Goal: Information Seeking & Learning: Learn about a topic

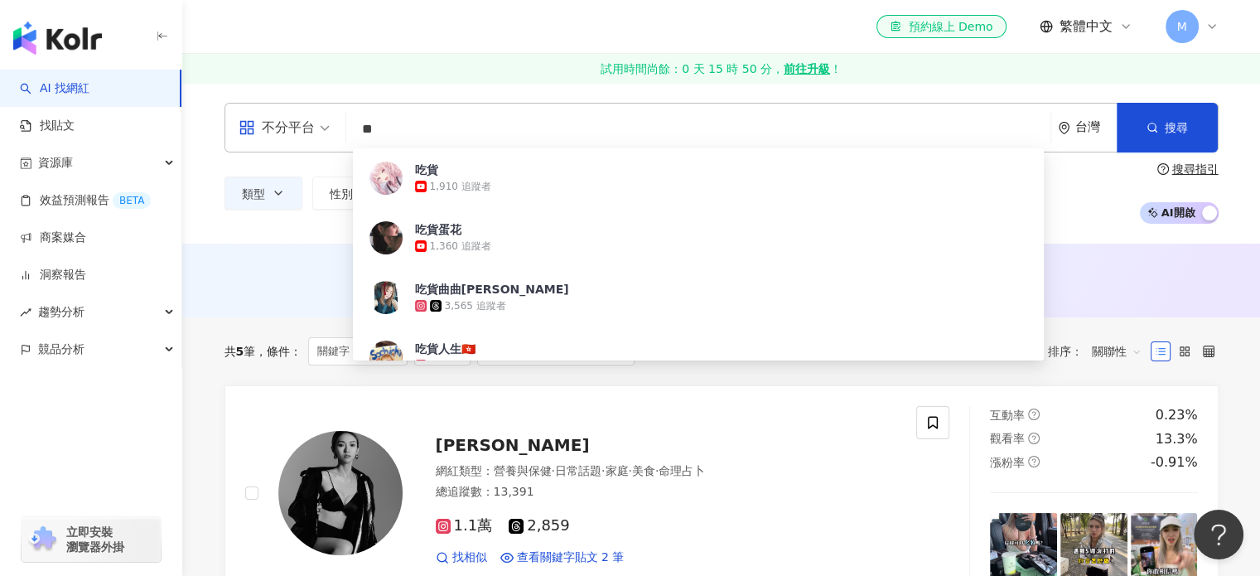
click at [510, 124] on input "**" at bounding box center [698, 128] width 691 height 31
click at [1150, 135] on button "搜尋" at bounding box center [1166, 128] width 101 height 50
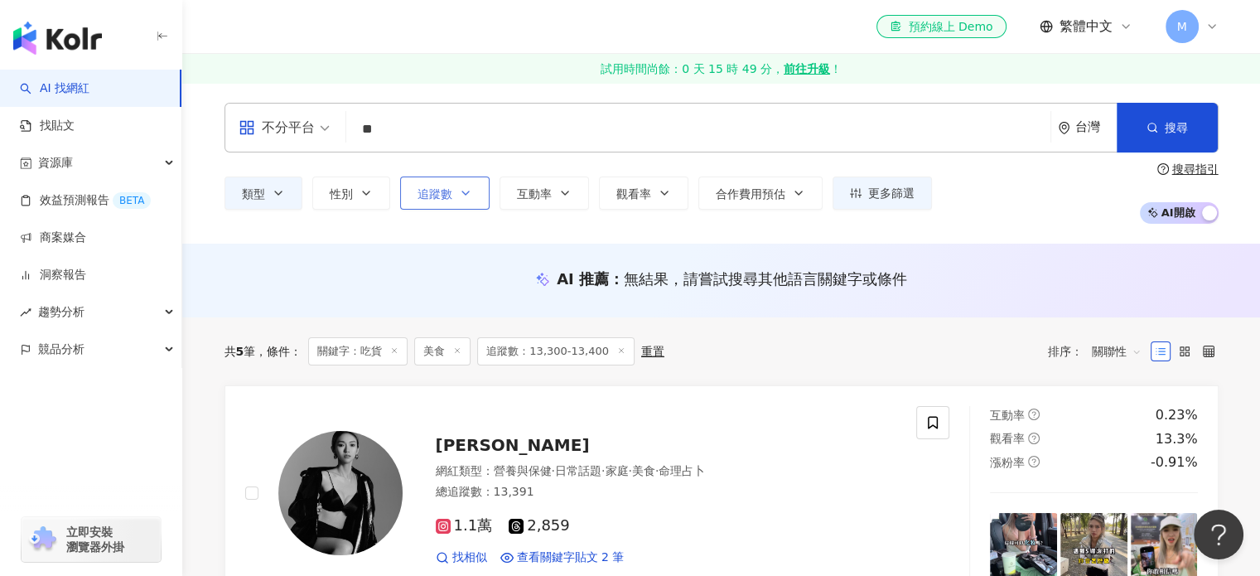
click at [431, 193] on span "追蹤數" at bounding box center [434, 193] width 35 height 13
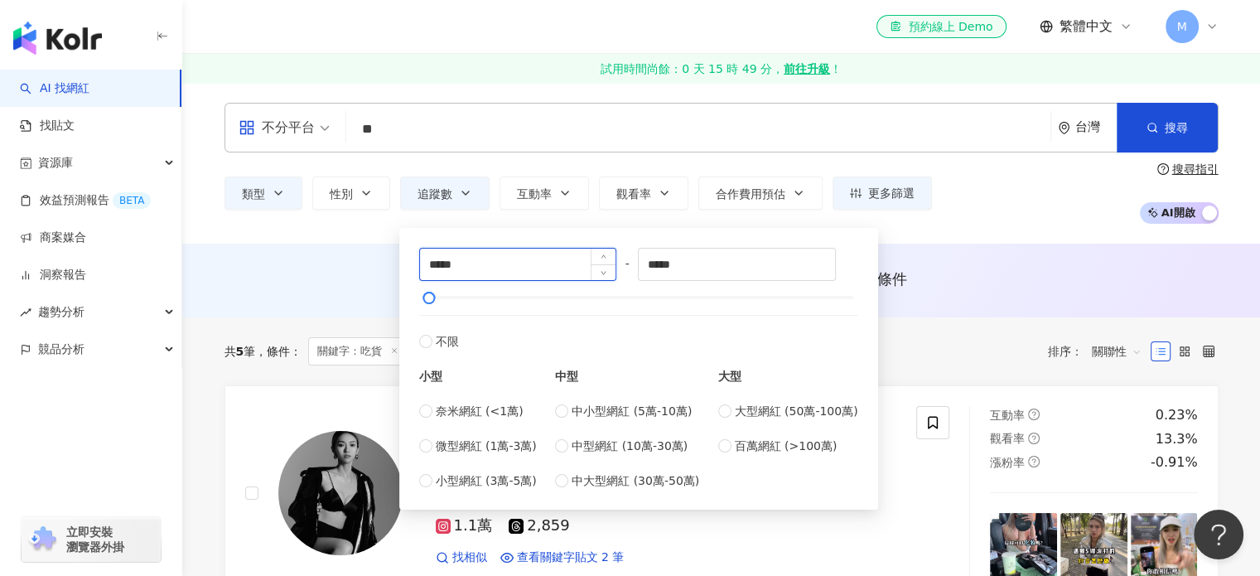
click at [448, 262] on input "*****" at bounding box center [518, 263] width 196 height 31
type input "*****"
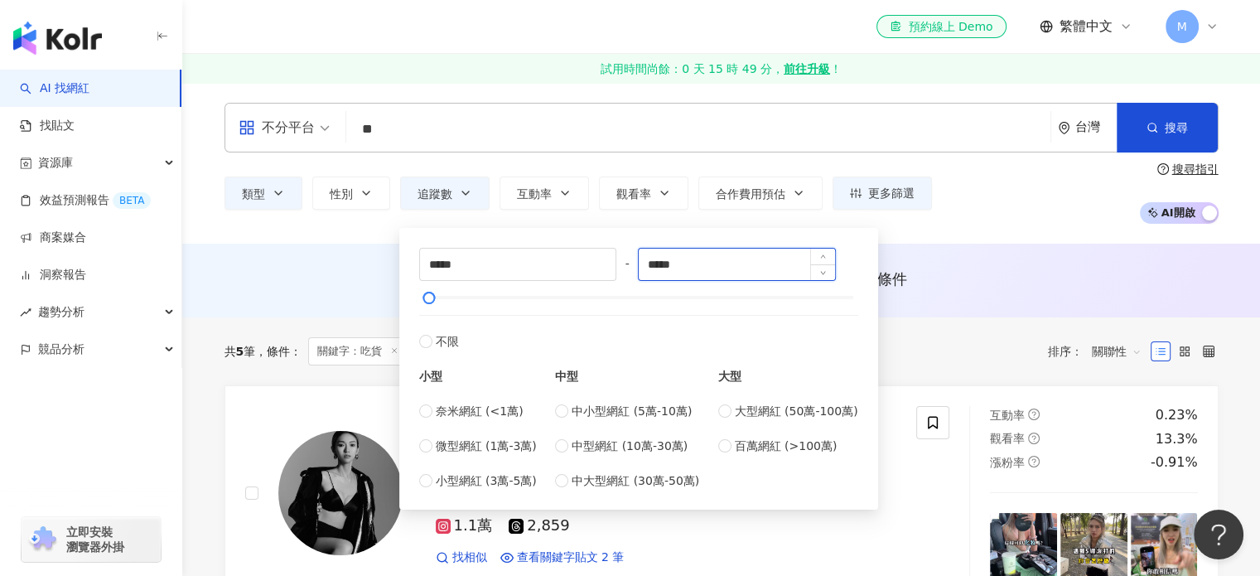
click at [672, 261] on input "*****" at bounding box center [737, 263] width 196 height 31
type input "*****"
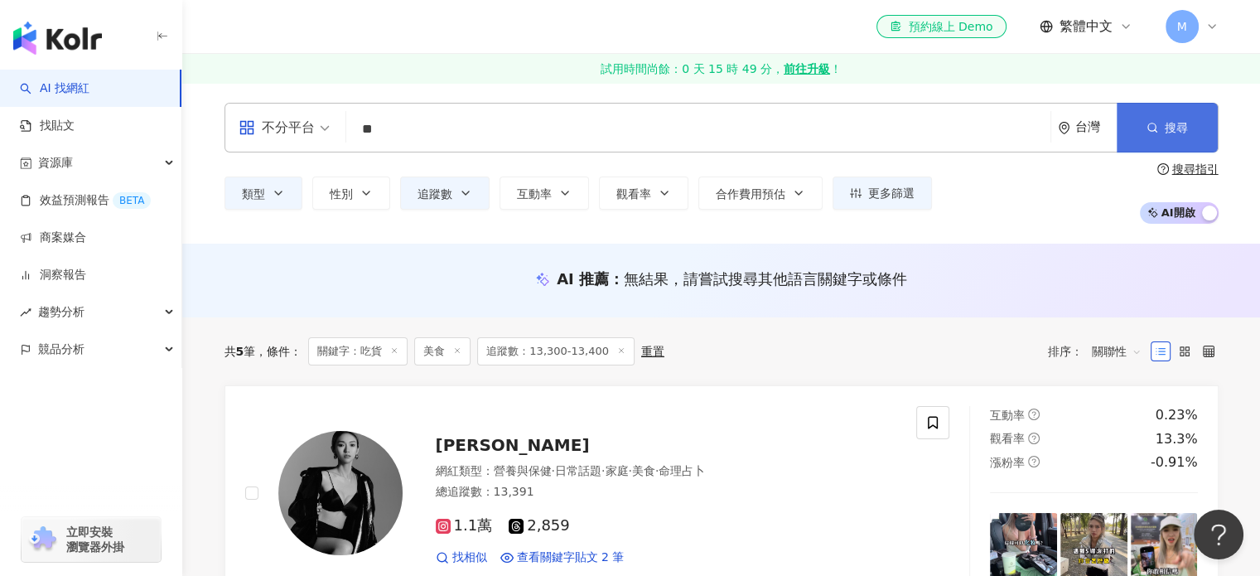
click at [1197, 128] on button "搜尋" at bounding box center [1166, 128] width 101 height 50
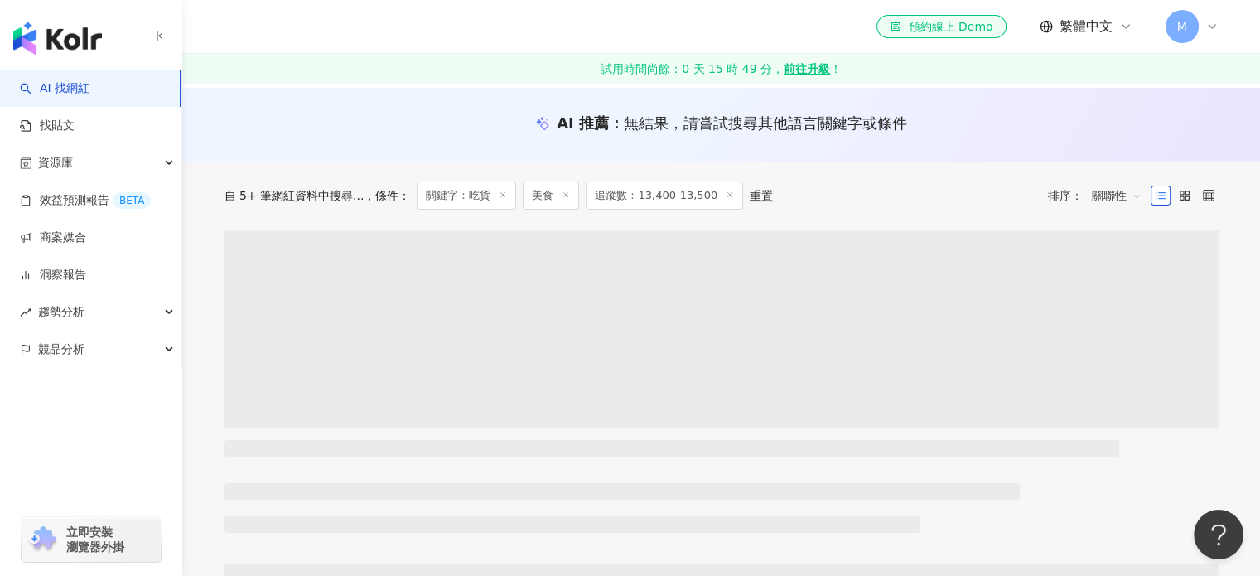
scroll to position [248, 0]
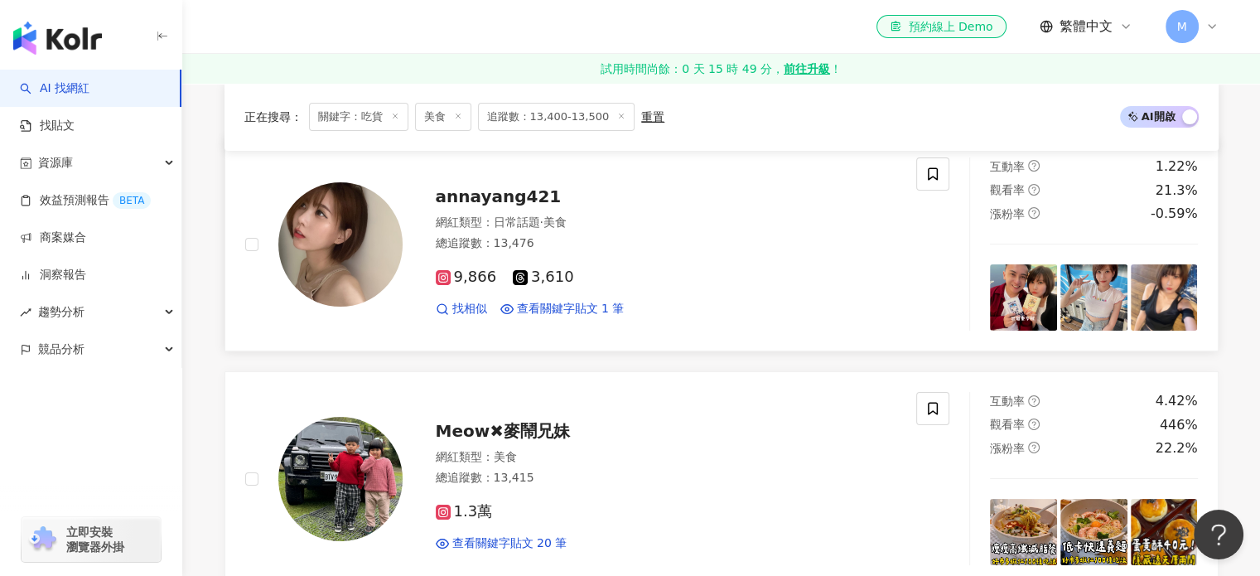
click at [503, 197] on span "annayang421" at bounding box center [499, 196] width 126 height 20
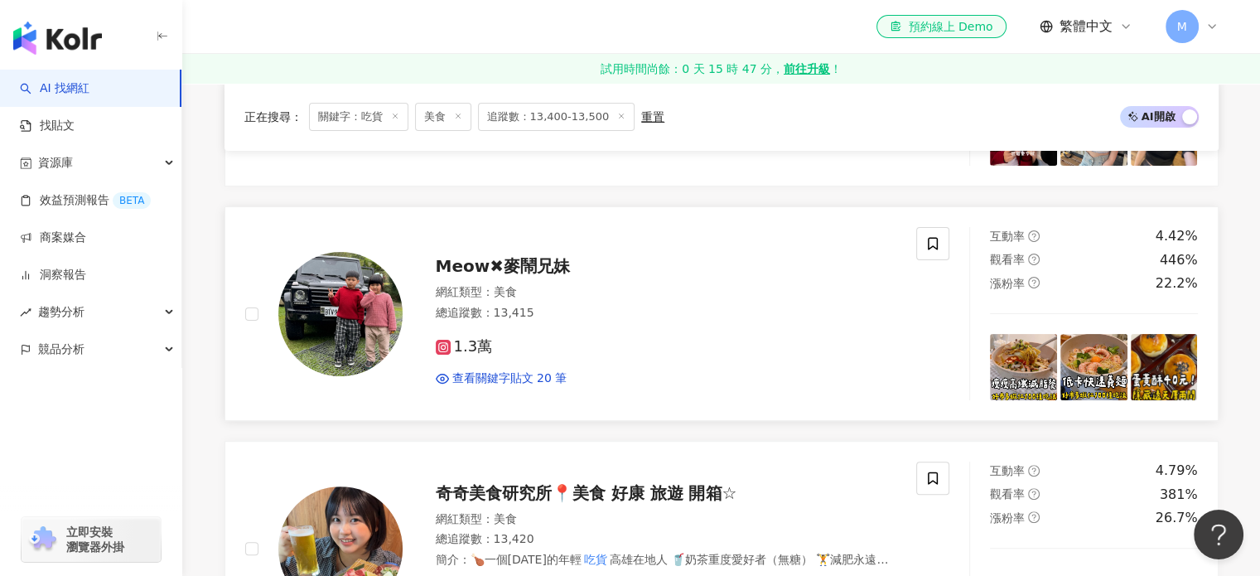
scroll to position [414, 0]
click at [518, 272] on span "Meow✖麥鬧兄妹" at bounding box center [503, 265] width 134 height 20
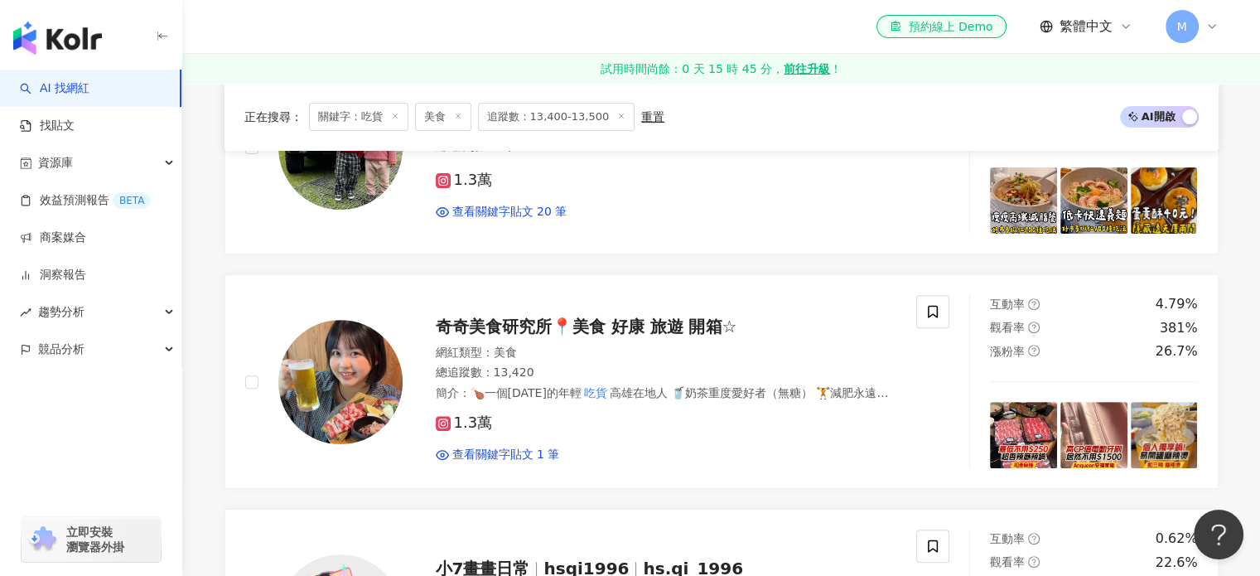
scroll to position [663, 0]
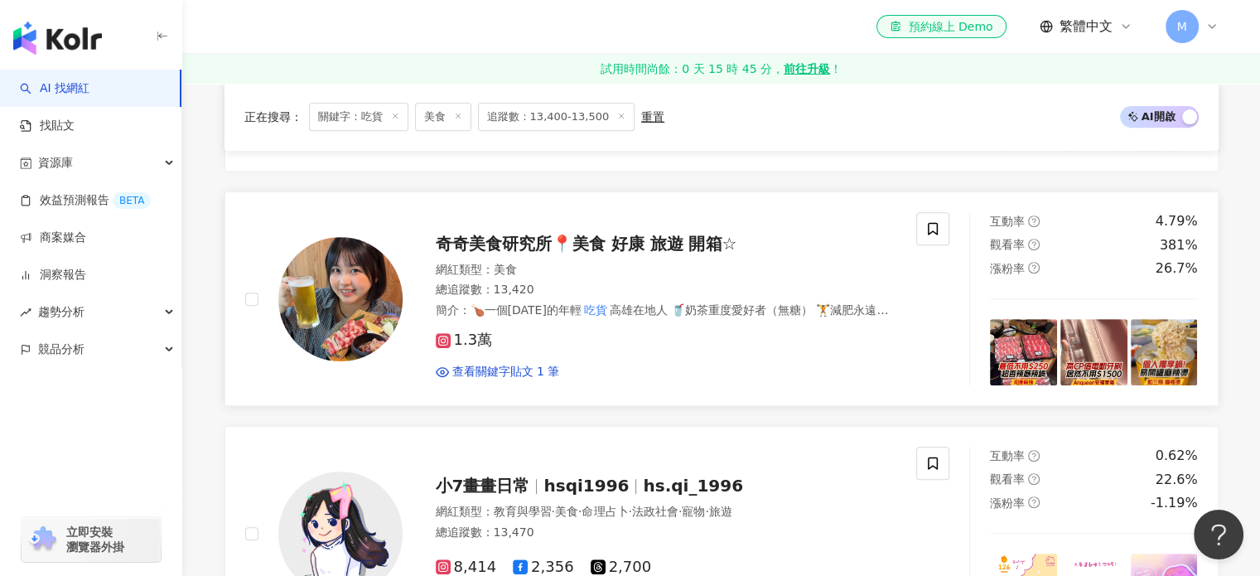
click at [515, 248] on span "奇奇美食研究所📍美食 好康 旅遊 開箱☆" at bounding box center [586, 244] width 301 height 20
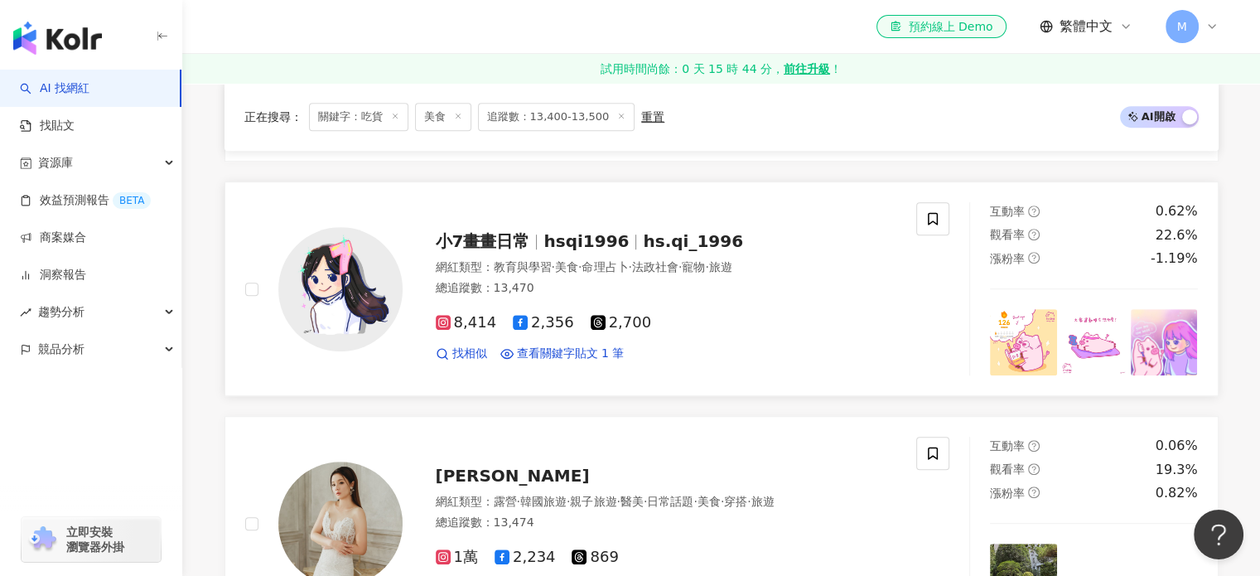
scroll to position [911, 0]
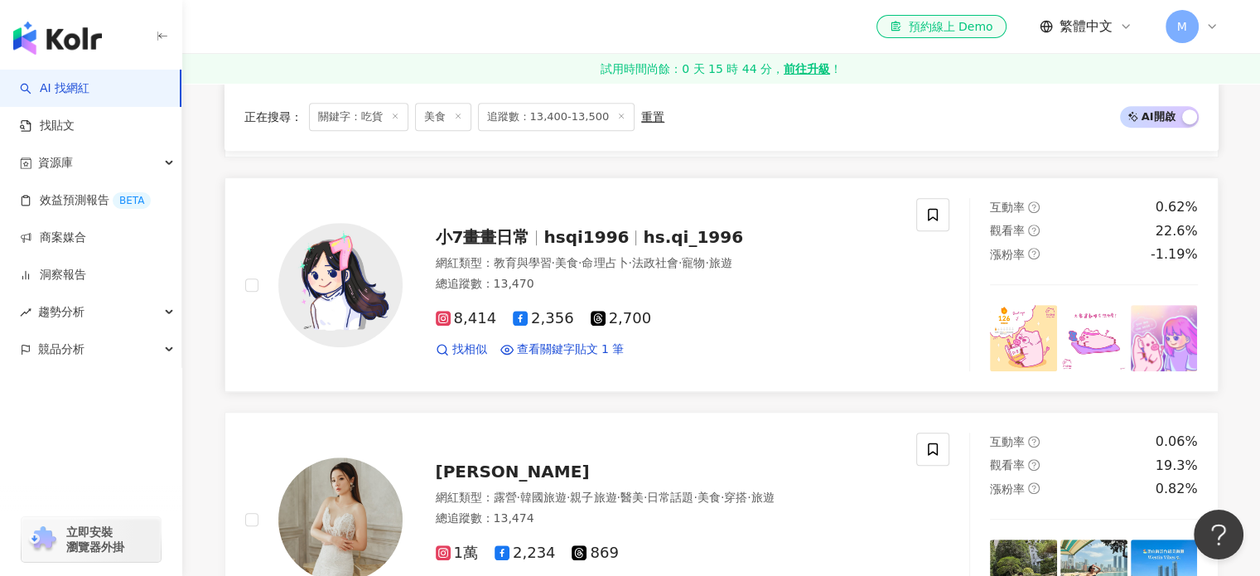
click at [490, 233] on span "小7畫畫日常" at bounding box center [483, 237] width 94 height 20
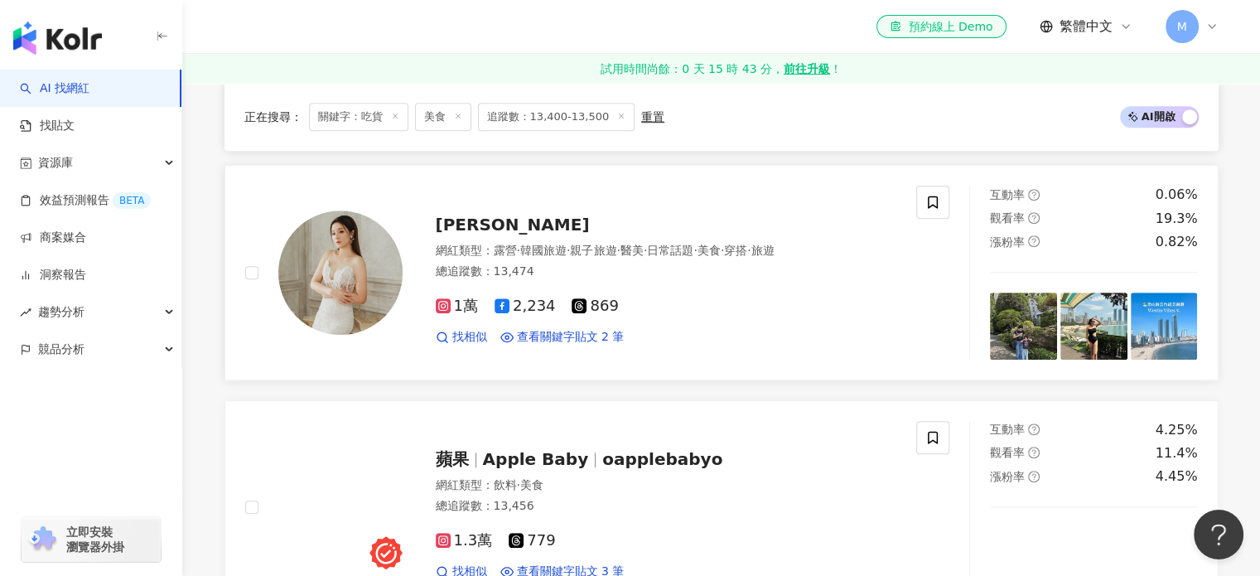
scroll to position [1160, 0]
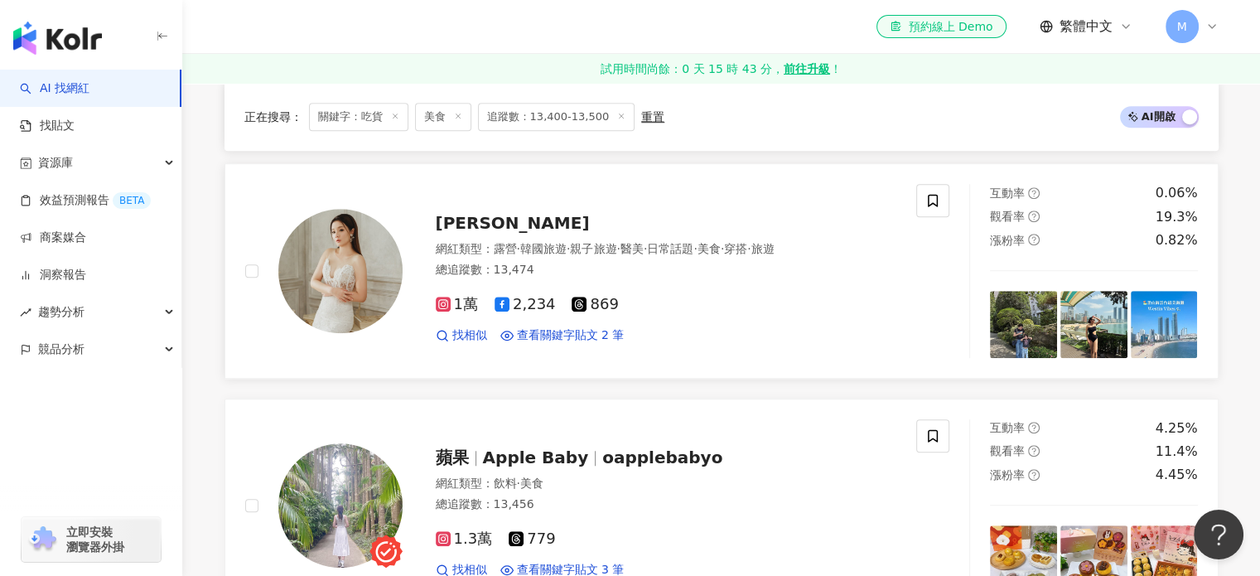
click at [457, 228] on span "Yin Yin" at bounding box center [513, 223] width 154 height 20
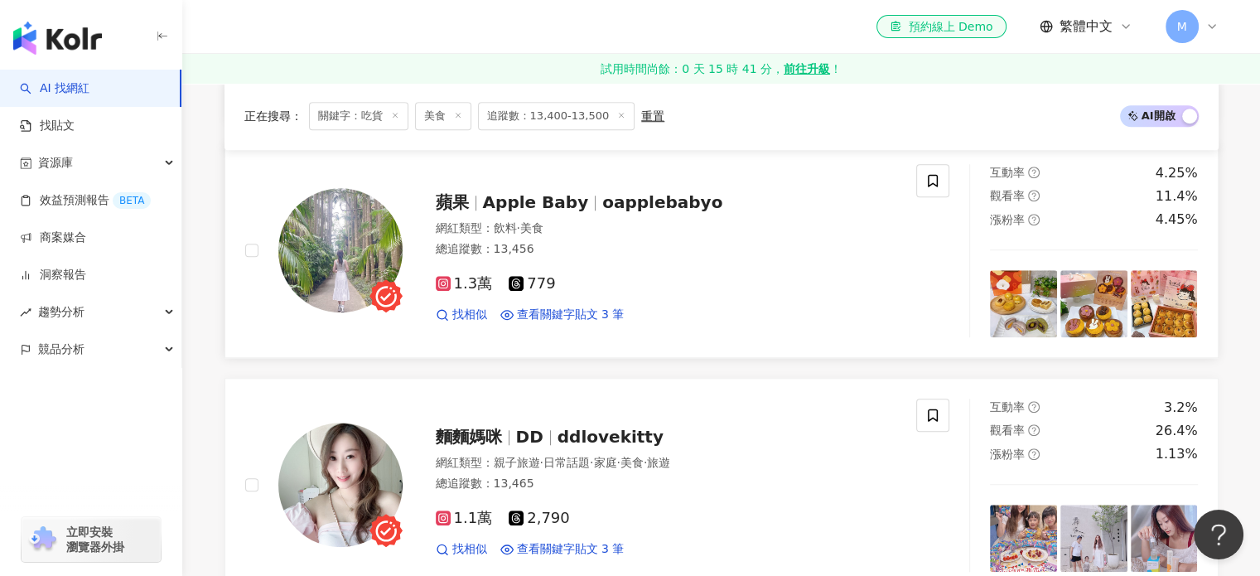
scroll to position [1325, 0]
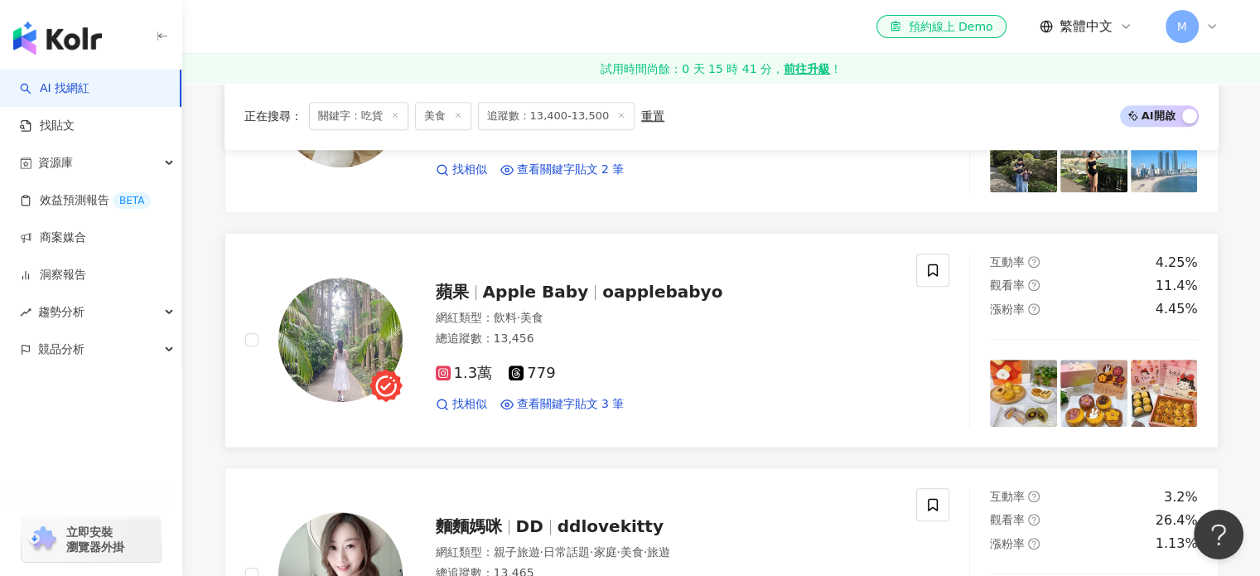
click at [480, 282] on span "蘋果" at bounding box center [459, 292] width 47 height 20
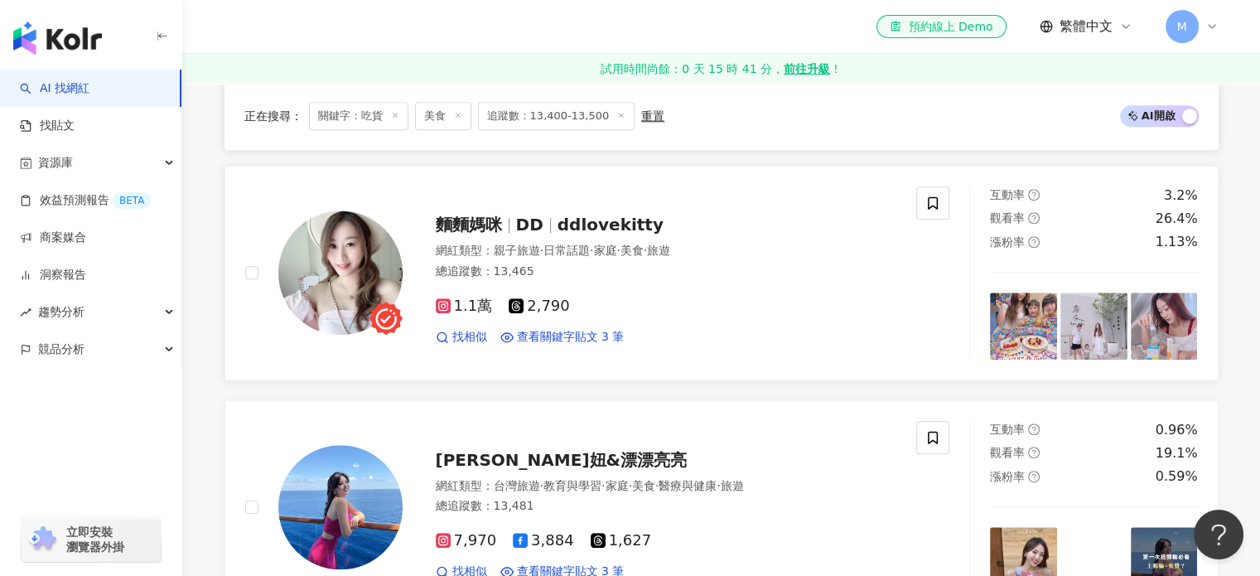
scroll to position [1657, 0]
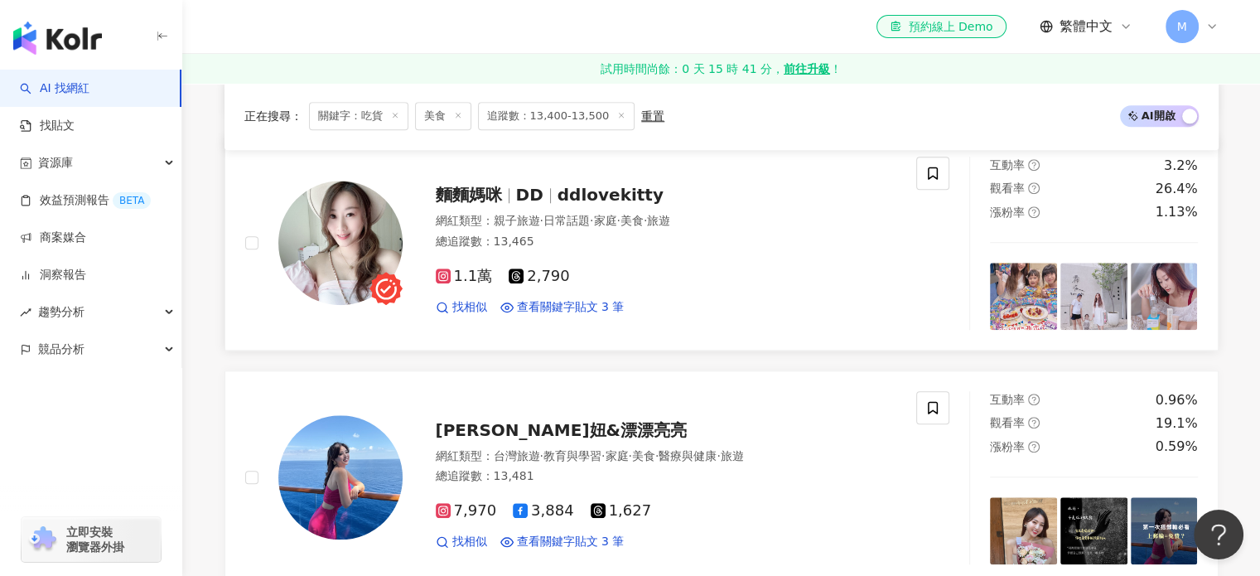
click at [516, 193] on span "DD" at bounding box center [529, 195] width 27 height 20
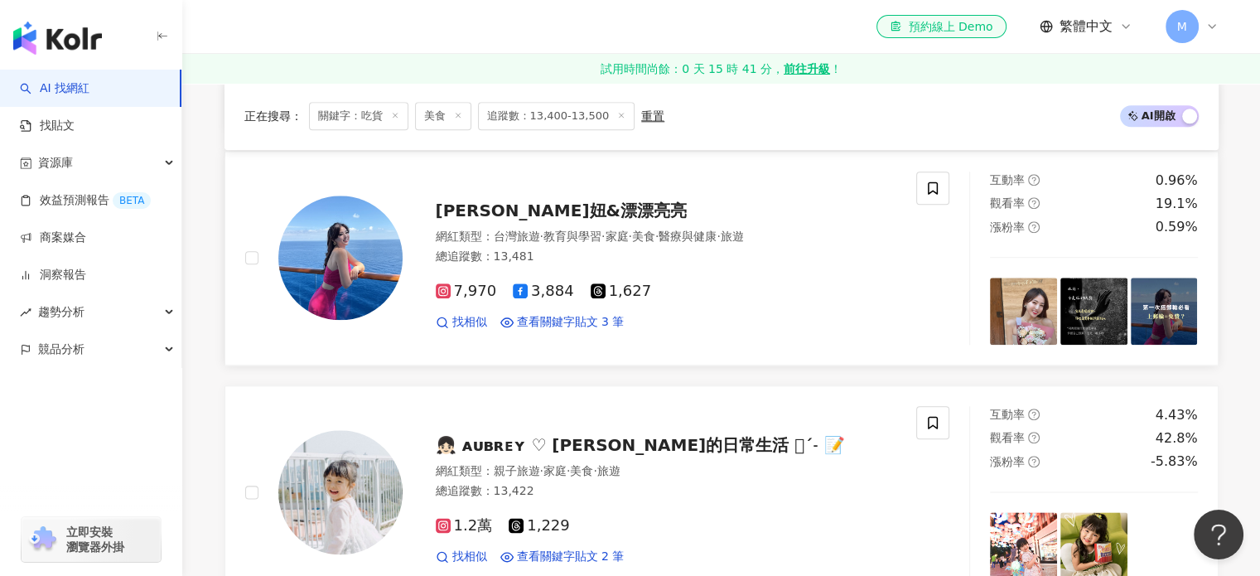
scroll to position [1905, 0]
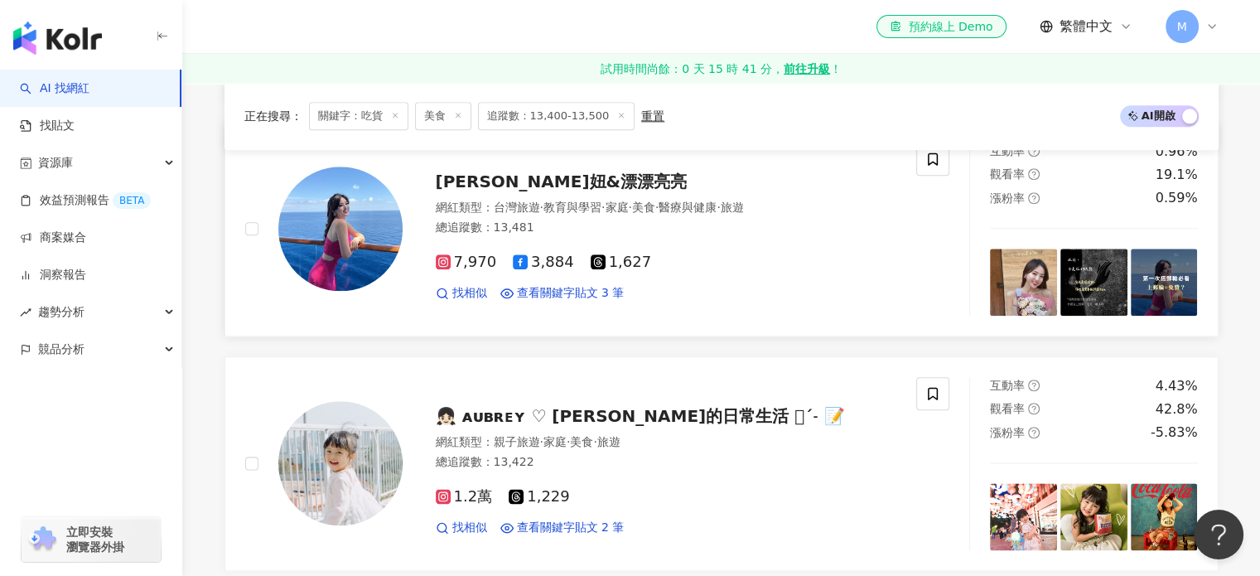
click at [499, 175] on span "蕭俏妞&漂漂亮亮" at bounding box center [561, 181] width 251 height 20
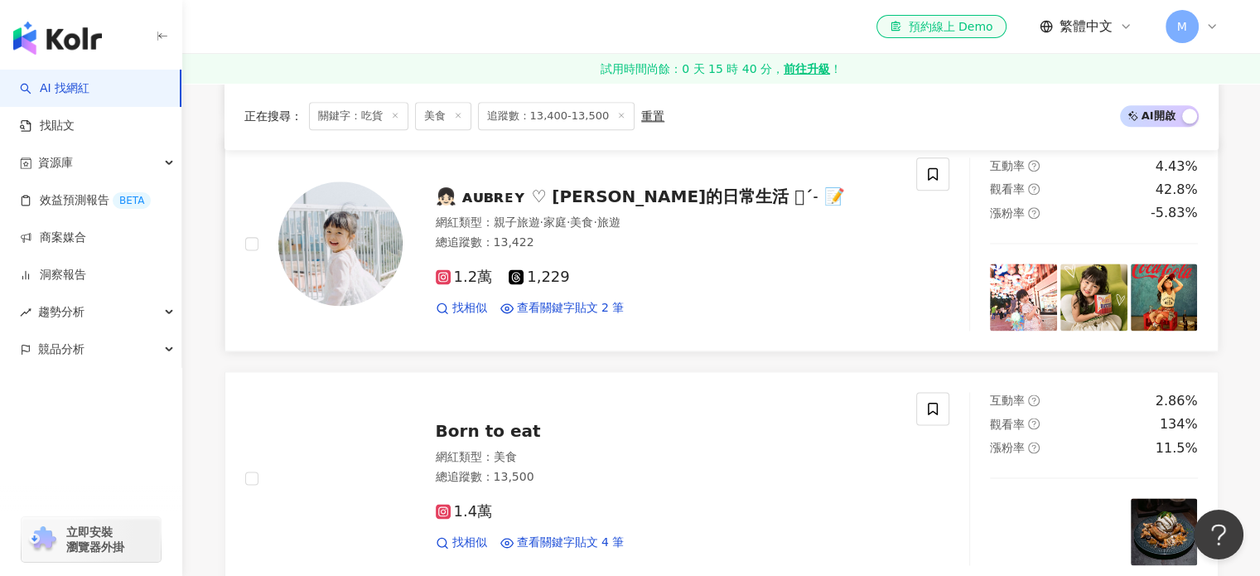
scroll to position [2153, 0]
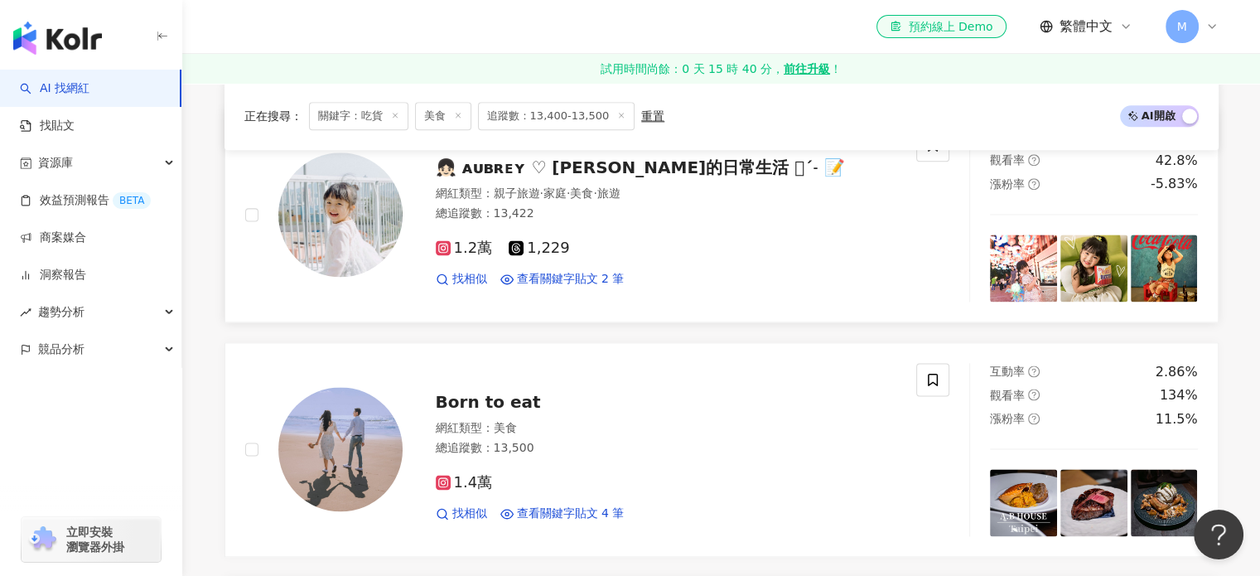
click at [525, 161] on span "👧🏻 ᴀᴜʙʀᴇʏ ♡ 小芊的日常生活 𖤐ˊ˗ 📝" at bounding box center [640, 167] width 409 height 20
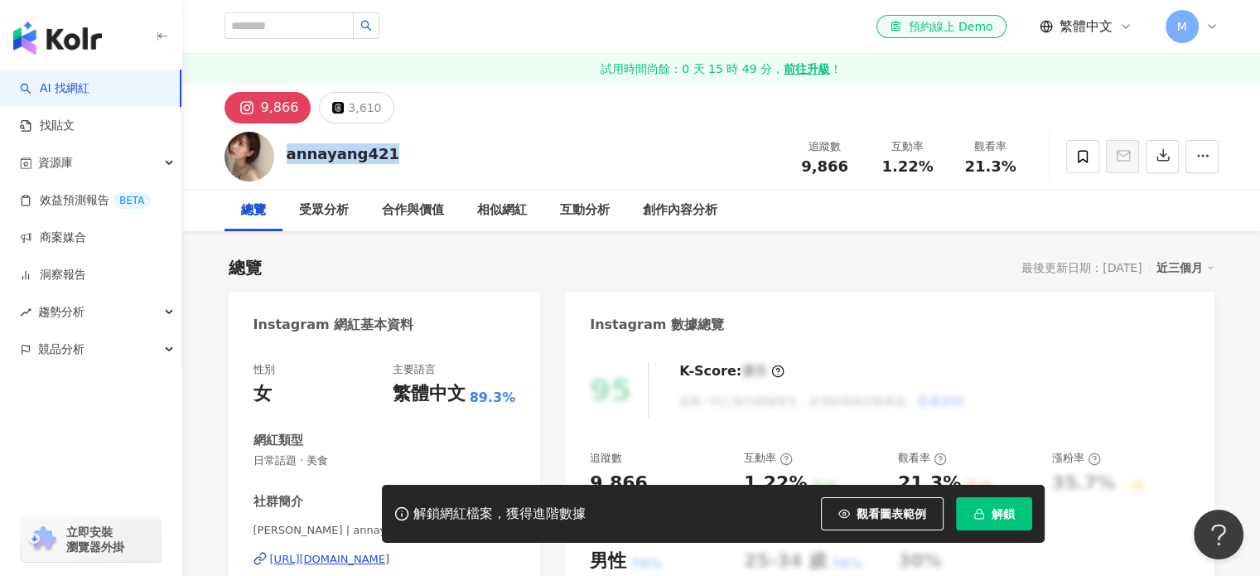
drag, startPoint x: 388, startPoint y: 162, endPoint x: 285, endPoint y: 155, distance: 102.9
click at [285, 155] on div "annayang421 追蹤數 9,866 互動率 1.22% 觀看率 21.3%" at bounding box center [721, 155] width 1060 height 65
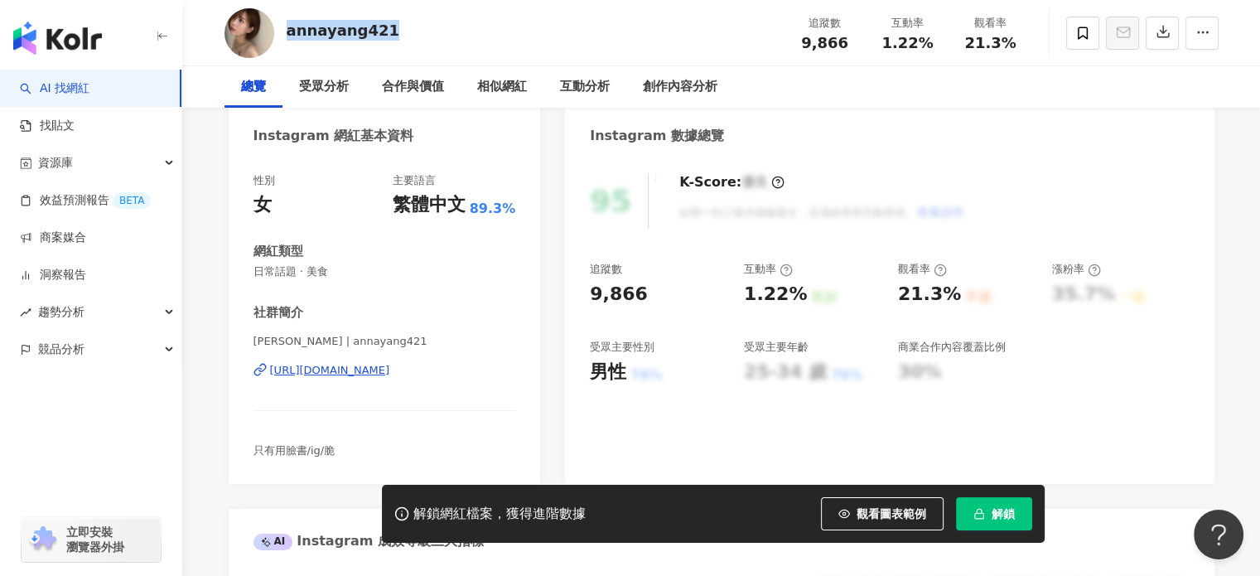
scroll to position [248, 0]
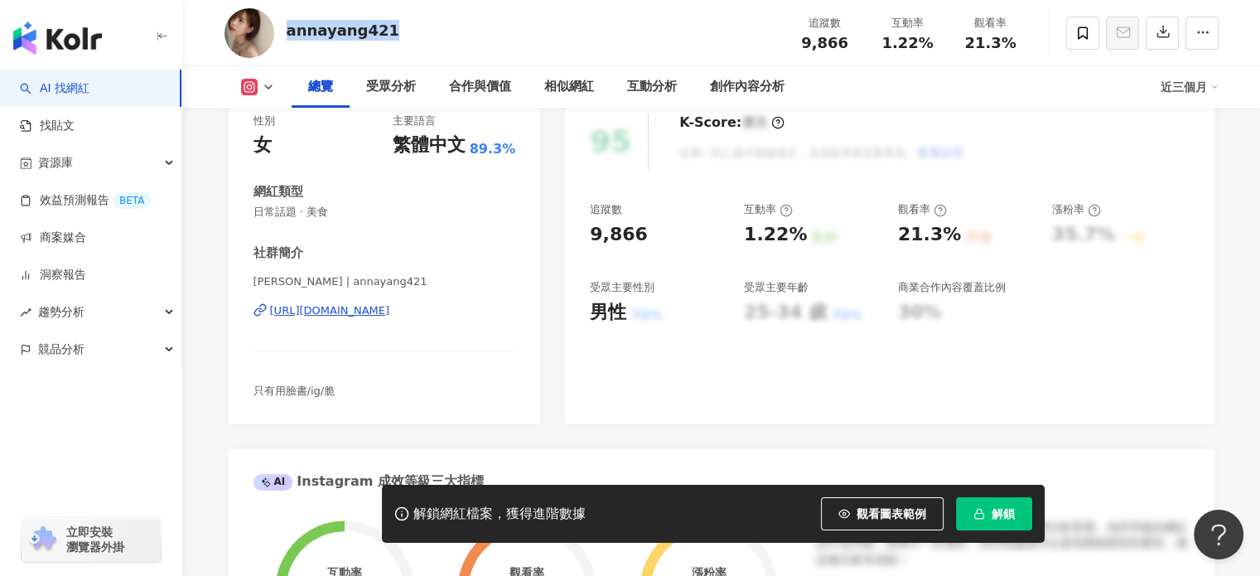
click at [380, 311] on div "https://www.instagram.com/annayang421/" at bounding box center [330, 310] width 120 height 15
click at [987, 506] on button "解鎖" at bounding box center [994, 513] width 76 height 33
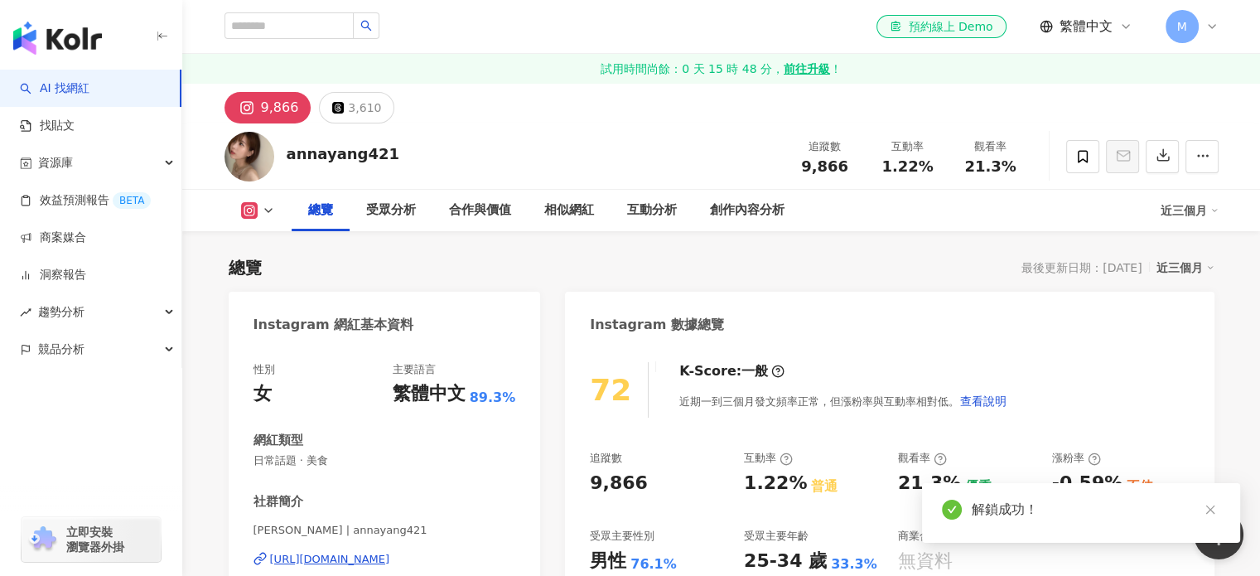
click at [332, 109] on icon at bounding box center [338, 108] width 12 height 12
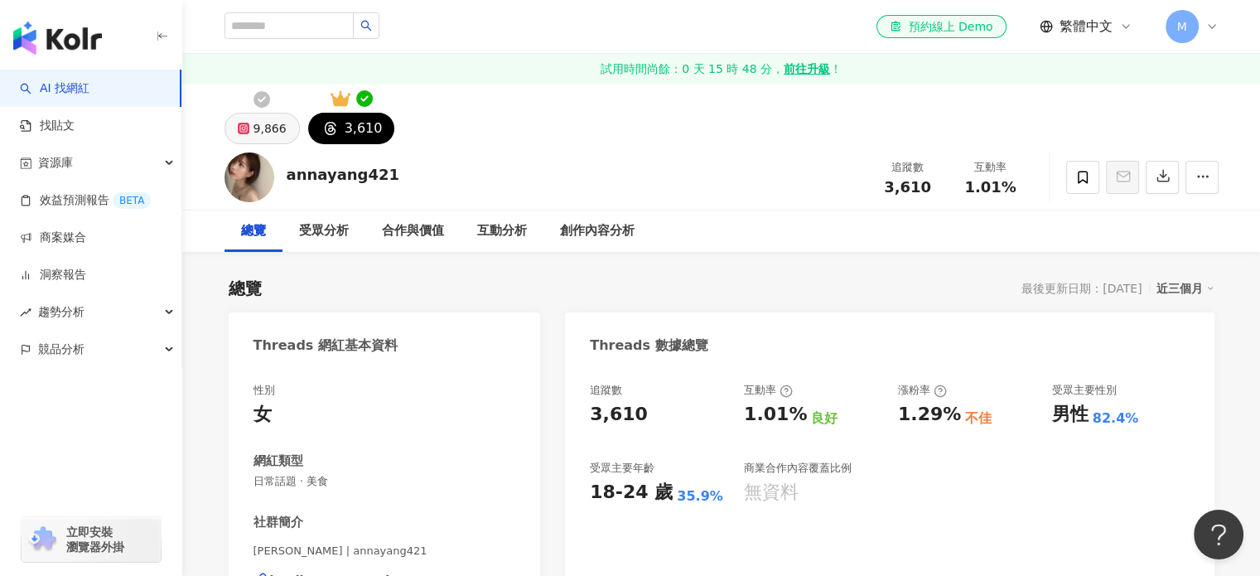
click at [256, 124] on div "9,866" at bounding box center [269, 128] width 33 height 23
click at [268, 128] on div "9,866" at bounding box center [269, 128] width 33 height 23
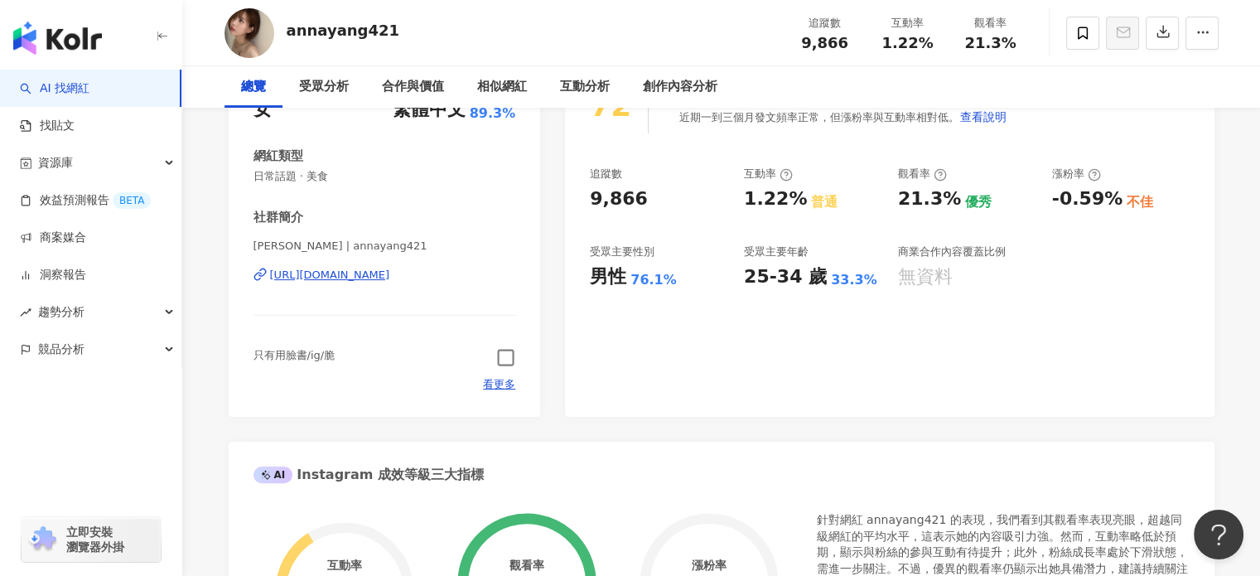
scroll to position [331, 0]
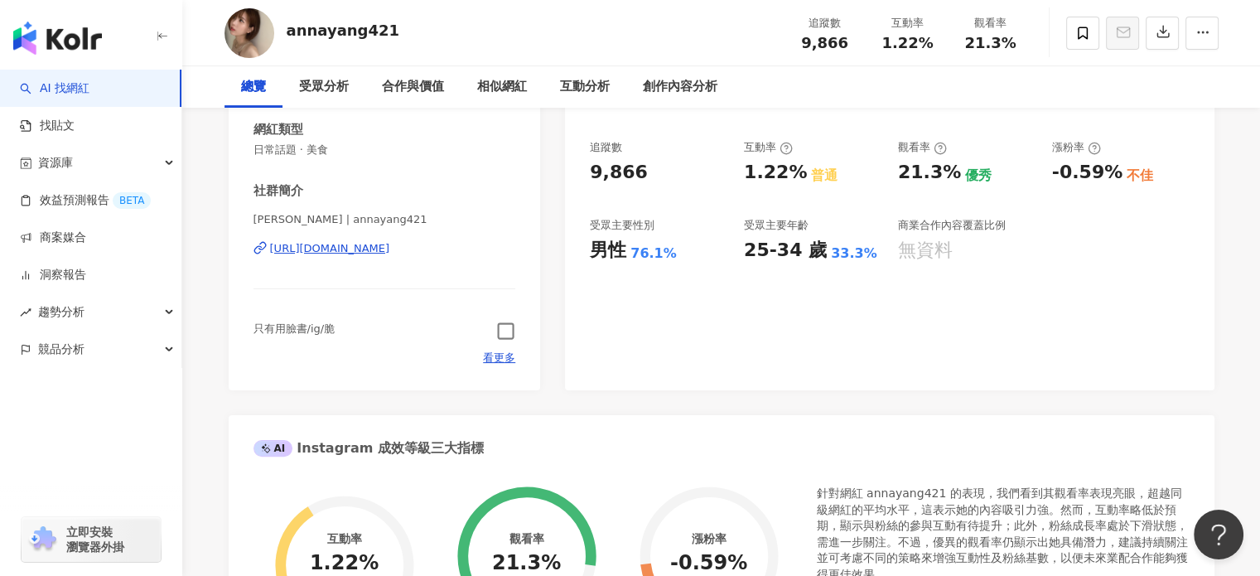
click at [499, 335] on icon "button" at bounding box center [505, 330] width 19 height 19
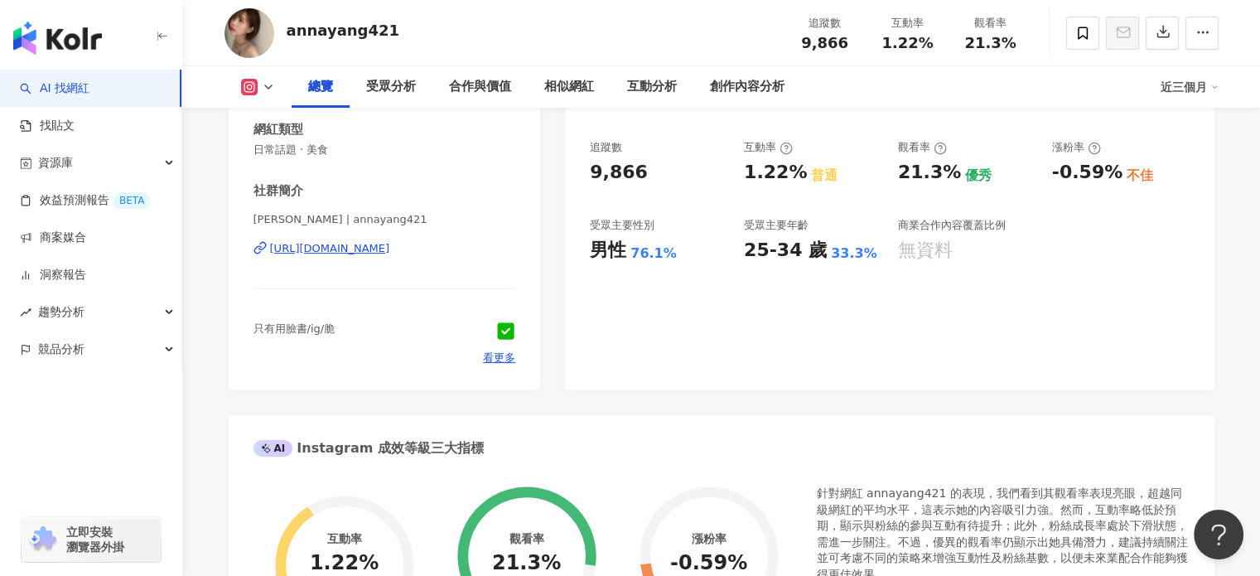
scroll to position [0, 0]
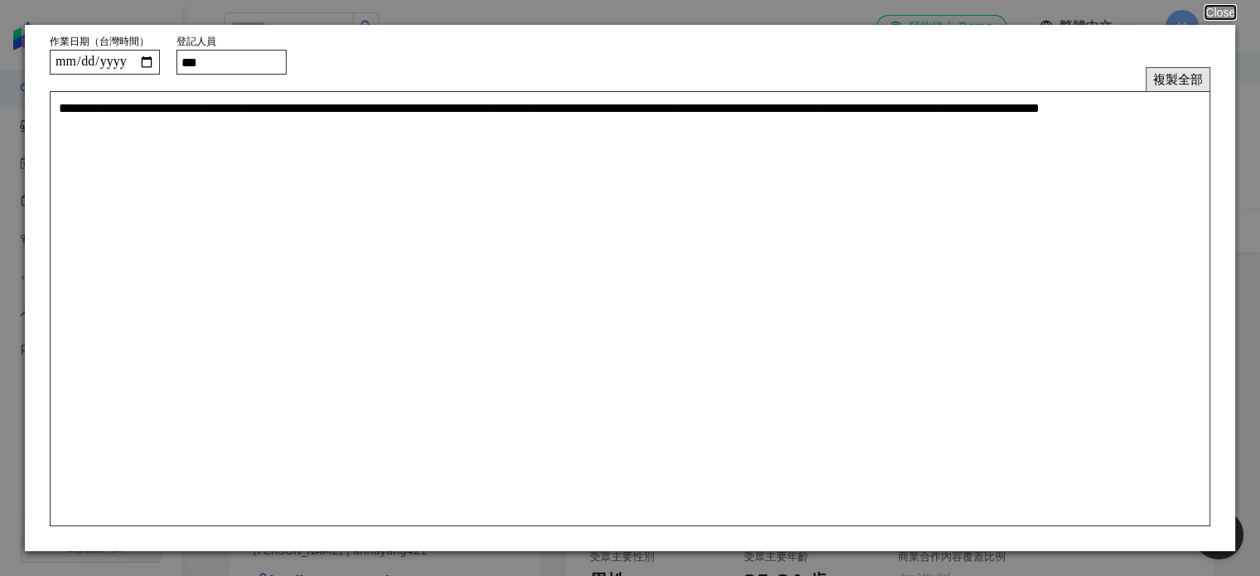
click at [1165, 82] on button "複製全部" at bounding box center [1177, 79] width 65 height 24
click at [1204, 11] on button "Close" at bounding box center [1218, 12] width 31 height 13
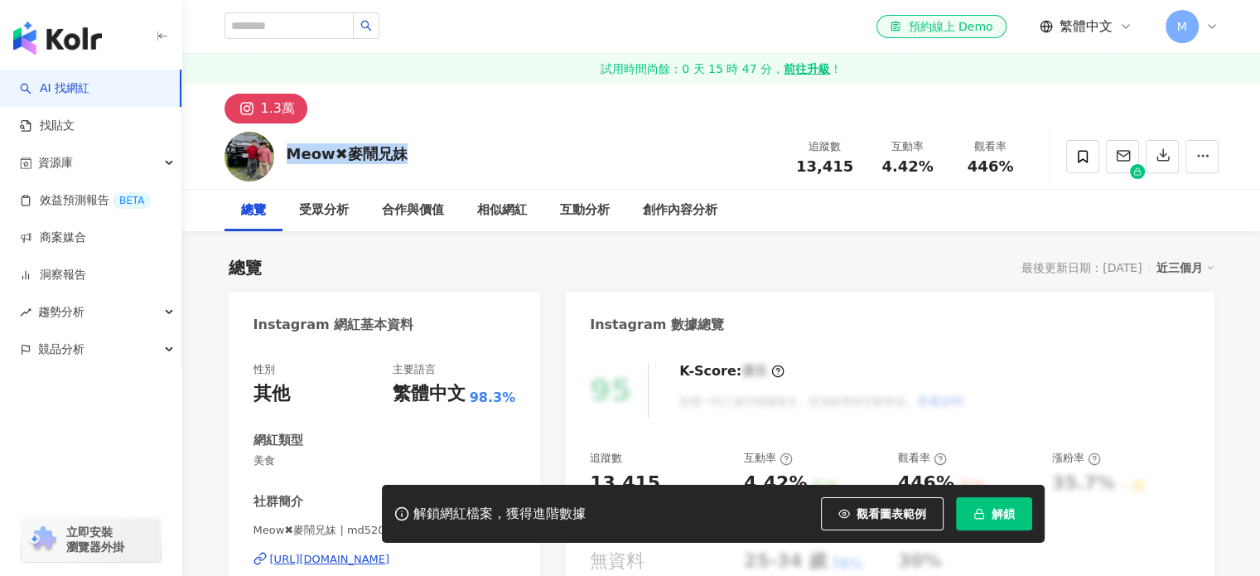
click at [292, 153] on div "Meow✖麥鬧兄妹" at bounding box center [347, 153] width 121 height 21
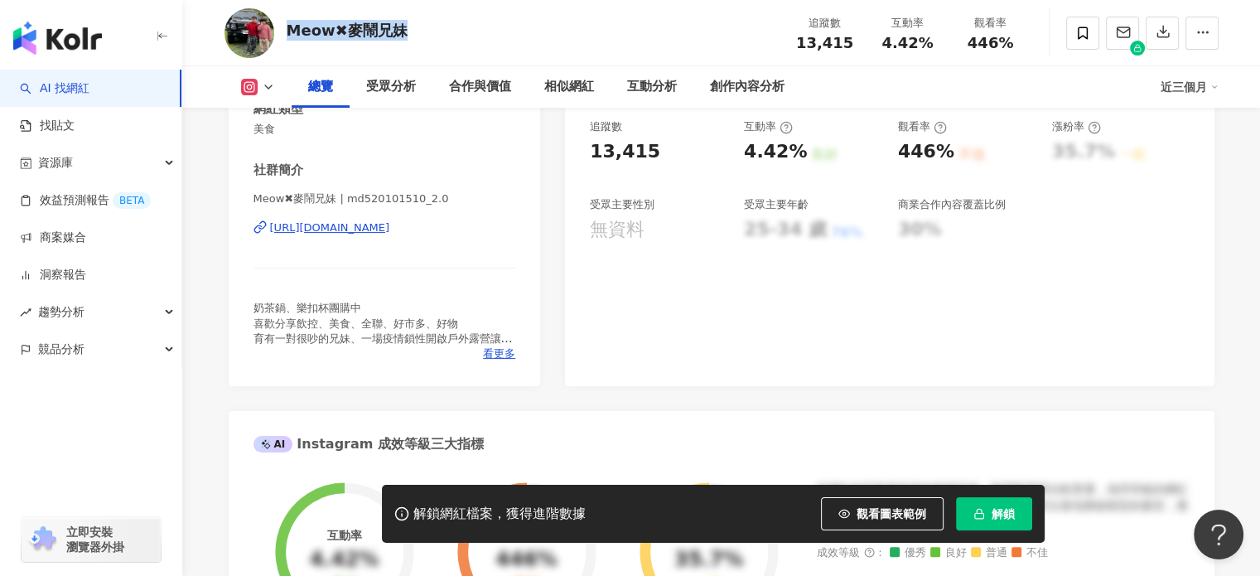
click at [390, 232] on div "https://www.instagram.com/md520101510_2.0/" at bounding box center [330, 227] width 120 height 15
click at [985, 516] on button "解鎖" at bounding box center [994, 513] width 76 height 33
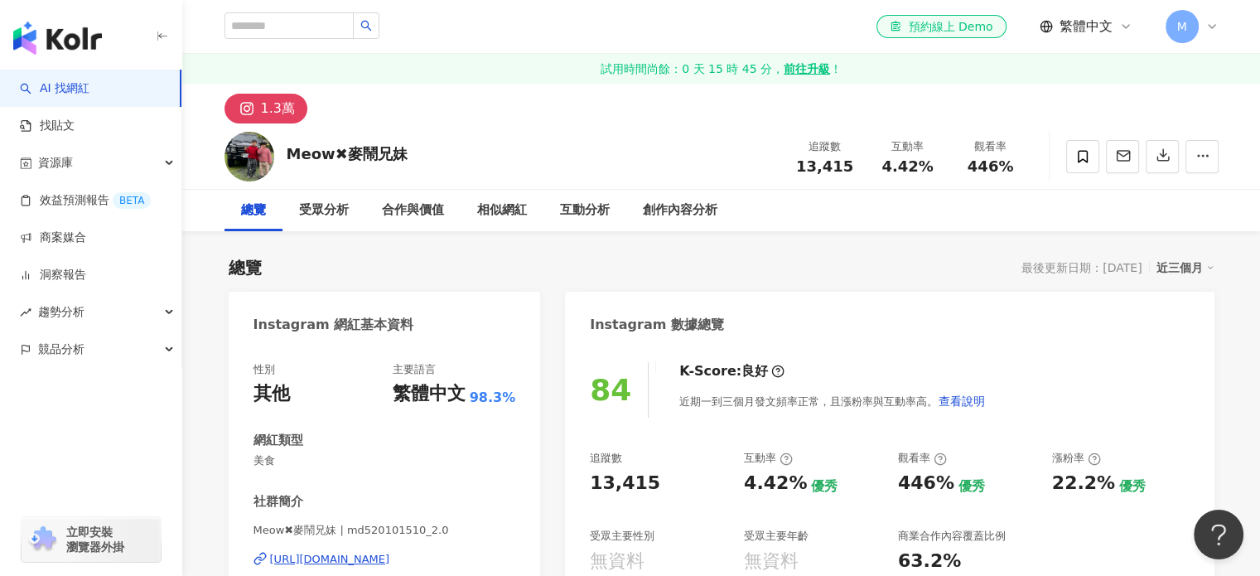
click at [289, 109] on div "1.3萬" at bounding box center [278, 108] width 34 height 23
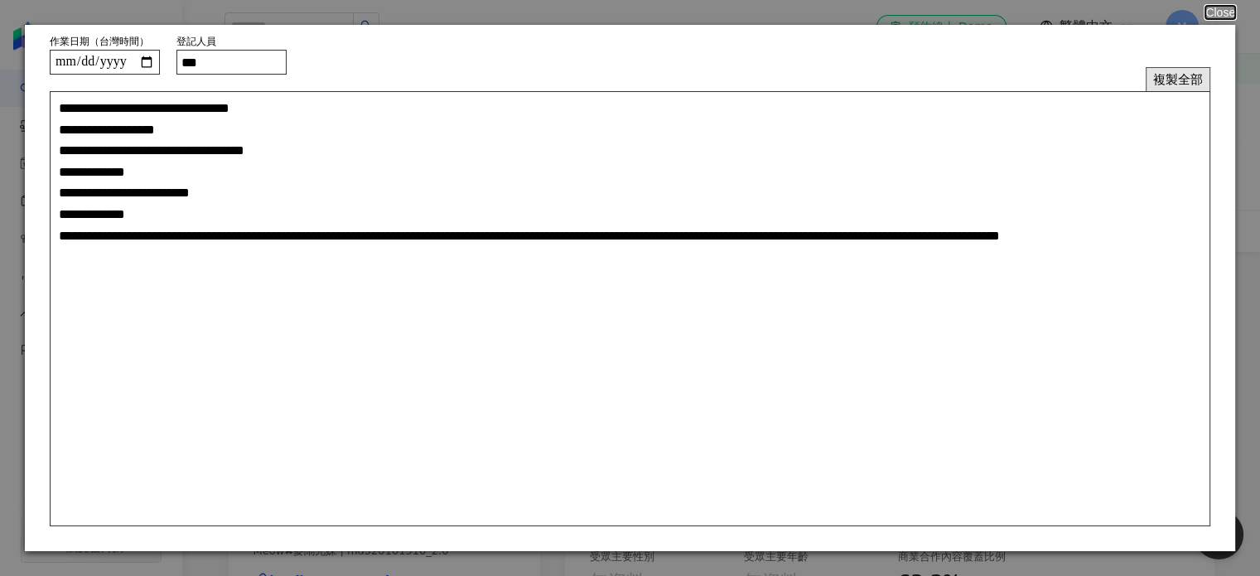
click at [1181, 84] on button "複製全部" at bounding box center [1177, 79] width 65 height 24
click at [1214, 10] on button "Close" at bounding box center [1218, 12] width 31 height 13
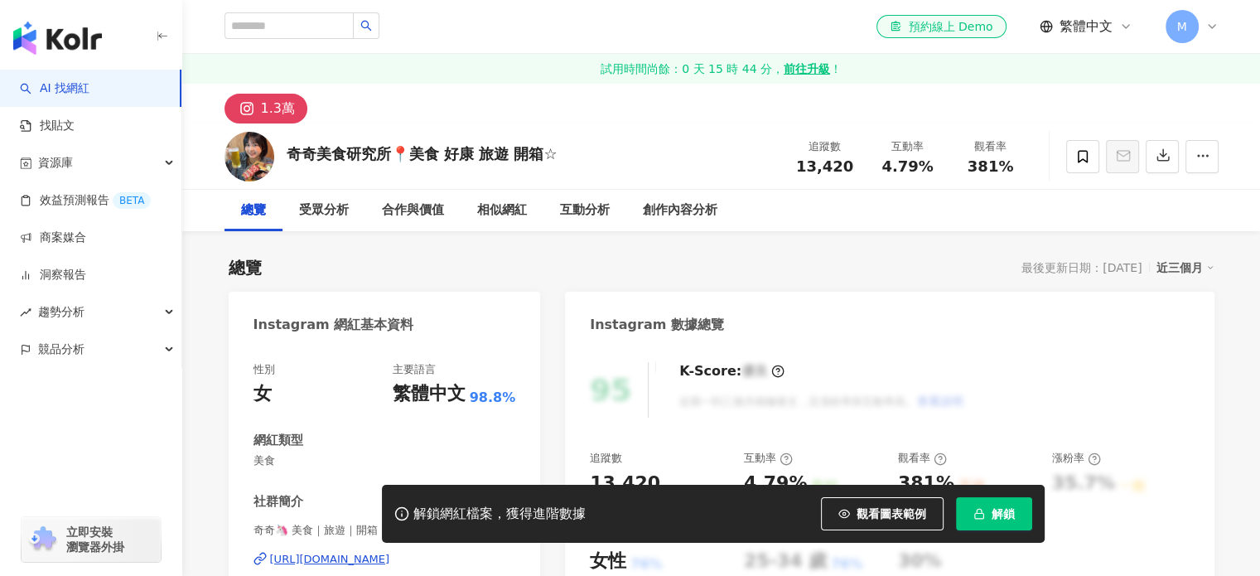
scroll to position [248, 0]
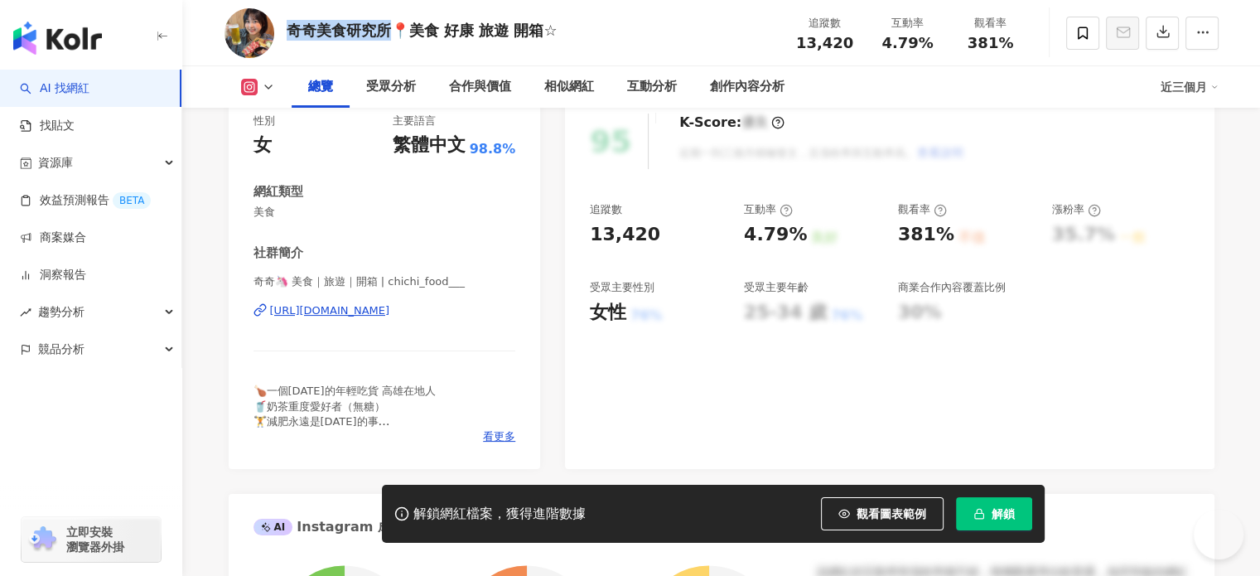
drag, startPoint x: 316, startPoint y: 36, endPoint x: 391, endPoint y: 26, distance: 76.0
click at [391, 26] on div "奇奇美食研究所📍美食 好康 旅遊 開箱☆ 追蹤數 13,420 互動率 4.79% 觀看率 381%" at bounding box center [721, 32] width 1060 height 65
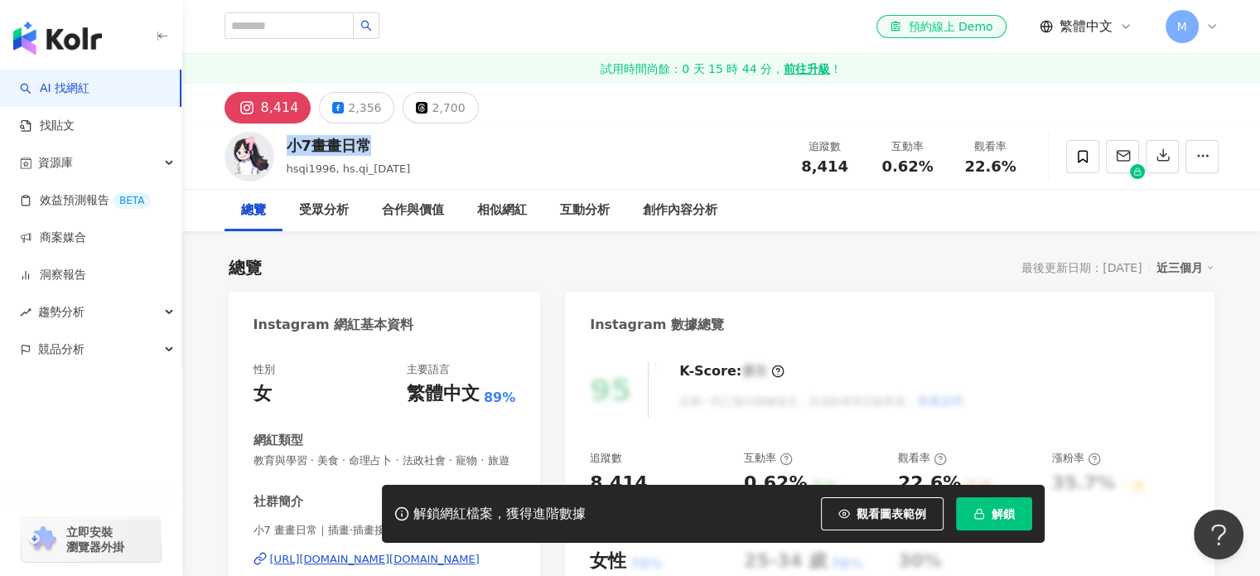
drag, startPoint x: 290, startPoint y: 148, endPoint x: 398, endPoint y: 146, distance: 108.5
click at [398, 146] on div "小7畫畫日常 hsqi1996, hs.qi_[DATE] 追蹤數 8,414 互動率 0.62% 觀看率 22.6%" at bounding box center [721, 155] width 1060 height 65
copy div "小7畫畫日常"
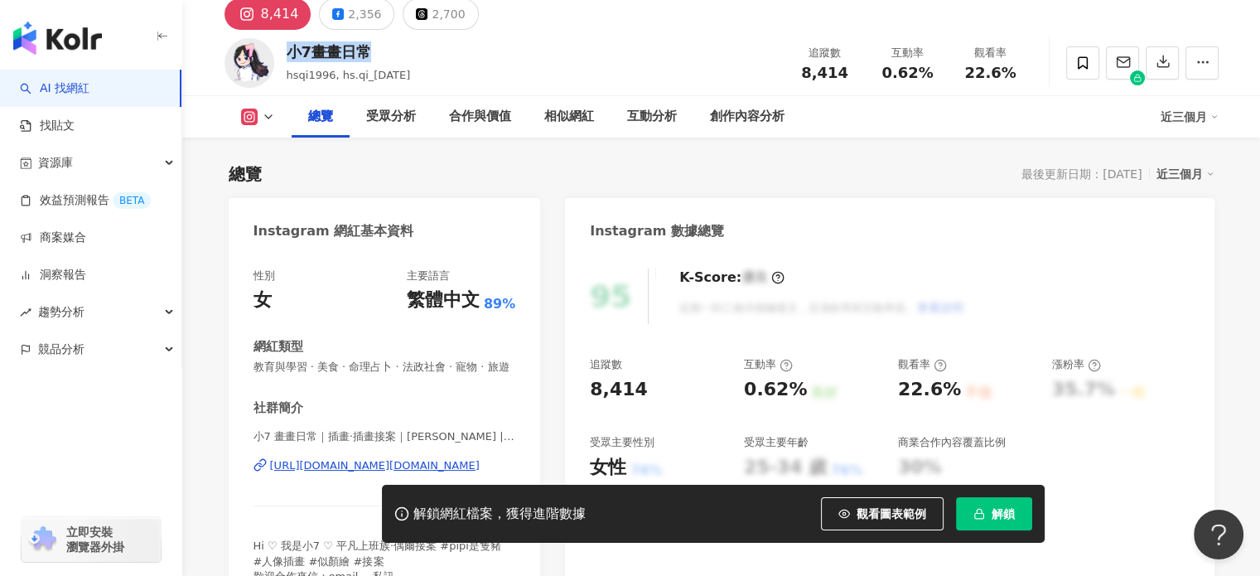
scroll to position [166, 0]
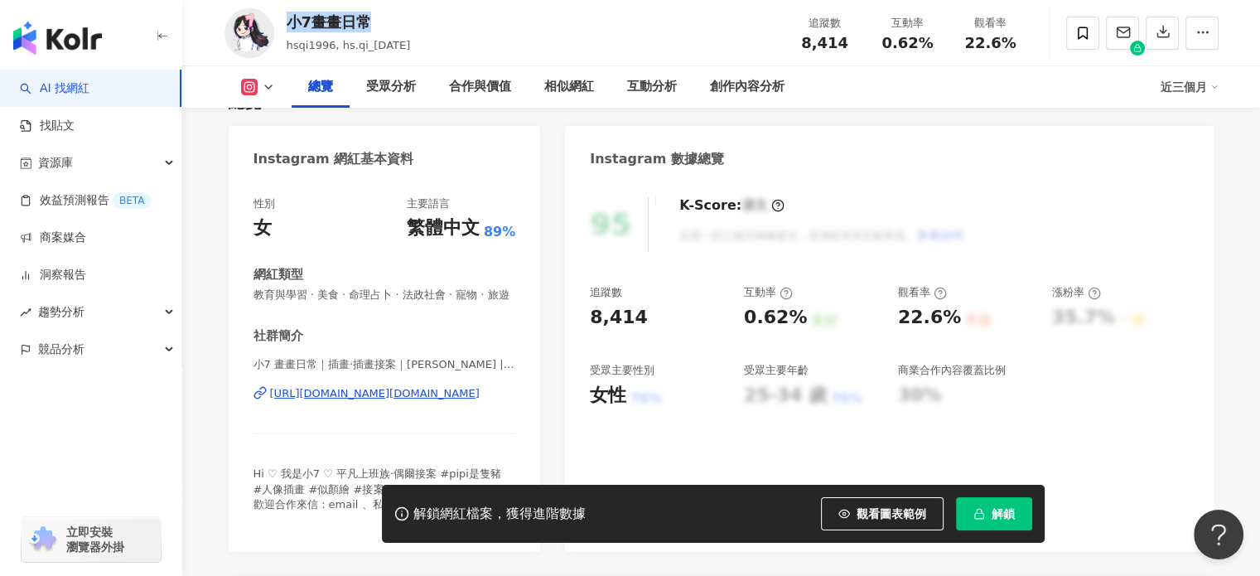
click at [358, 401] on div "https://www.instagram.com/hs.qi_1996/" at bounding box center [375, 393] width 210 height 15
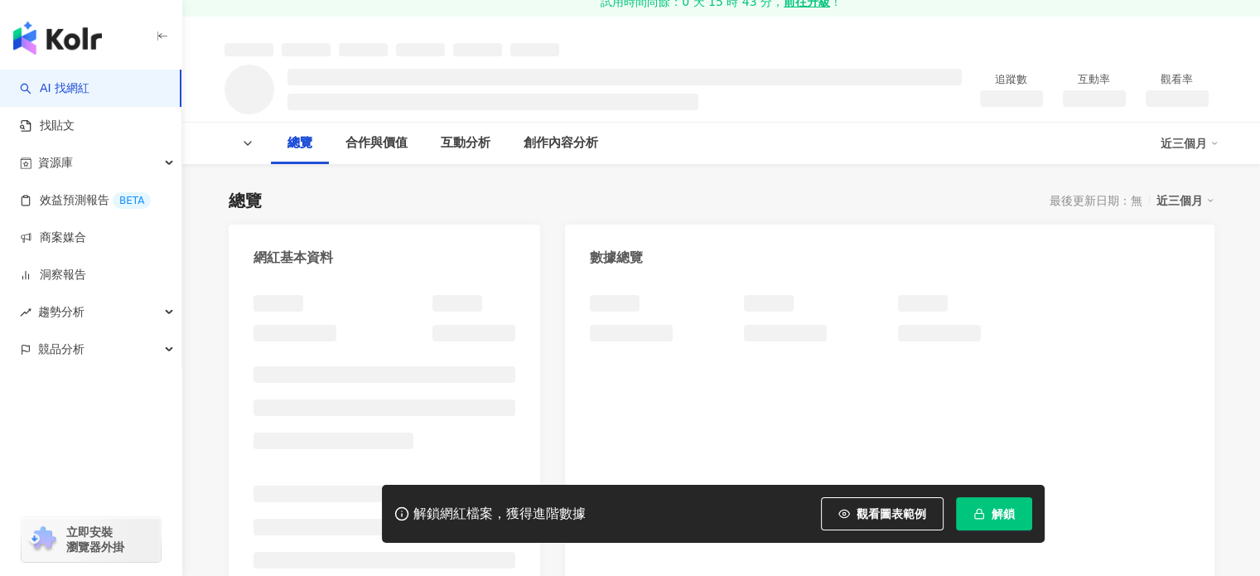
scroll to position [414, 0]
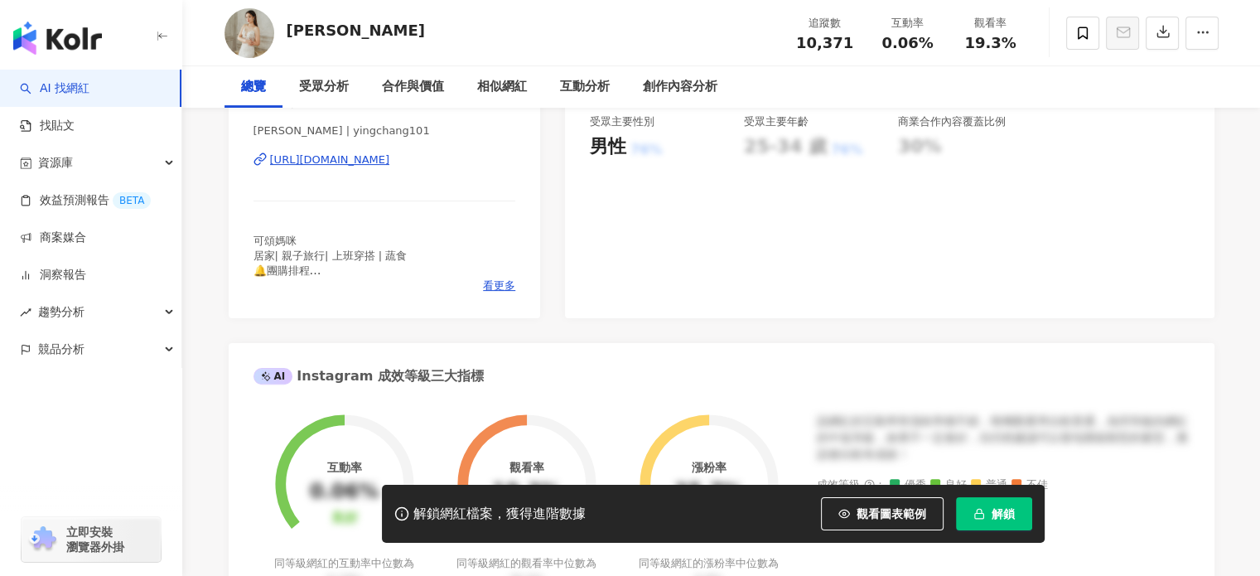
scroll to position [2, 0]
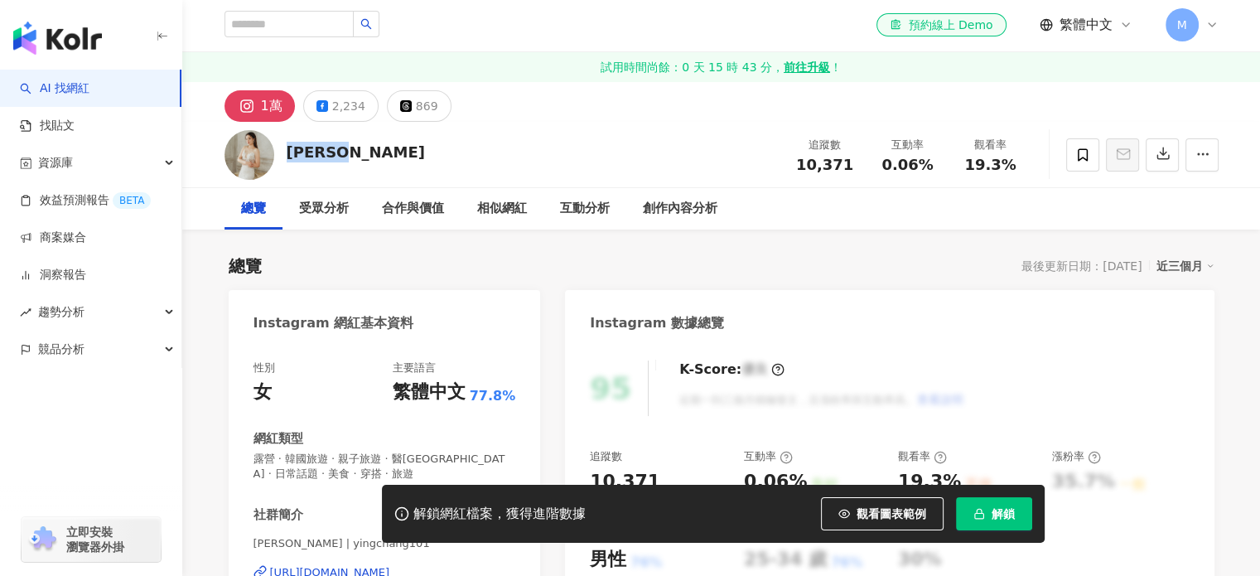
drag, startPoint x: 328, startPoint y: 159, endPoint x: 291, endPoint y: 149, distance: 38.6
click at [288, 152] on div "Yin Yin" at bounding box center [356, 152] width 138 height 21
drag, startPoint x: 280, startPoint y: 154, endPoint x: 318, endPoint y: 162, distance: 39.0
click at [268, 154] on div "Yin Yin 追蹤數 10,371 互動率 0.06% 觀看率 19.3%" at bounding box center [721, 154] width 1060 height 65
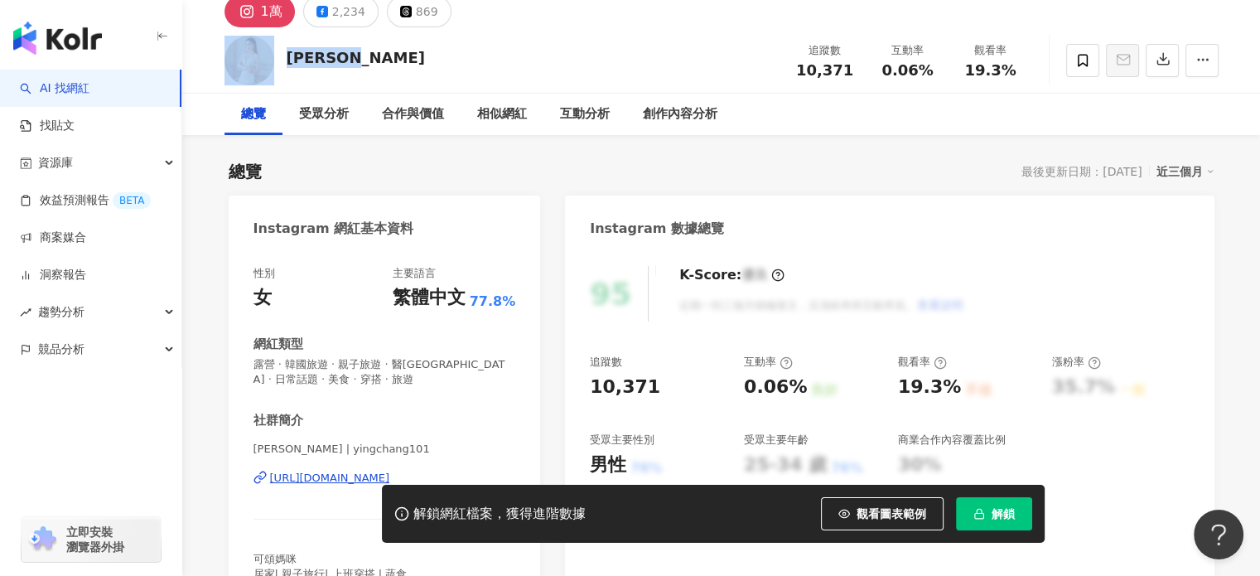
scroll to position [250, 0]
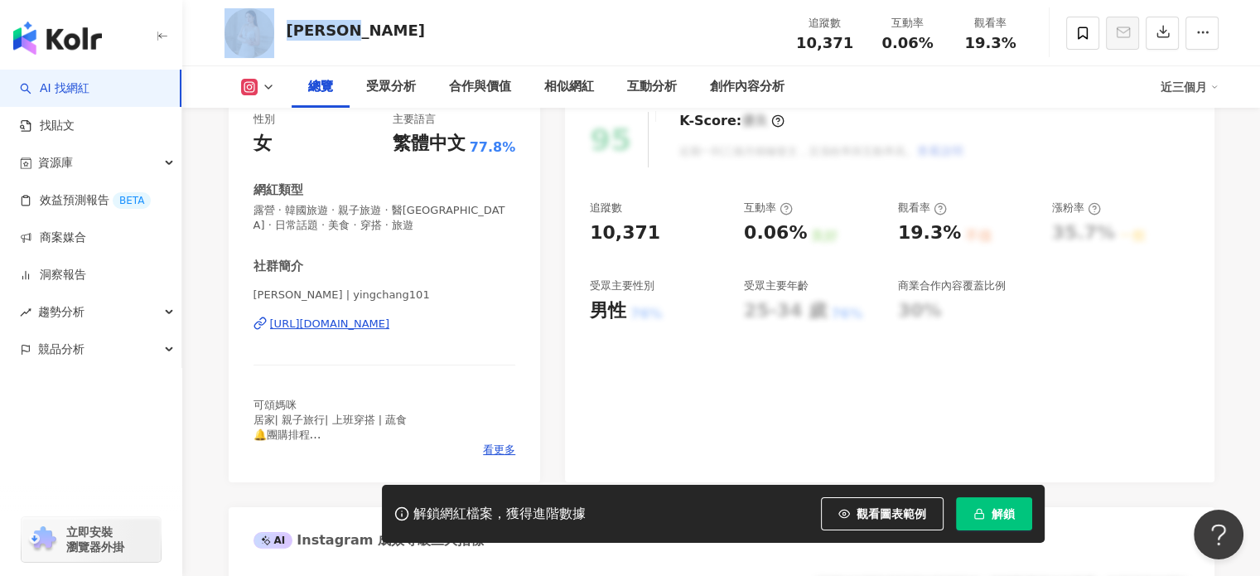
click at [390, 321] on div "https://www.instagram.com/yingchang101/" at bounding box center [330, 323] width 120 height 15
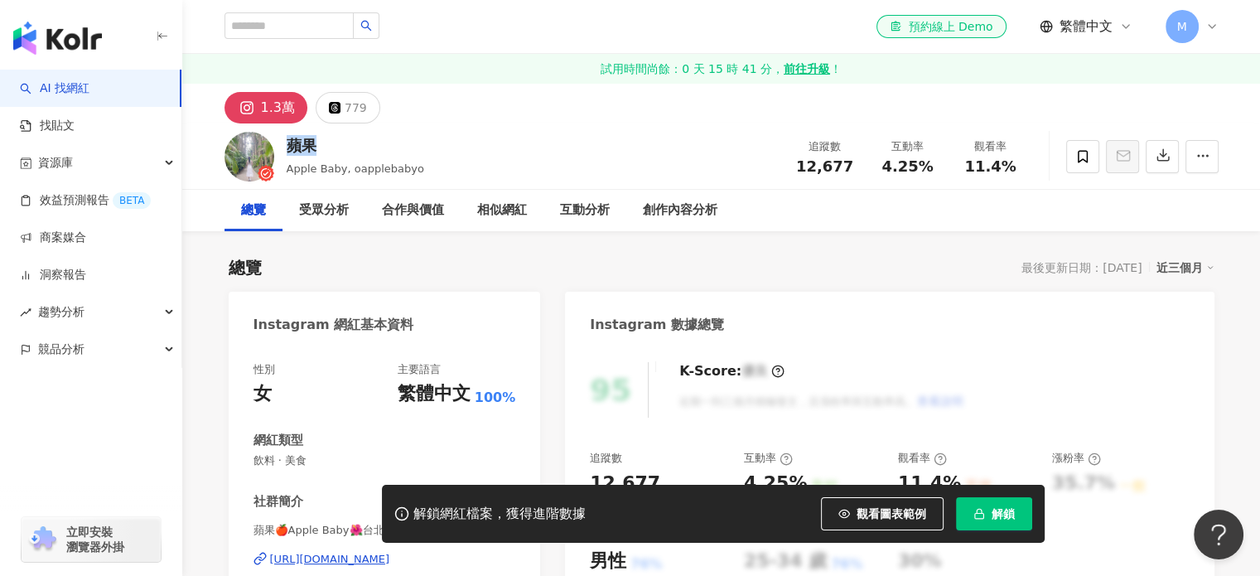
drag, startPoint x: 311, startPoint y: 150, endPoint x: 290, endPoint y: 150, distance: 21.5
click at [290, 150] on div "蘋果" at bounding box center [355, 145] width 137 height 21
copy div "蘋果"
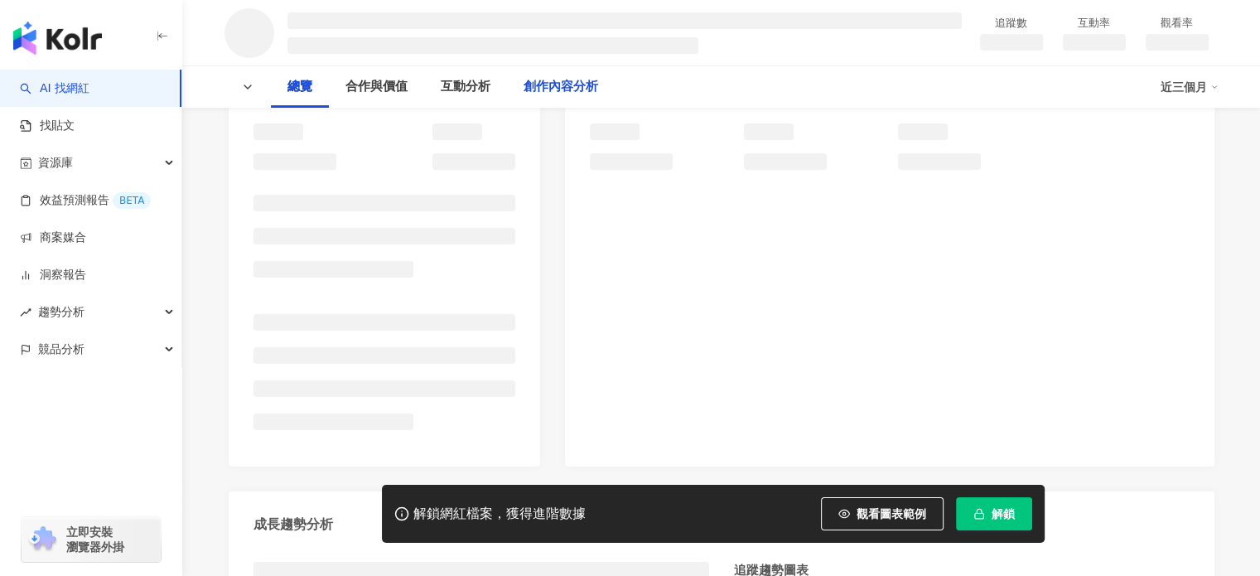
scroll to position [248, 0]
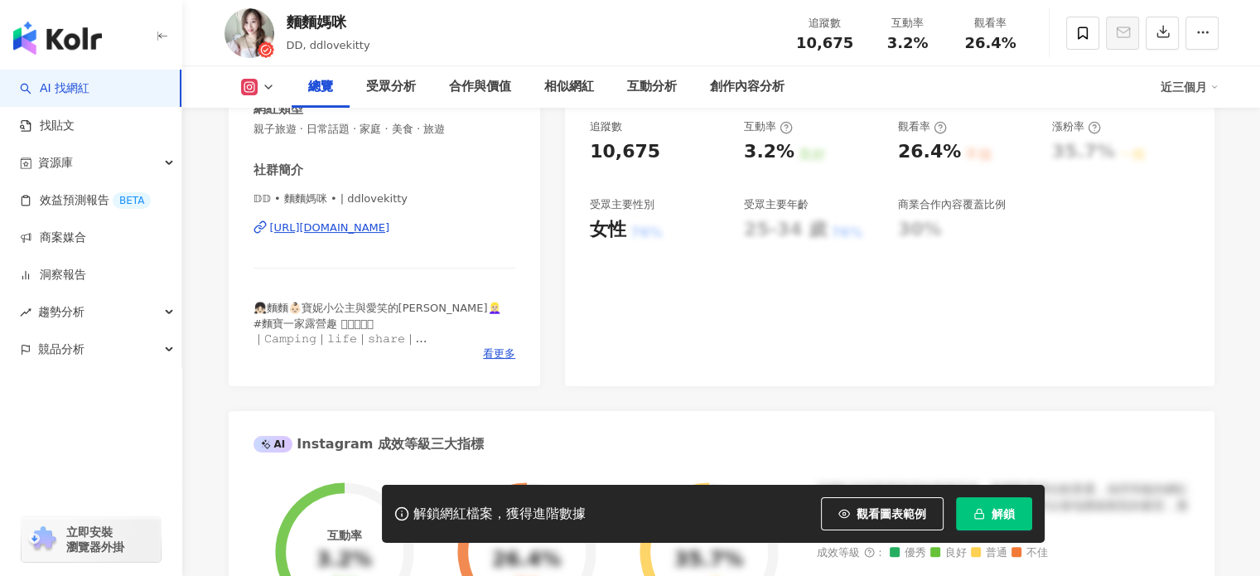
scroll to position [248, 0]
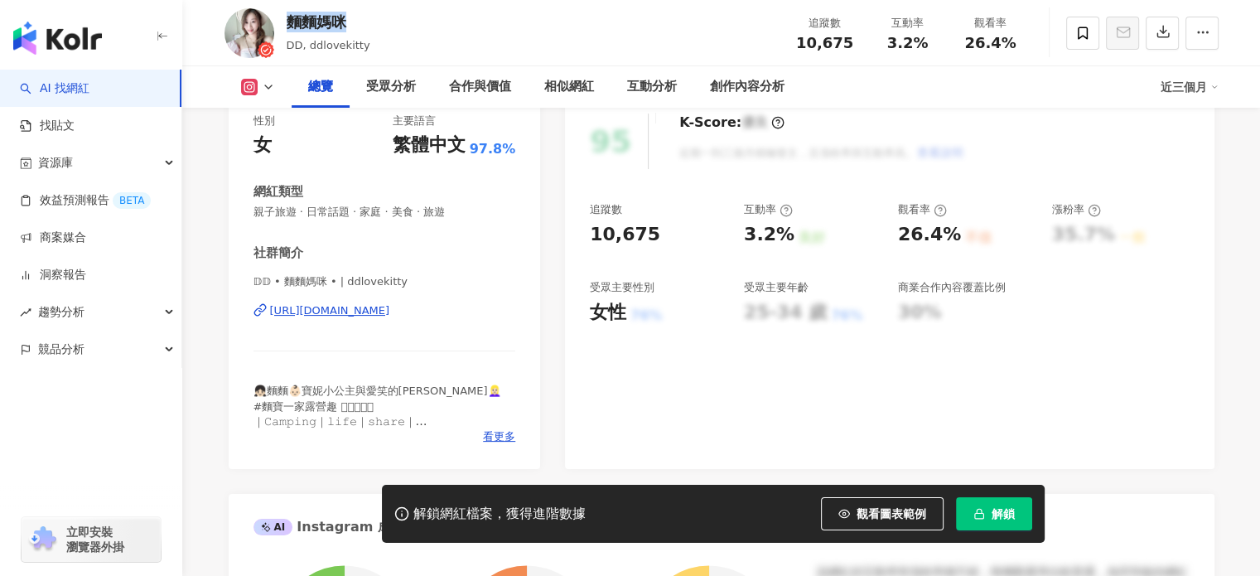
drag, startPoint x: 351, startPoint y: 18, endPoint x: 285, endPoint y: 23, distance: 66.4
click at [285, 23] on div "麵麵媽咪 DD, ddlovekitty 追蹤數 10,675 互動率 3.2% 觀看率 26.4%" at bounding box center [721, 32] width 1060 height 65
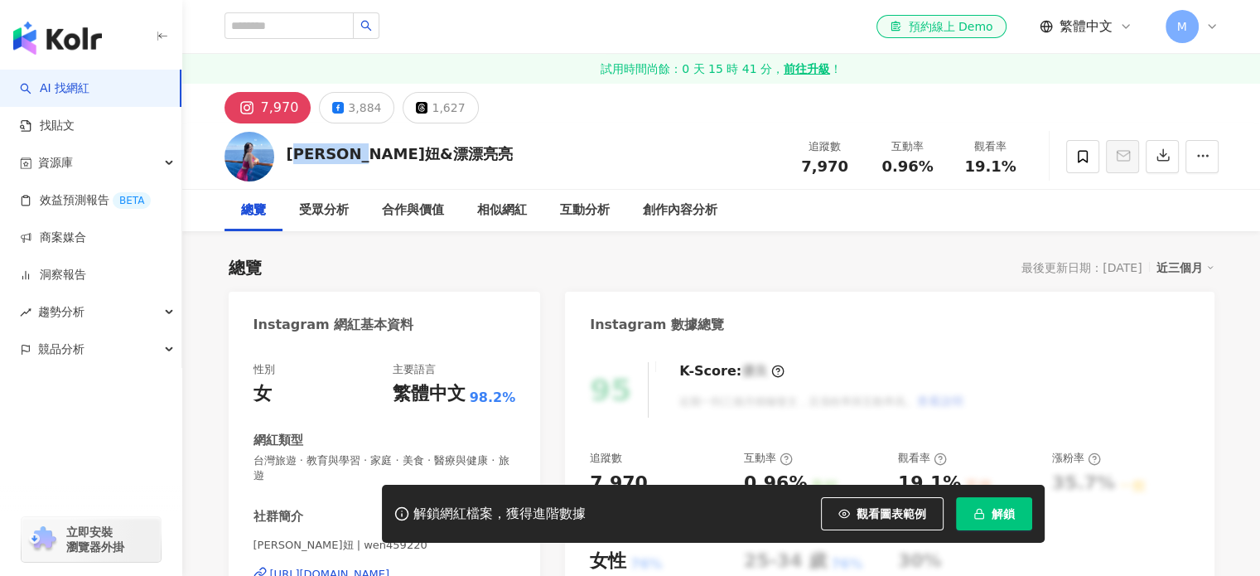
drag, startPoint x: 408, startPoint y: 160, endPoint x: 283, endPoint y: 160, distance: 124.2
click at [289, 161] on div "蕭俏妞&漂漂亮亮 追蹤數 7,970 互動率 0.96% 觀看率 19.1%" at bounding box center [721, 155] width 1060 height 65
copy div "俏妞&漂漂亮亮"
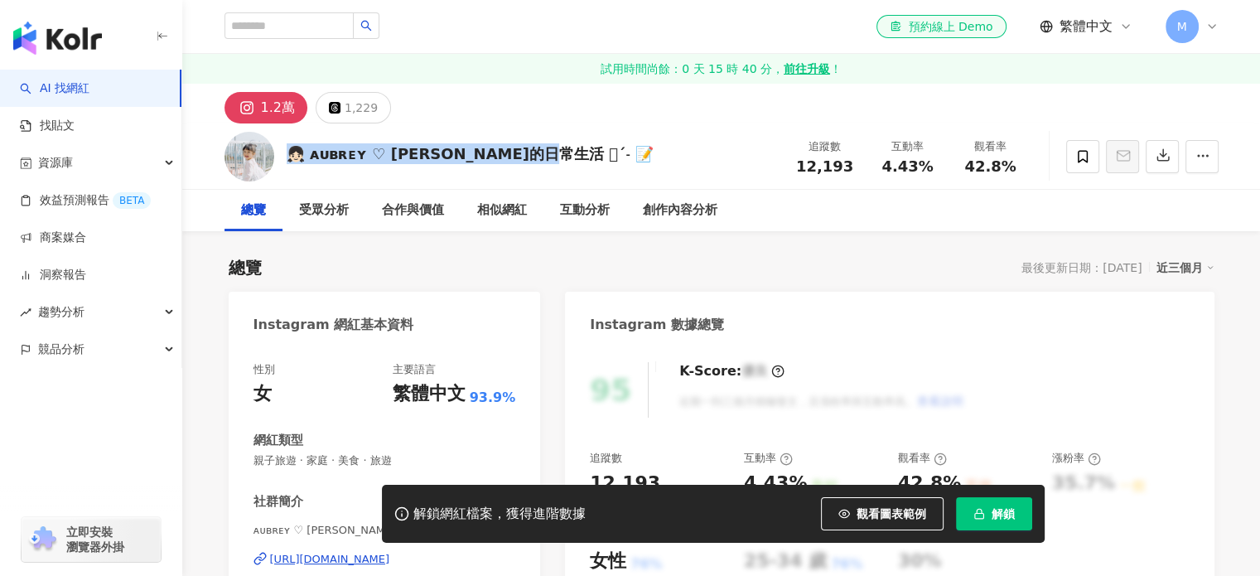
drag, startPoint x: 539, startPoint y: 155, endPoint x: 292, endPoint y: 155, distance: 247.7
click at [292, 155] on div "👧🏻 ᴀᴜʙʀᴇʏ ♡ [PERSON_NAME]的日常生活 𖤐ˊ˗ 📝 追蹤數 12,193 互動率 4.43% 觀看率 42.8%" at bounding box center [721, 155] width 1060 height 65
click at [465, 125] on div "👧🏻 ᴀᴜʙʀᴇʏ ♡ [PERSON_NAME]的日常生活 𖤐ˊ˗ 📝 追蹤數 12,193 互動率 4.43% 觀看率 42.8%" at bounding box center [721, 155] width 1060 height 65
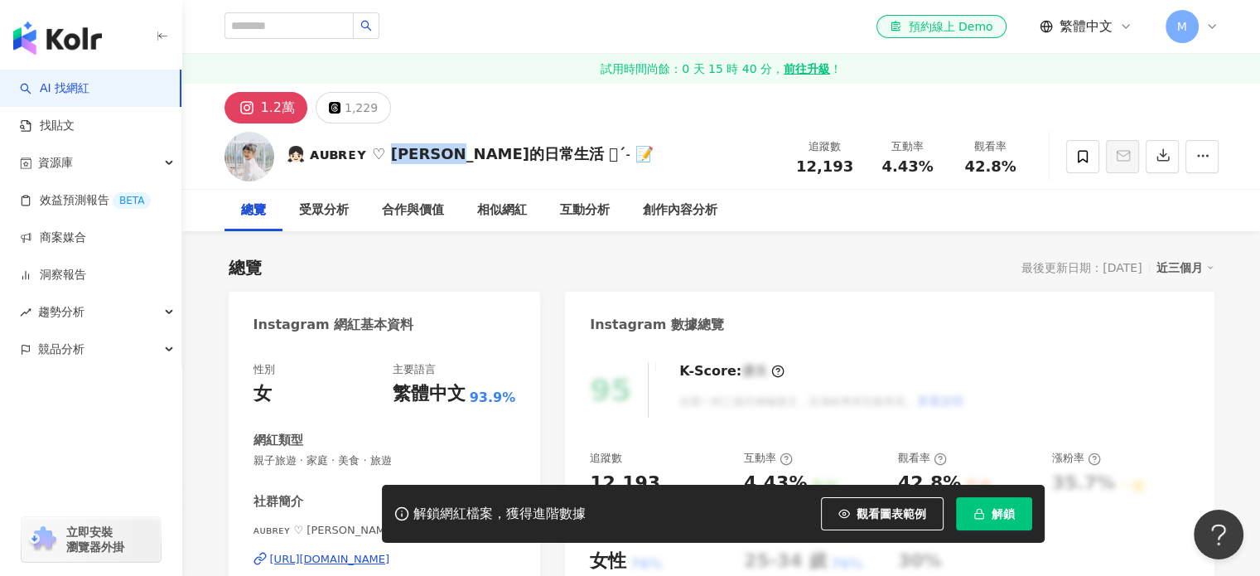
drag, startPoint x: 383, startPoint y: 160, endPoint x: 484, endPoint y: 157, distance: 100.3
click at [484, 157] on div "👧🏻 ᴀᴜʙʀᴇʏ ♡ [PERSON_NAME]的日常生活 𖤐ˊ˗ 📝" at bounding box center [471, 153] width 368 height 21
copy div "的日常生活 𖤐"
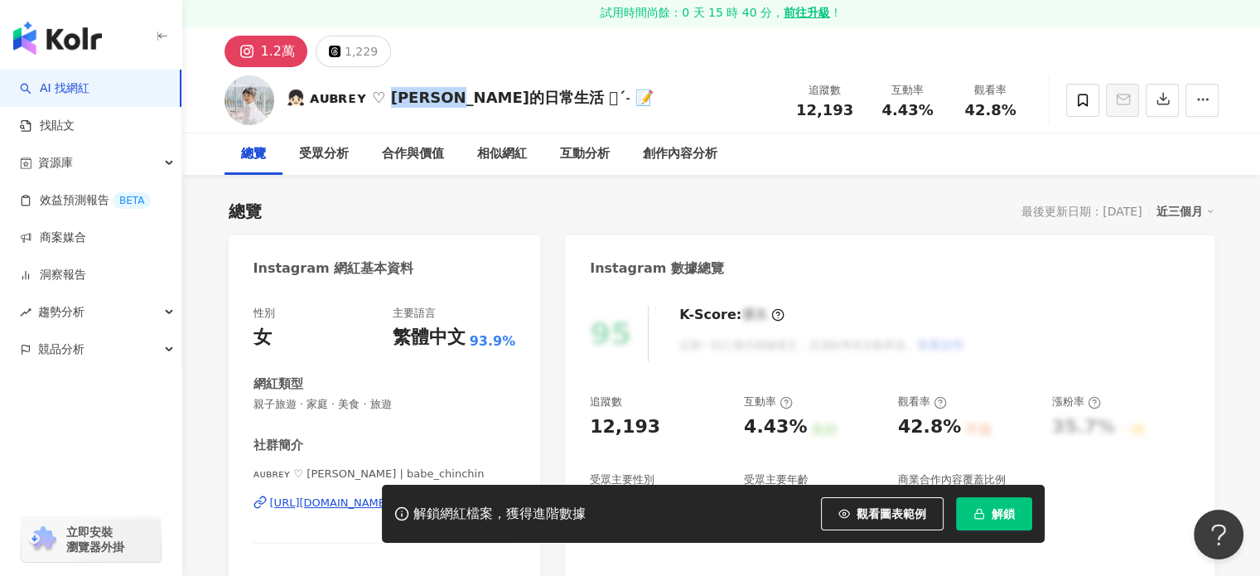
scroll to position [248, 0]
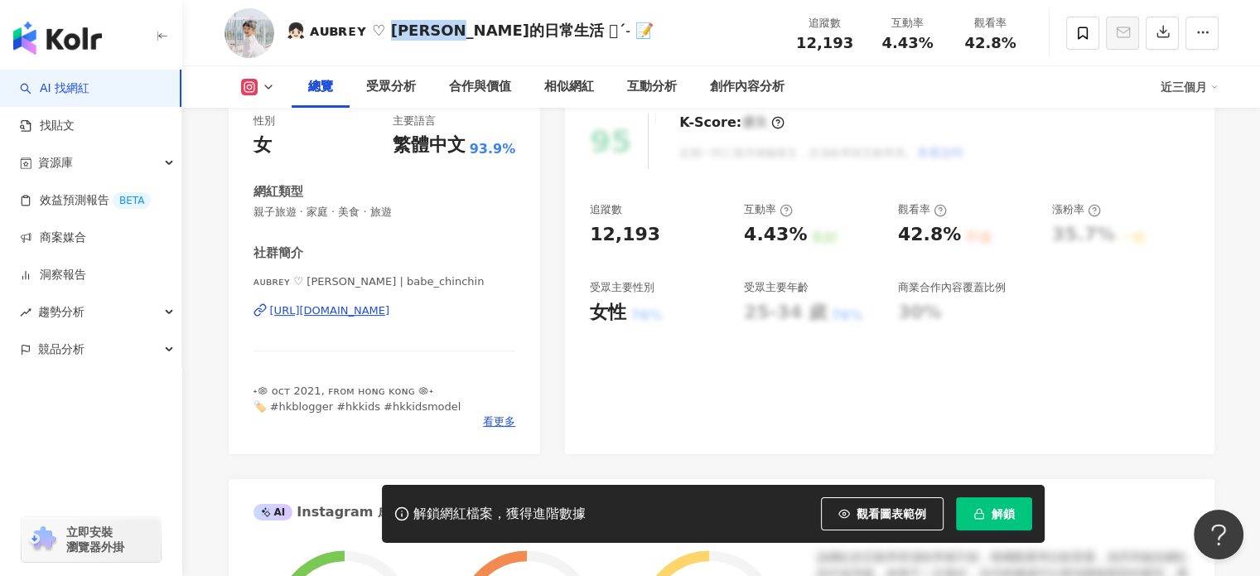
click at [390, 311] on div "https://www.instagram.com/babe_chinchin/" at bounding box center [330, 310] width 120 height 15
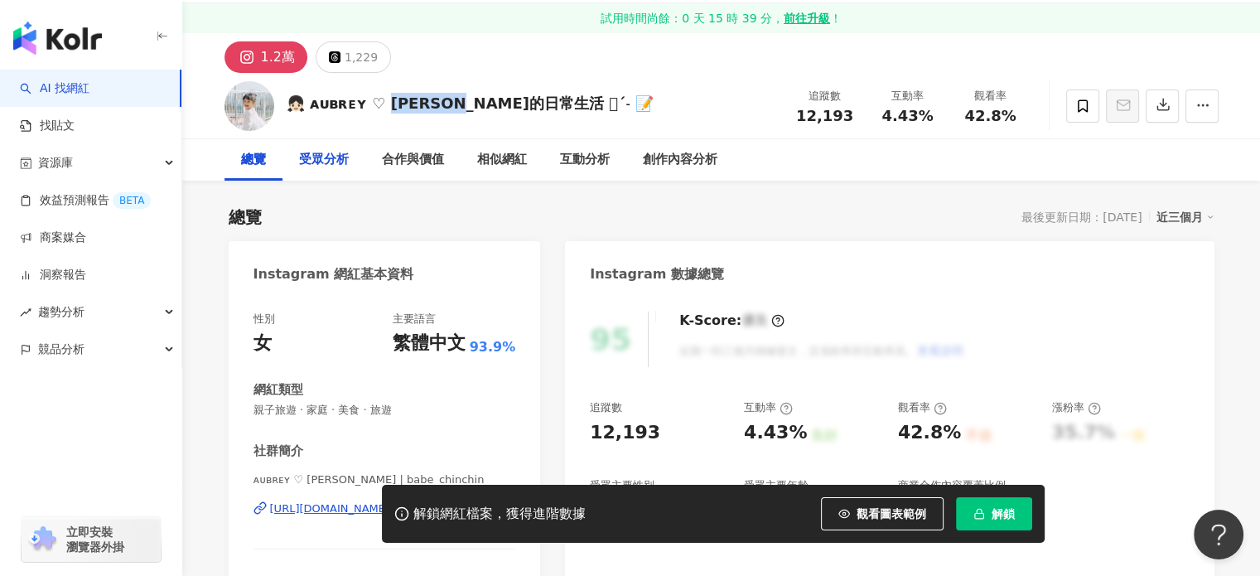
scroll to position [0, 0]
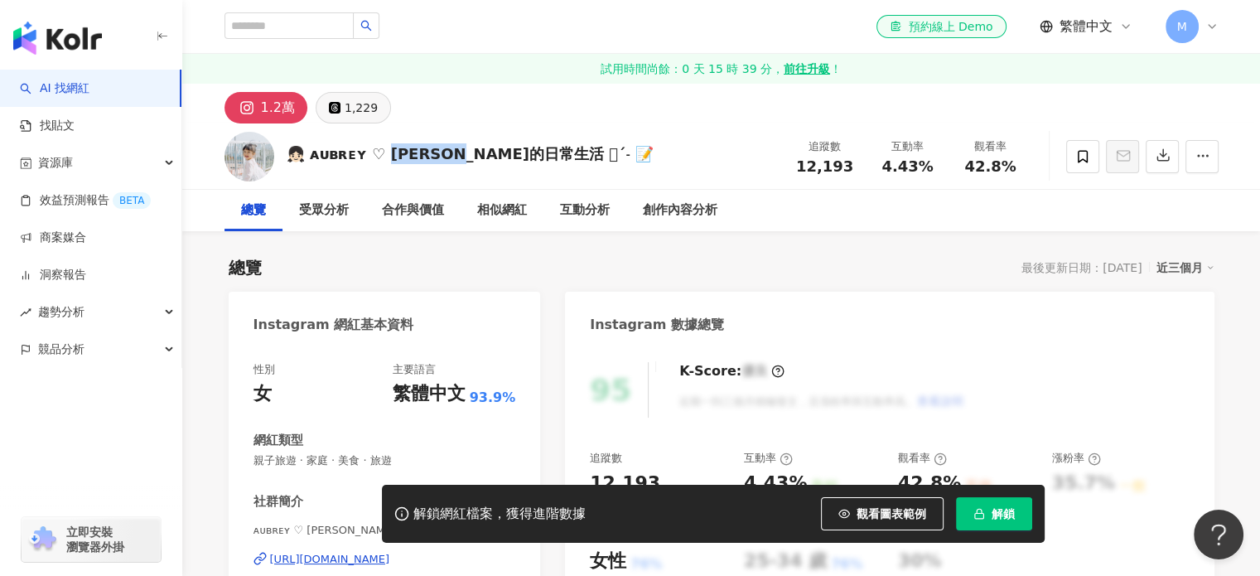
click at [374, 109] on button "1,229" at bounding box center [353, 107] width 75 height 31
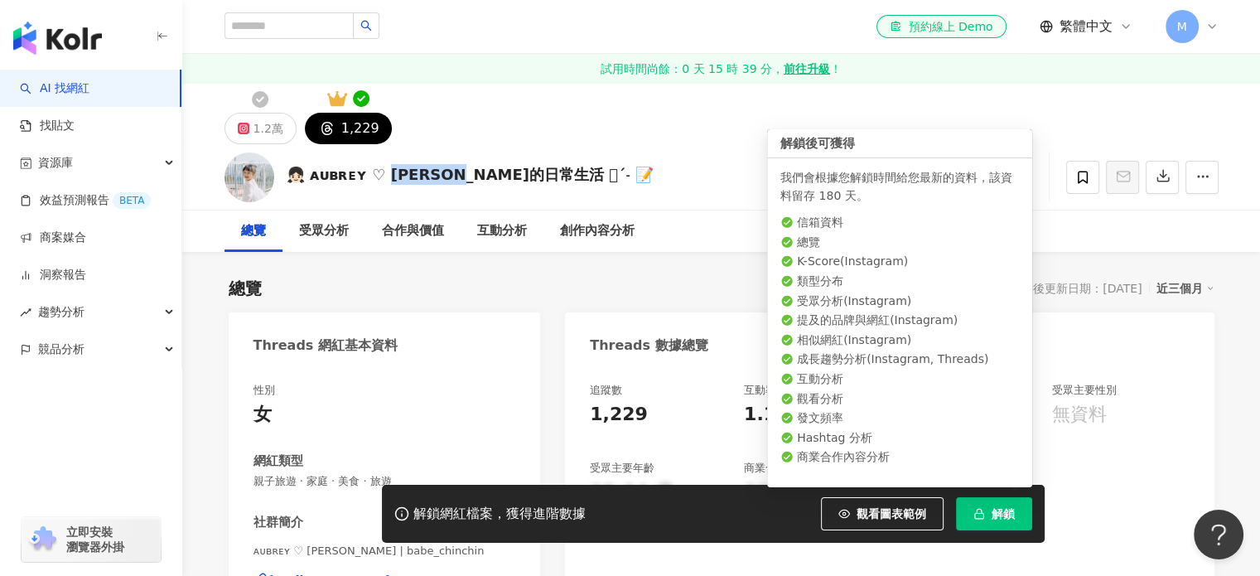
click at [1020, 520] on button "解鎖" at bounding box center [994, 513] width 76 height 33
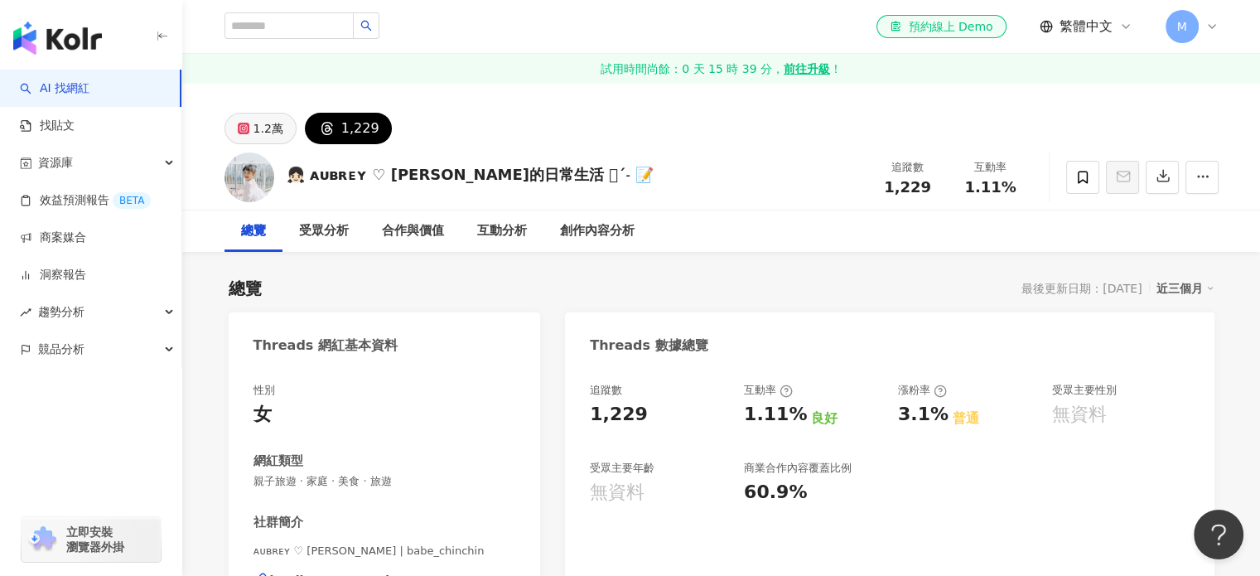
click at [266, 118] on div "1.2萬" at bounding box center [268, 128] width 30 height 23
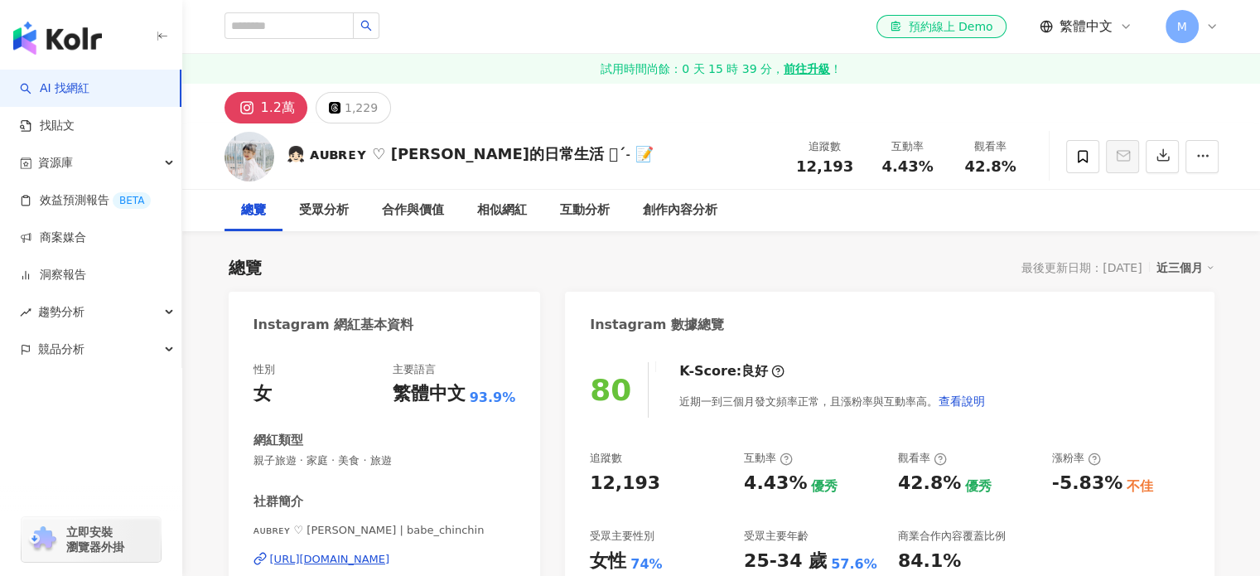
click at [345, 113] on div "1,229" at bounding box center [361, 107] width 33 height 23
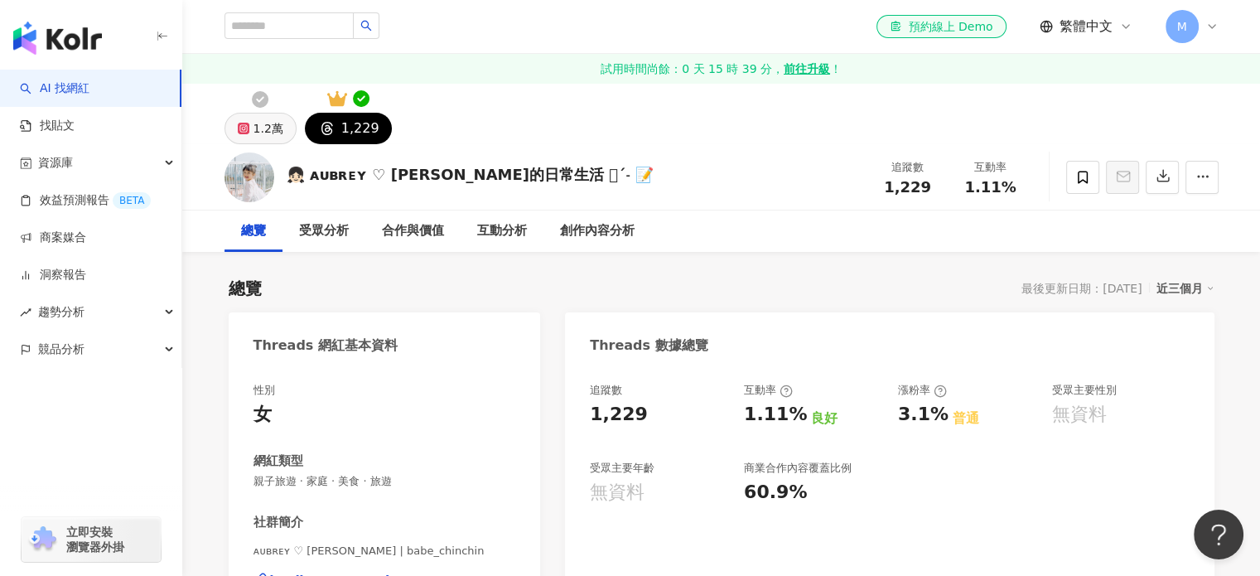
click at [249, 122] on button "1.2萬" at bounding box center [260, 128] width 72 height 31
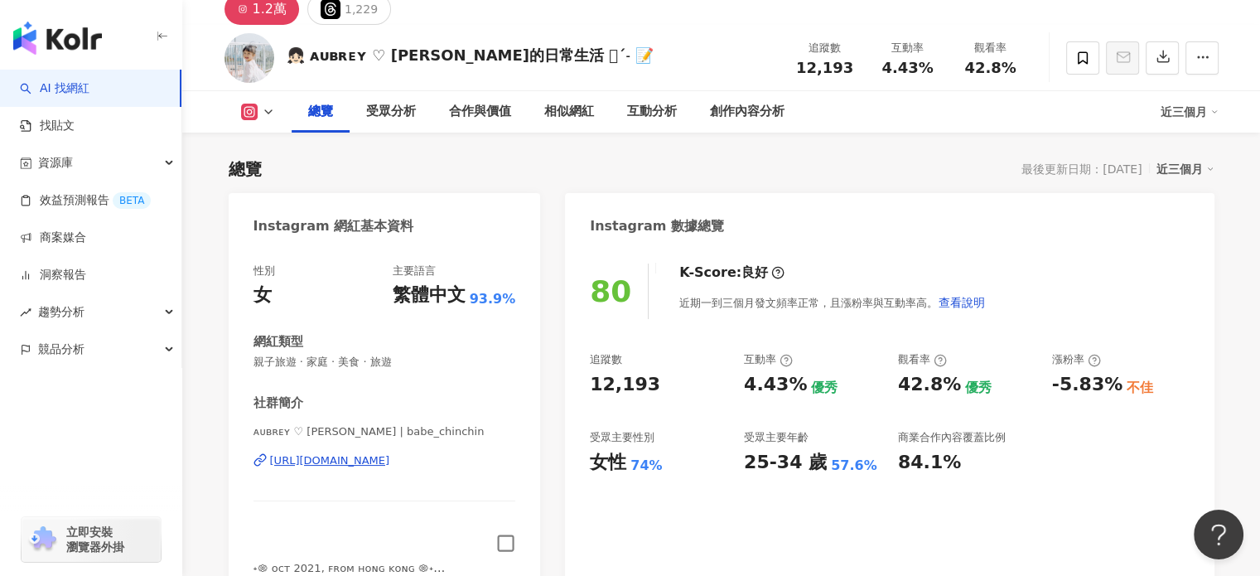
scroll to position [331, 0]
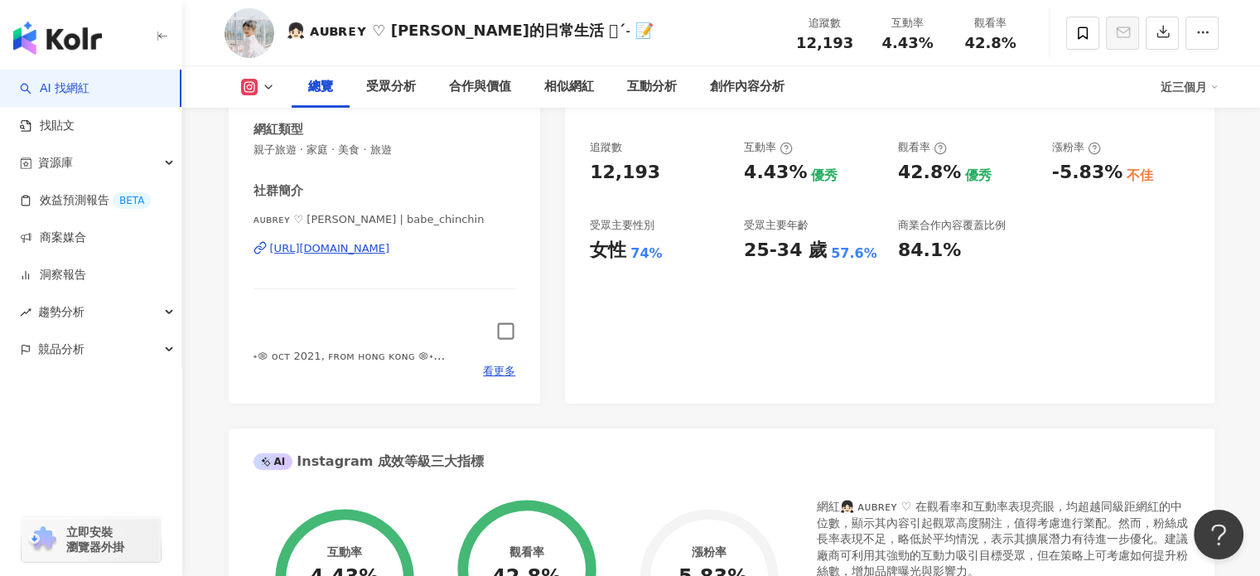
click at [506, 335] on icon "button" at bounding box center [505, 330] width 19 height 19
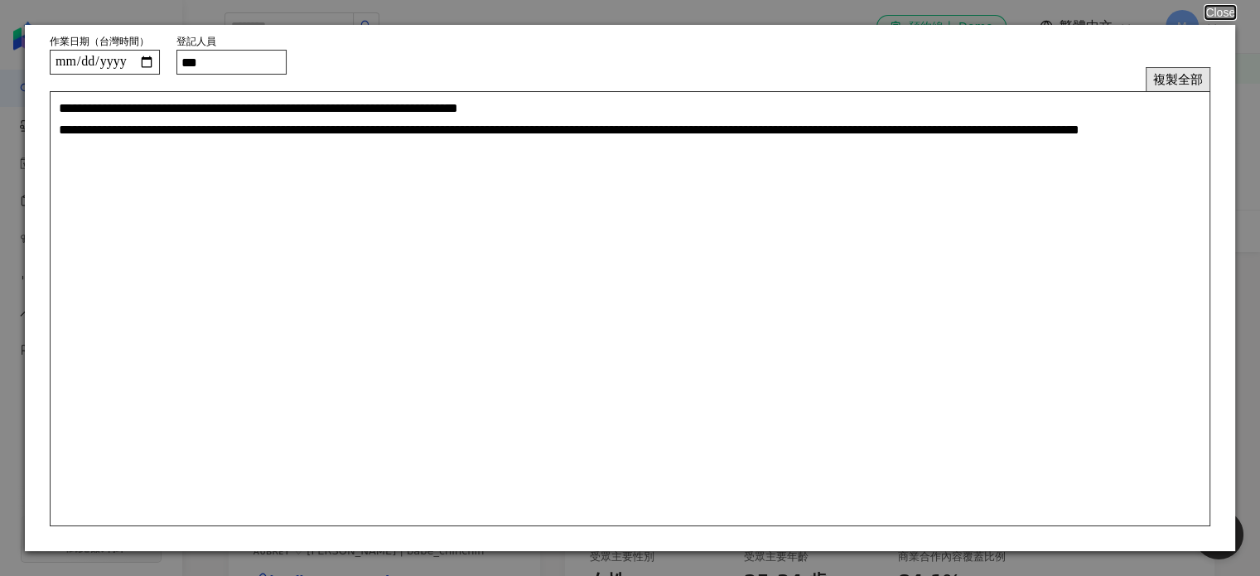
click at [1161, 85] on button "複製全部" at bounding box center [1177, 79] width 65 height 24
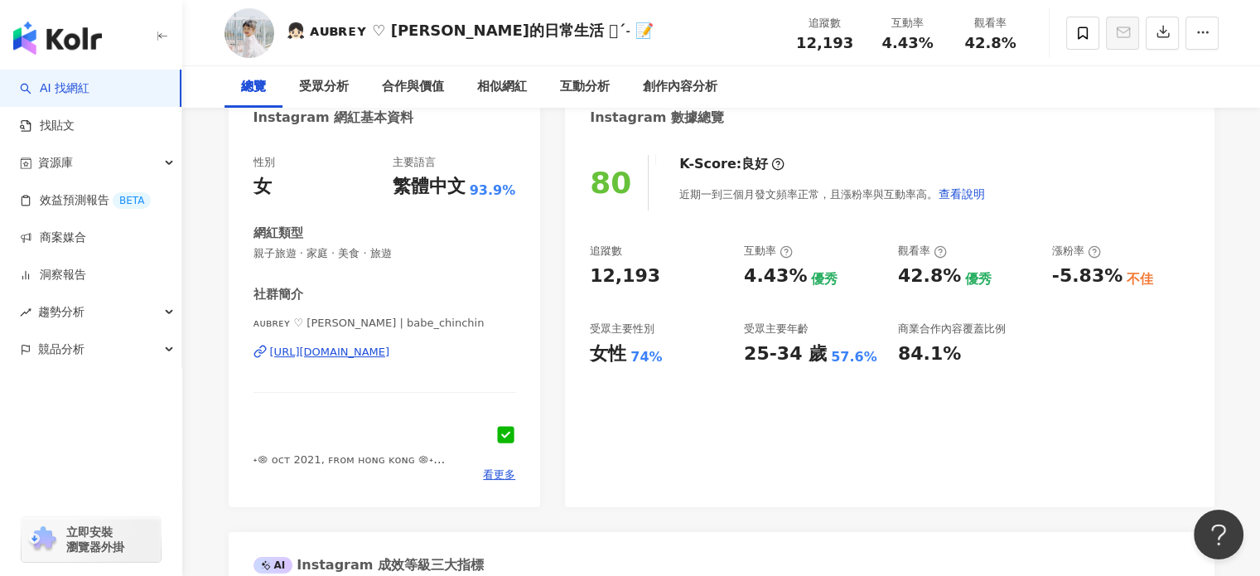
scroll to position [331, 0]
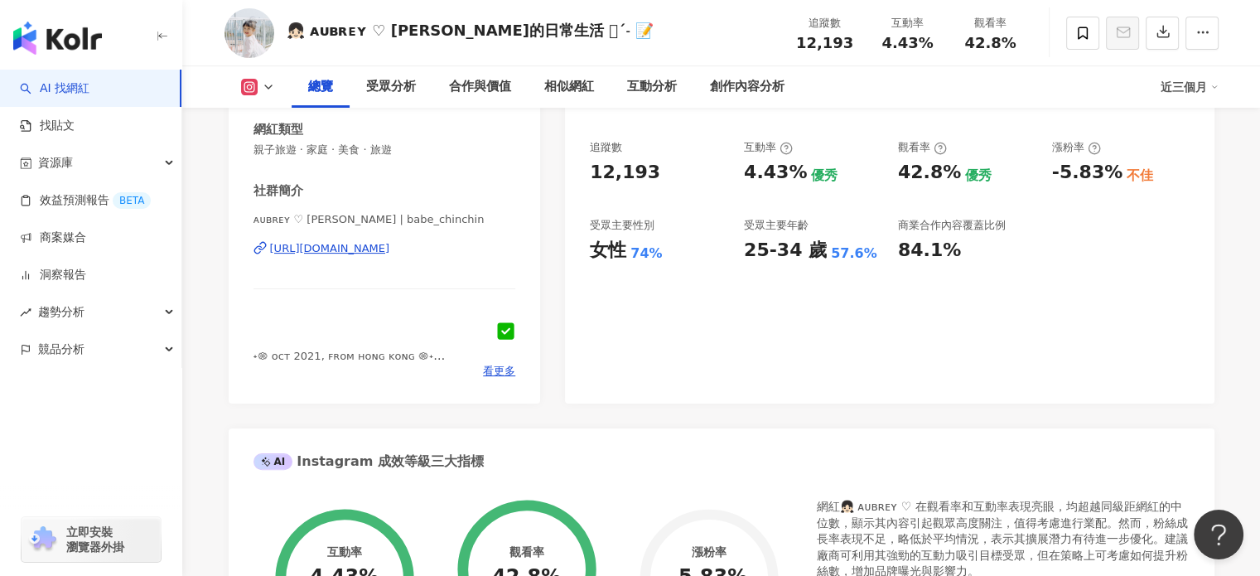
click at [362, 251] on div "https://www.instagram.com/babe_chinchin/" at bounding box center [330, 248] width 120 height 15
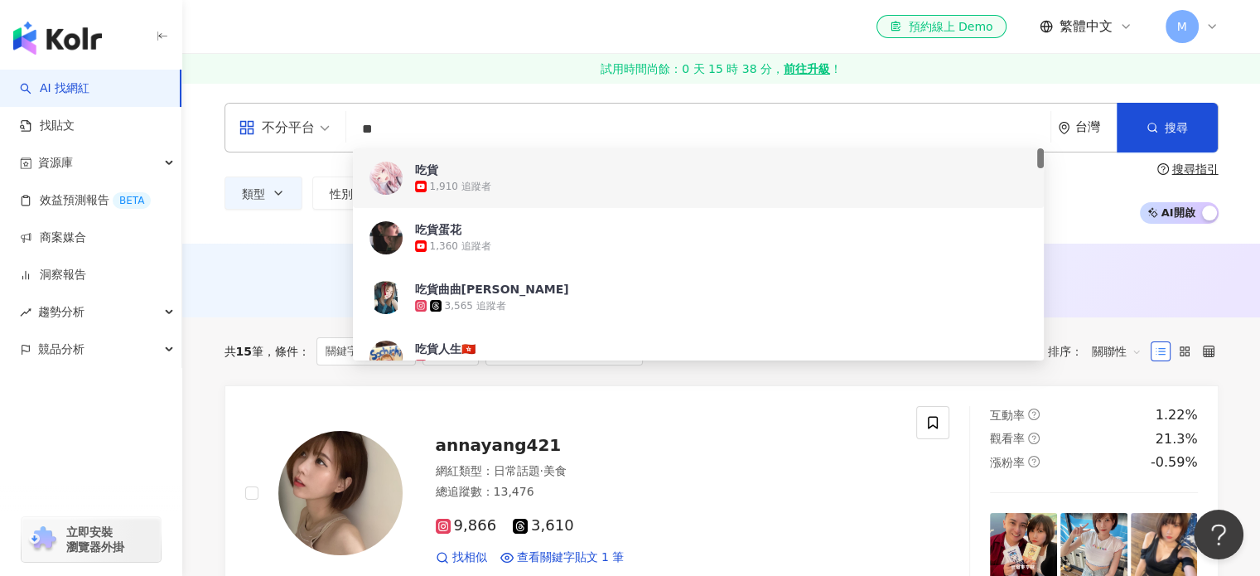
click at [545, 38] on div "el-icon-cs 預約線上 Demo 繁體中文 M" at bounding box center [721, 26] width 994 height 53
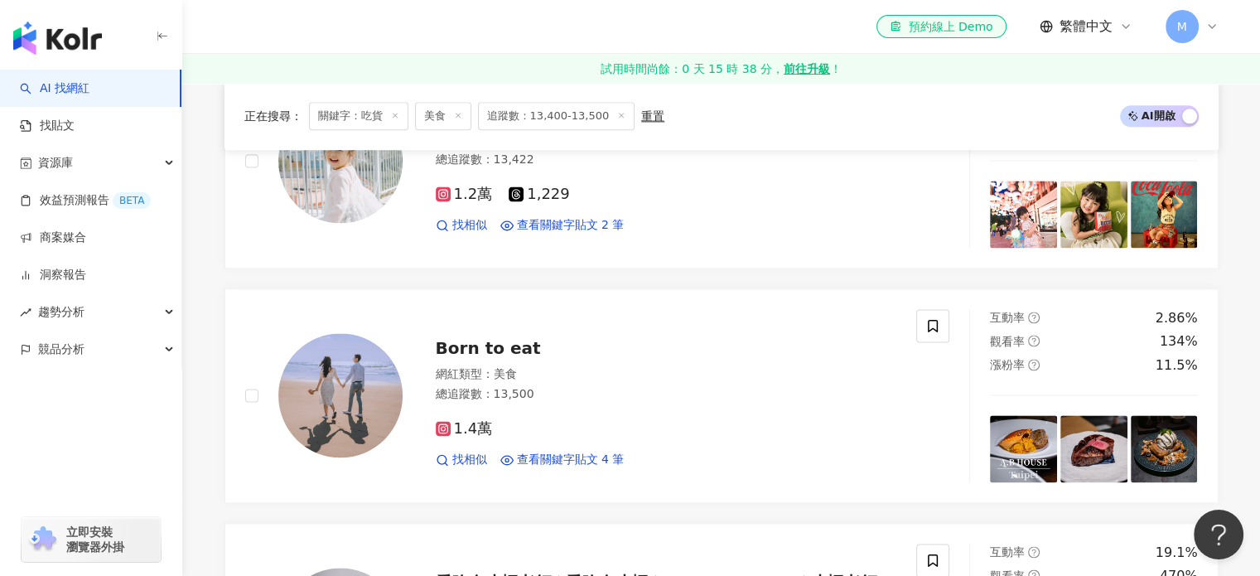
scroll to position [2236, 0]
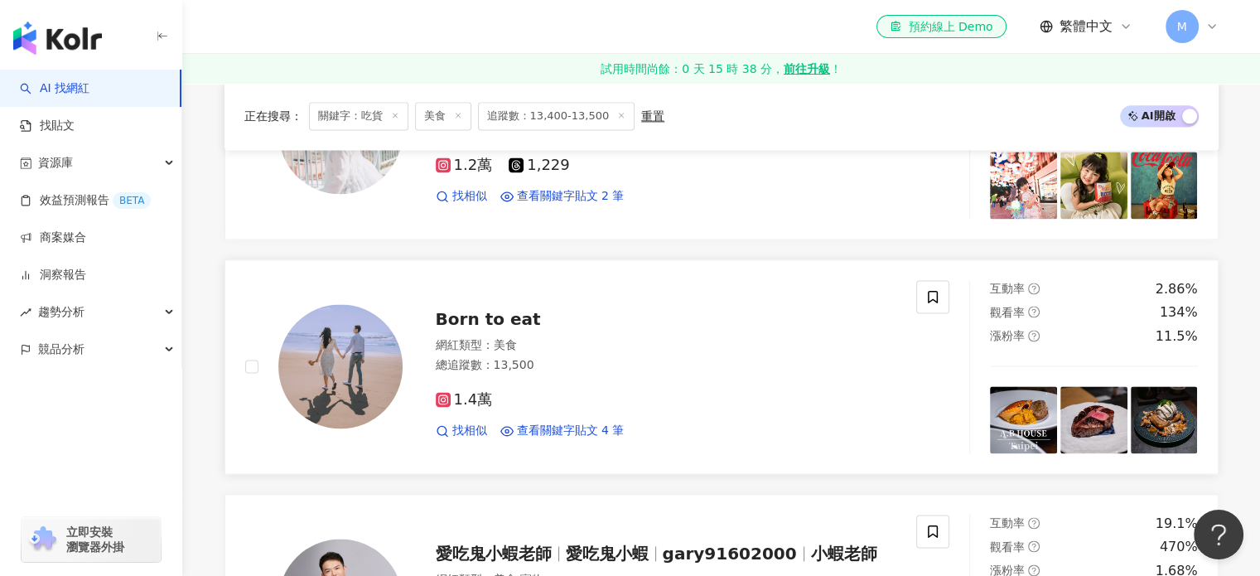
click at [494, 310] on span "Born to eat" at bounding box center [488, 319] width 105 height 20
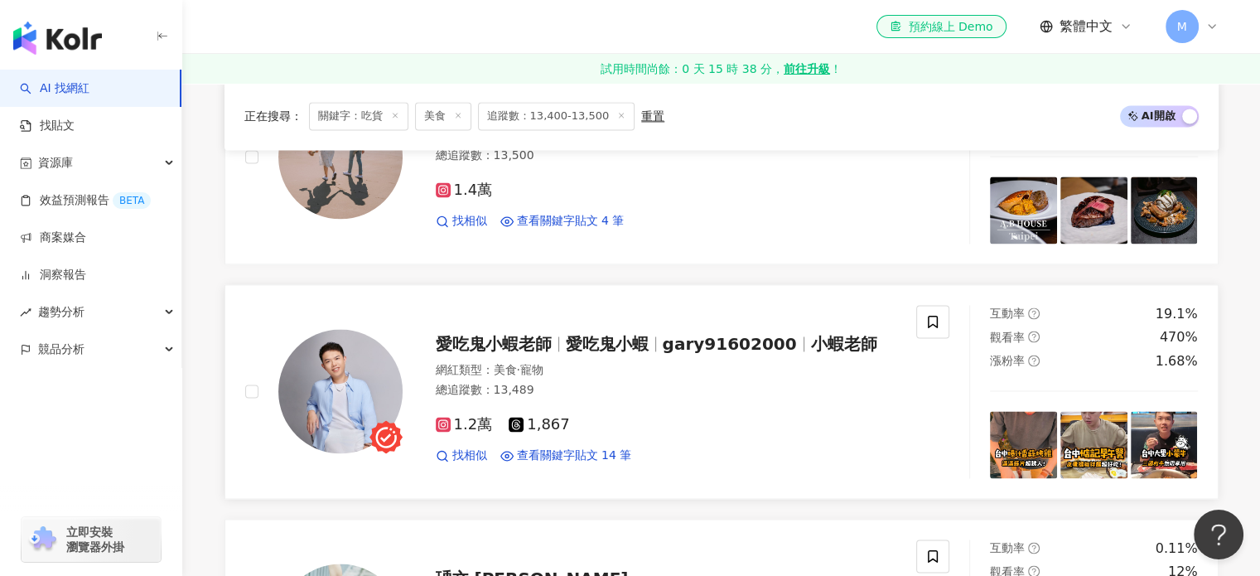
scroll to position [2485, 0]
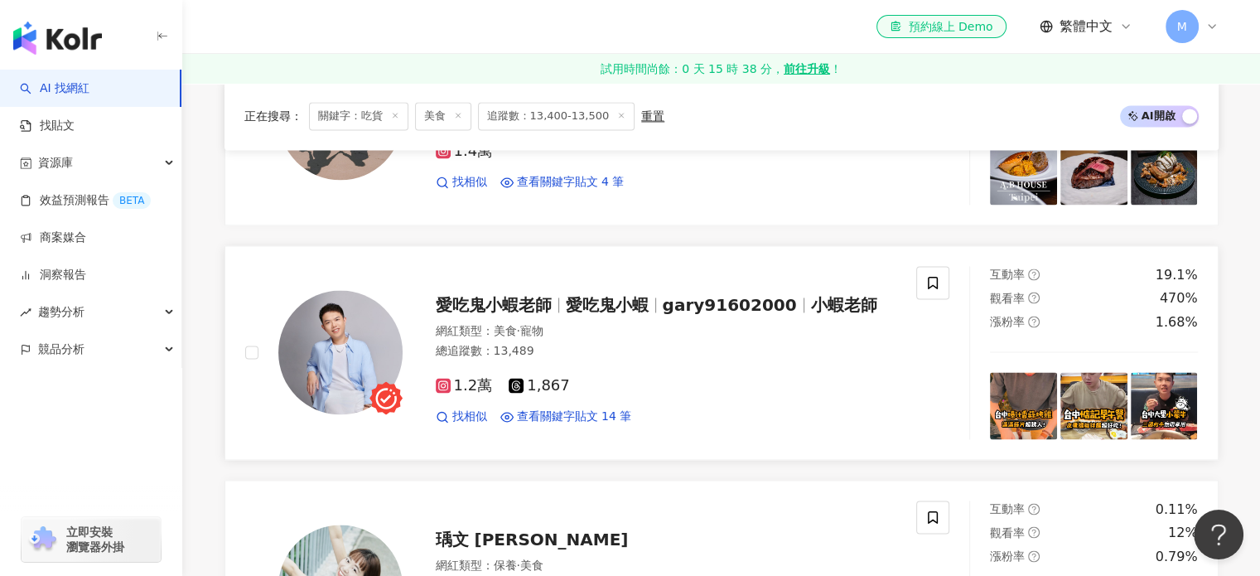
click at [474, 303] on span "愛吃鬼小蝦老師" at bounding box center [494, 305] width 116 height 20
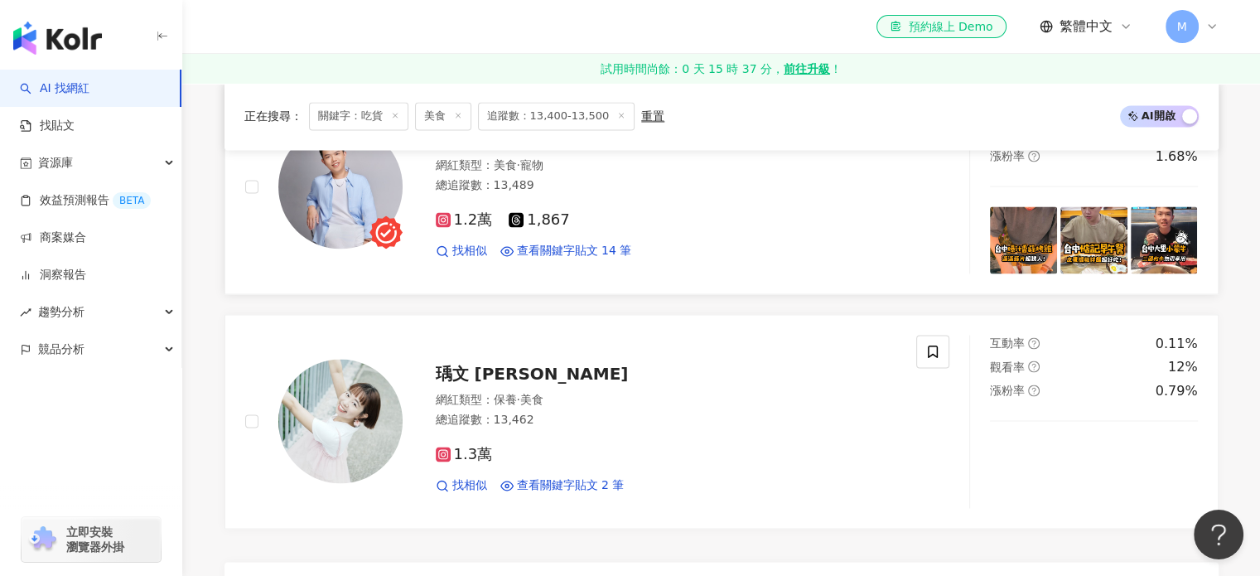
scroll to position [2733, 0]
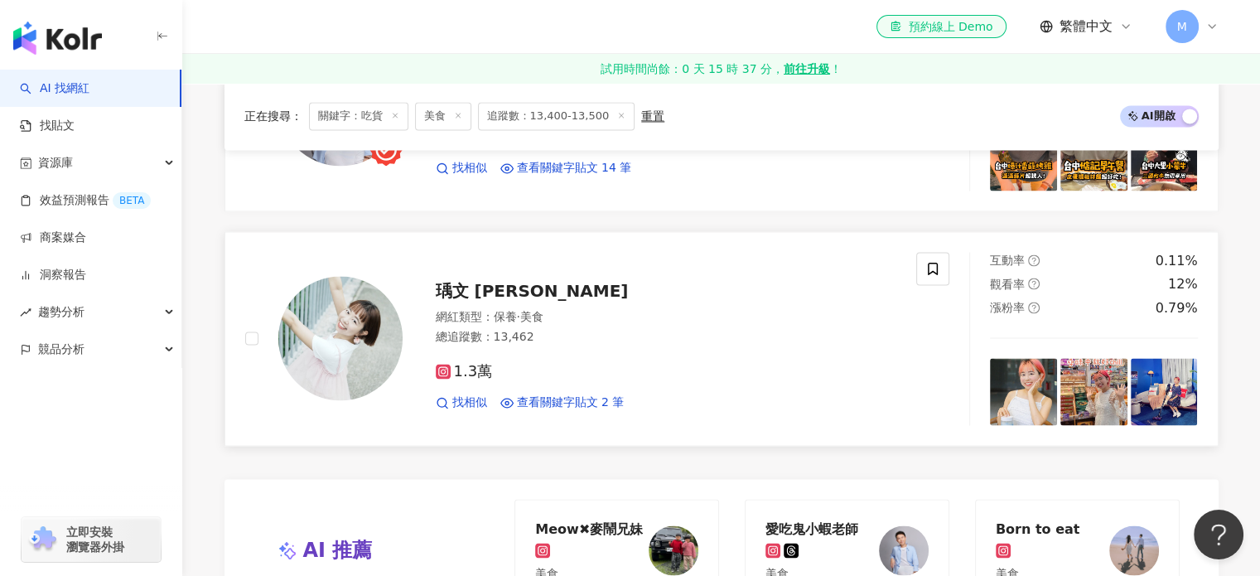
click at [494, 293] on span "瑀文 Lisa" at bounding box center [532, 291] width 193 height 20
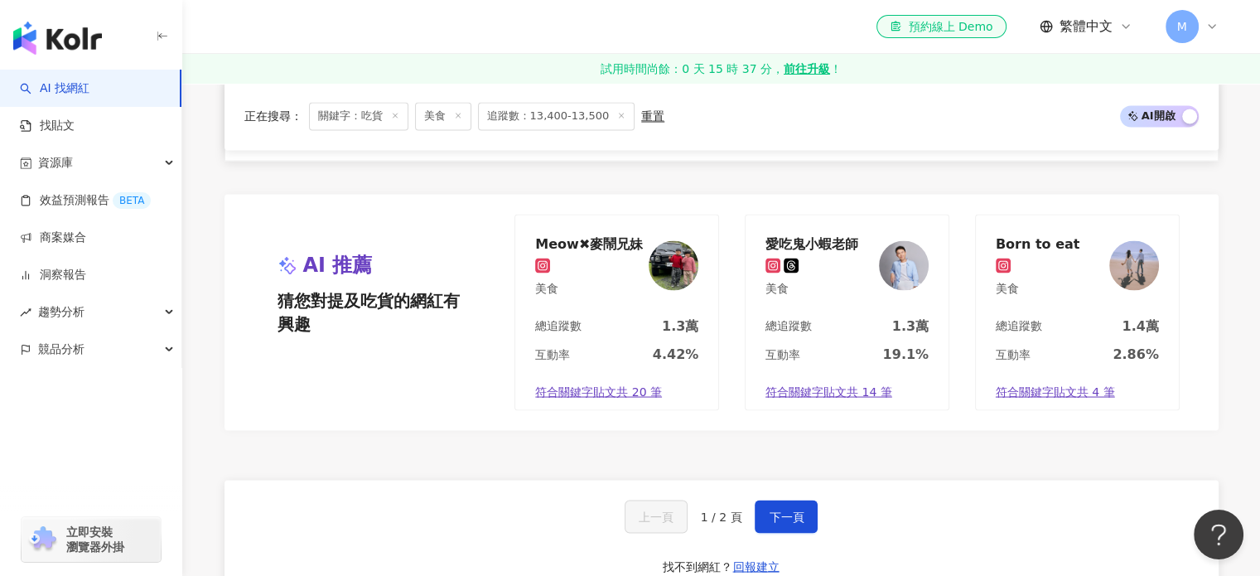
scroll to position [3065, 0]
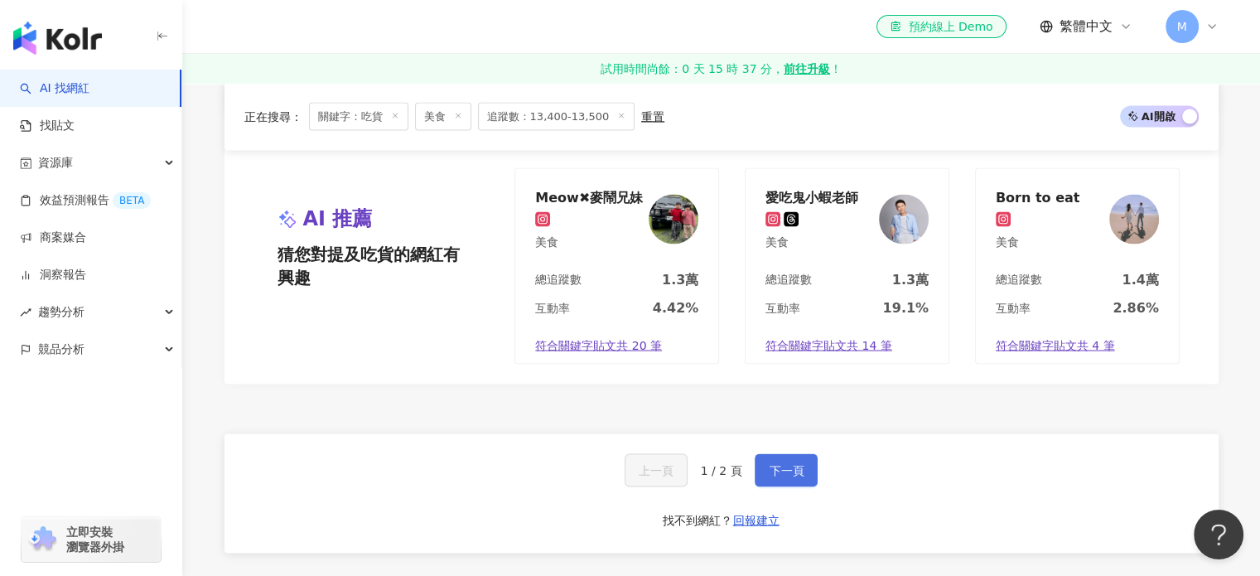
click at [797, 476] on button "下一頁" at bounding box center [786, 469] width 63 height 33
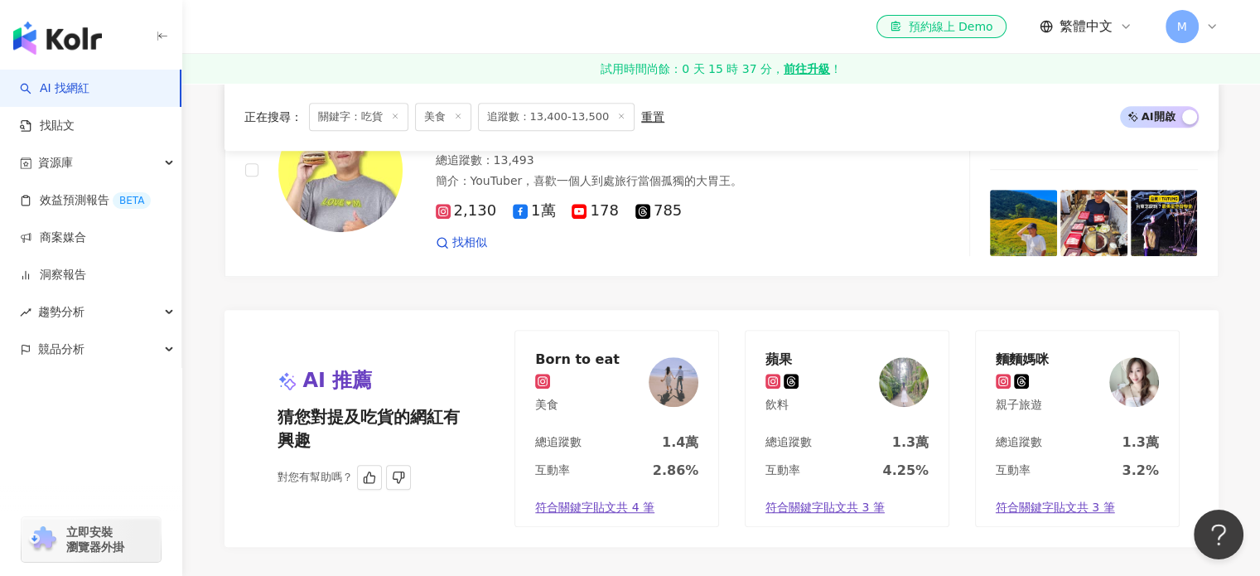
scroll to position [695, 0]
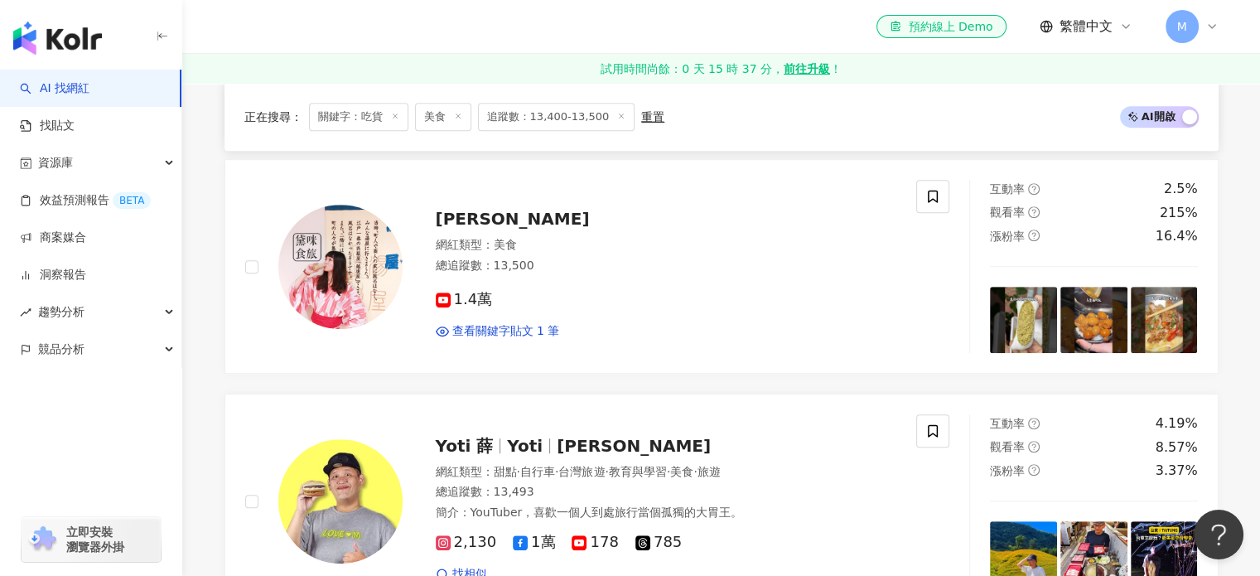
click at [553, 121] on span "追蹤數：13,400-13,500" at bounding box center [556, 117] width 157 height 28
click at [546, 121] on span "追蹤數：13,400-13,500" at bounding box center [556, 117] width 157 height 28
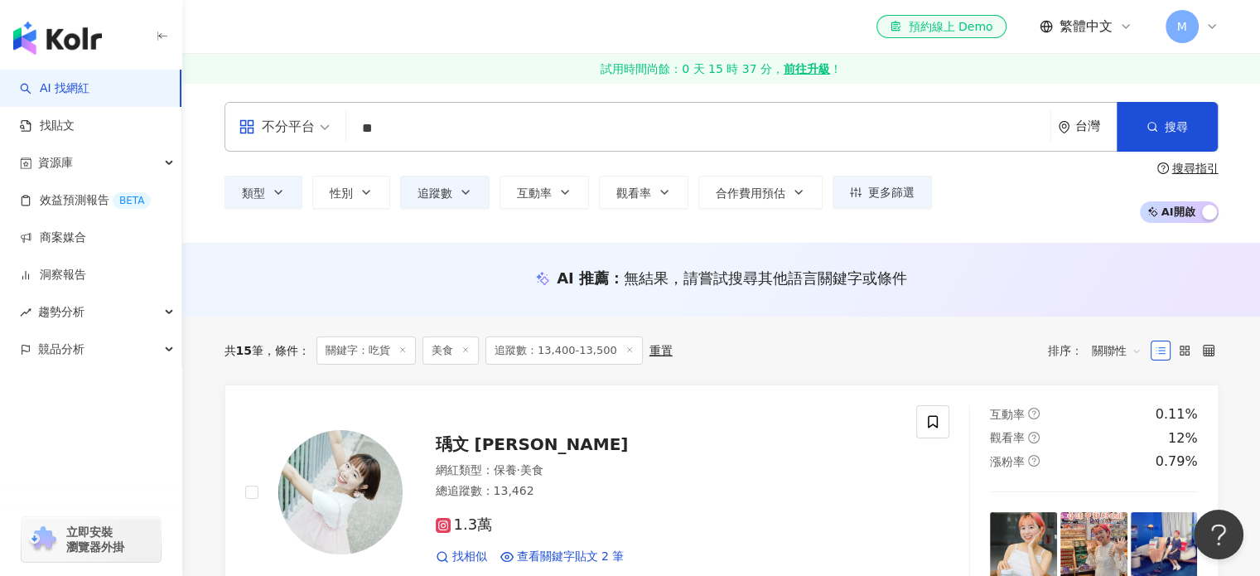
scroll to position [0, 0]
click at [452, 185] on button "追蹤數" at bounding box center [444, 192] width 89 height 33
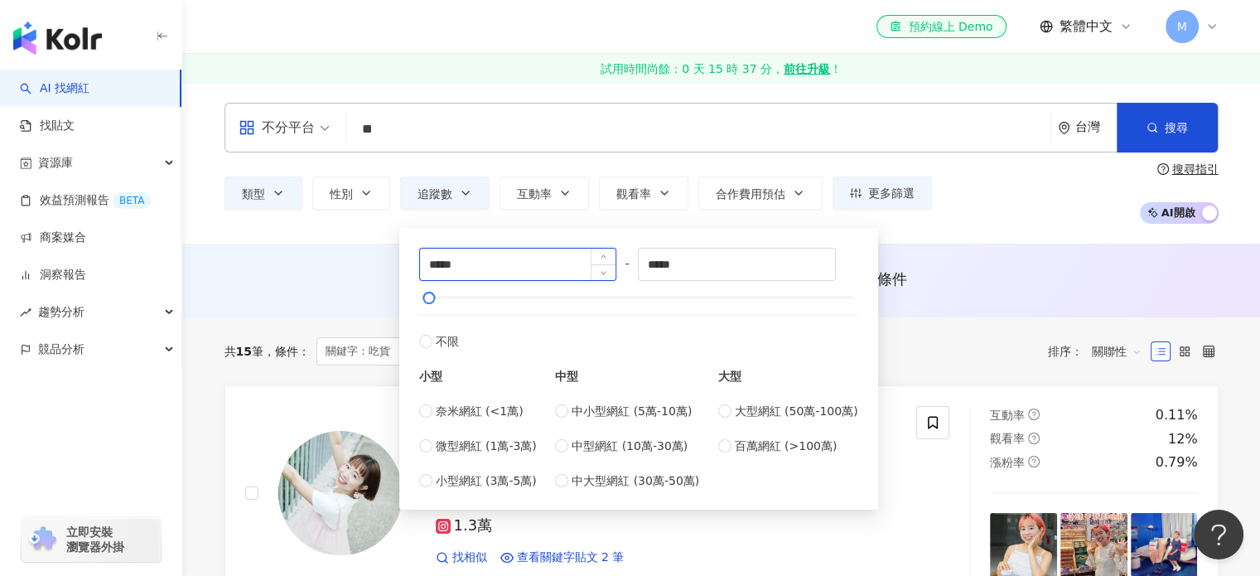
click at [446, 271] on input "*****" at bounding box center [518, 263] width 196 height 31
type input "*****"
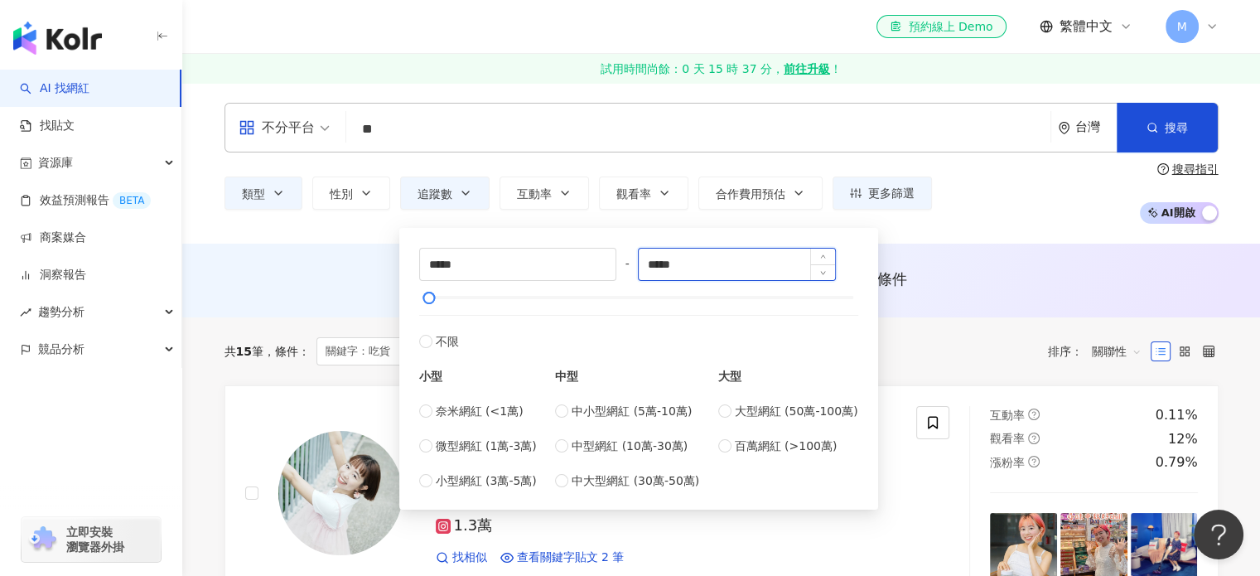
click at [669, 262] on input "*****" at bounding box center [737, 263] width 196 height 31
type input "*****"
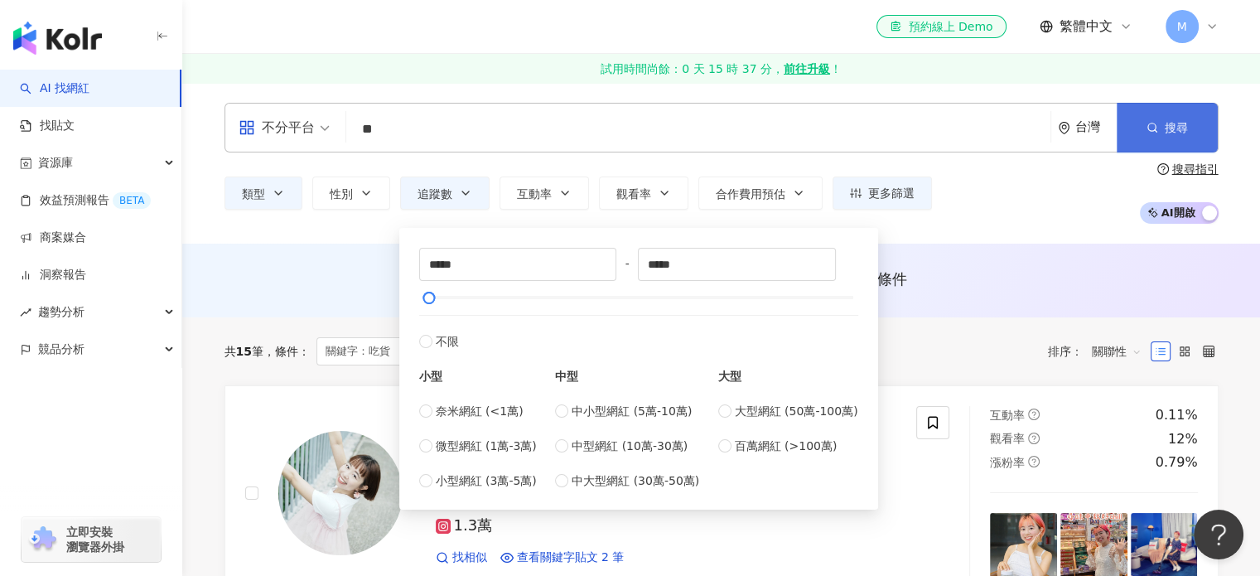
click at [1160, 137] on button "搜尋" at bounding box center [1166, 128] width 101 height 50
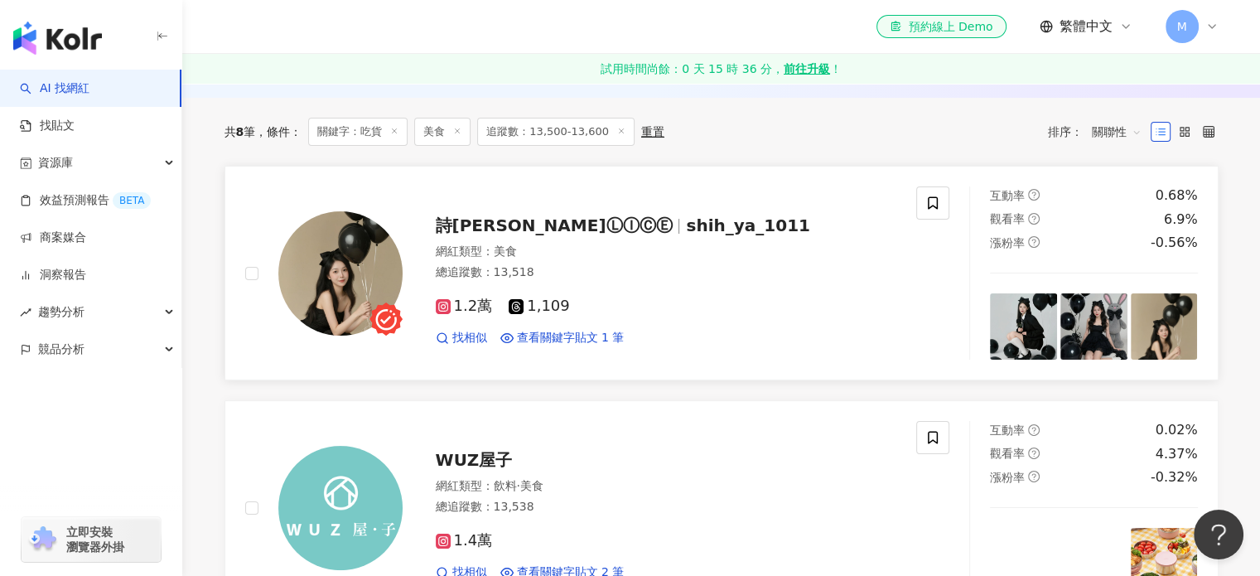
scroll to position [83, 0]
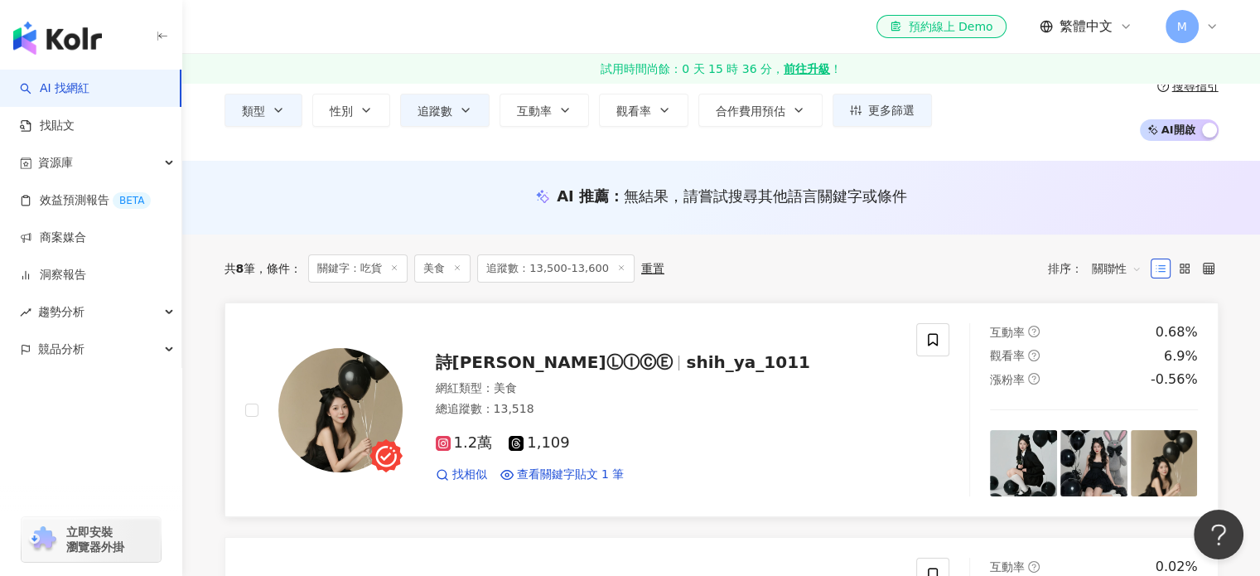
click at [520, 371] on span "詩雅ⒶⓁⒾⒸⒺ" at bounding box center [554, 362] width 237 height 20
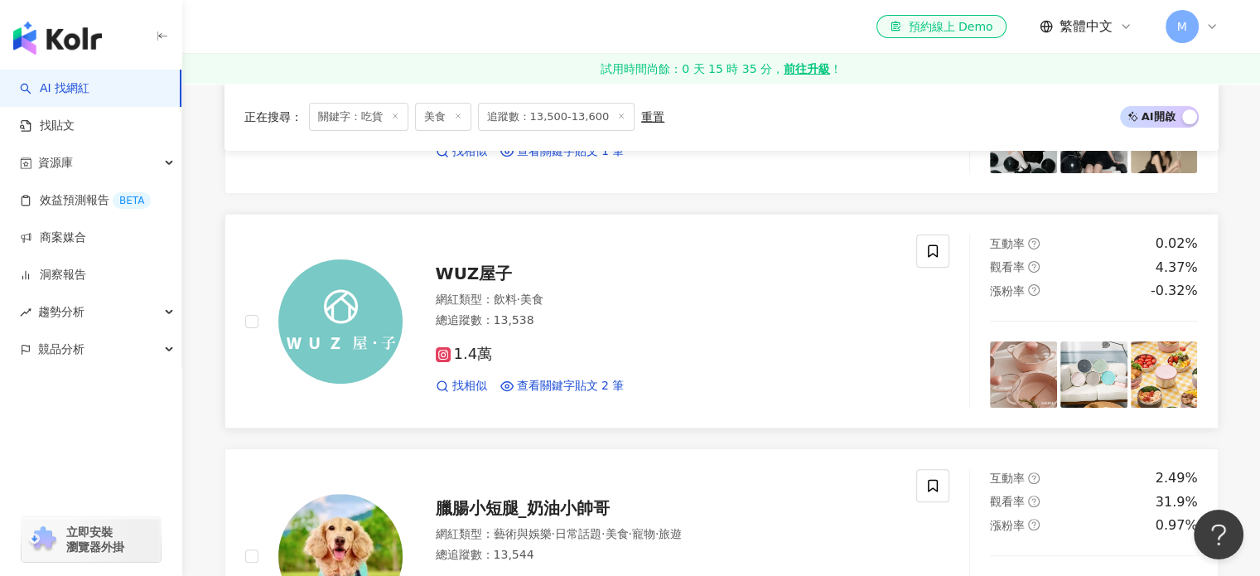
scroll to position [414, 0]
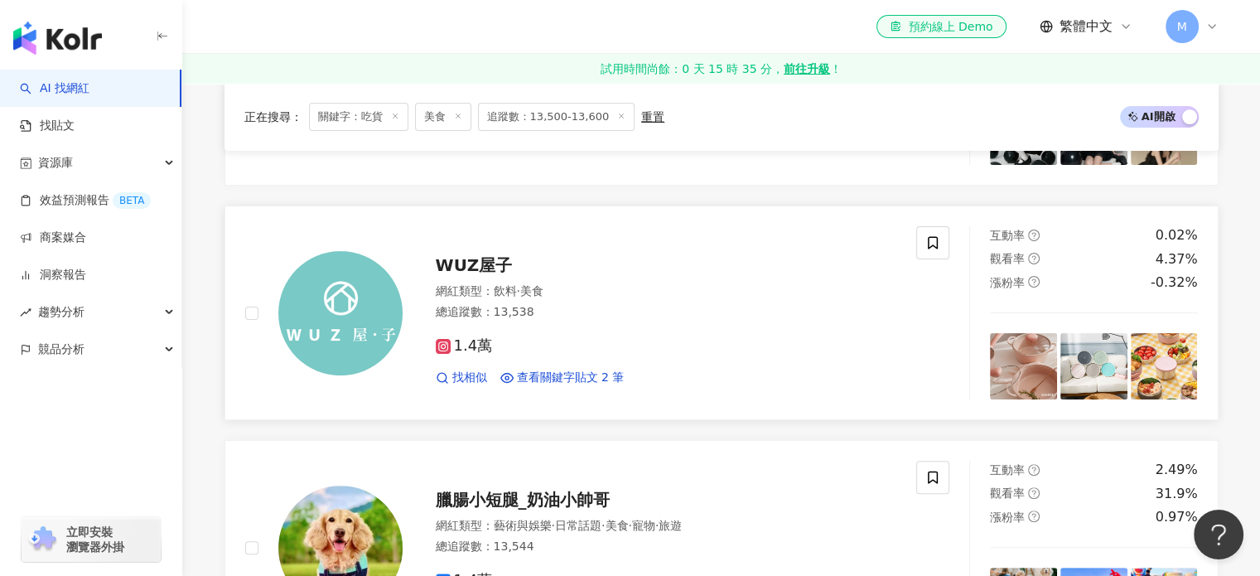
click at [478, 270] on span "WUZ屋子" at bounding box center [474, 265] width 77 height 20
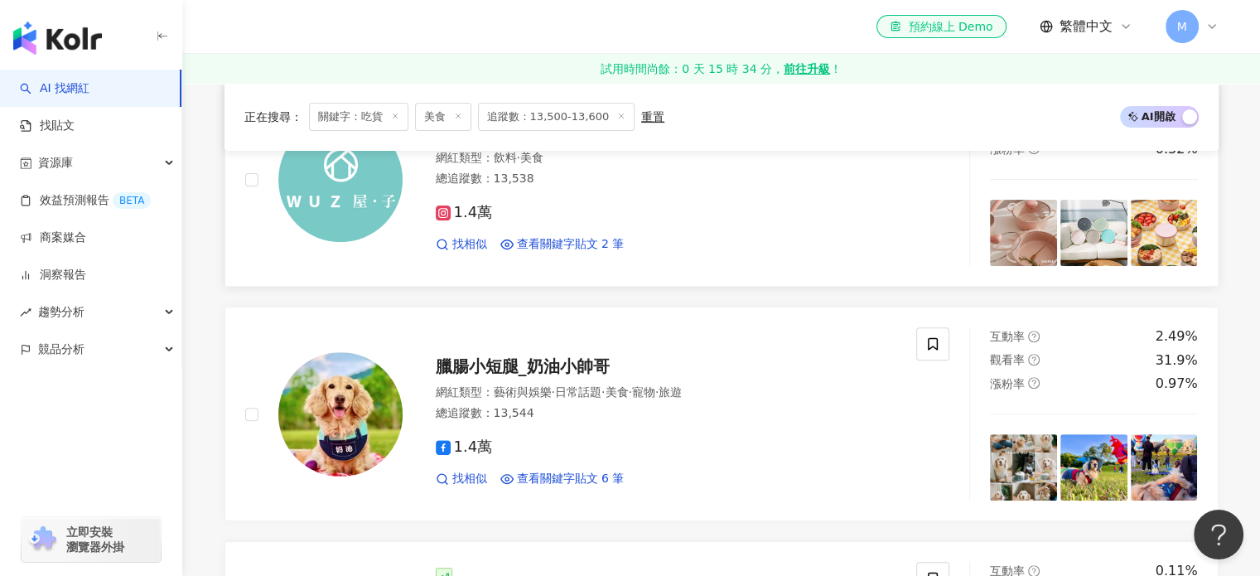
scroll to position [663, 0]
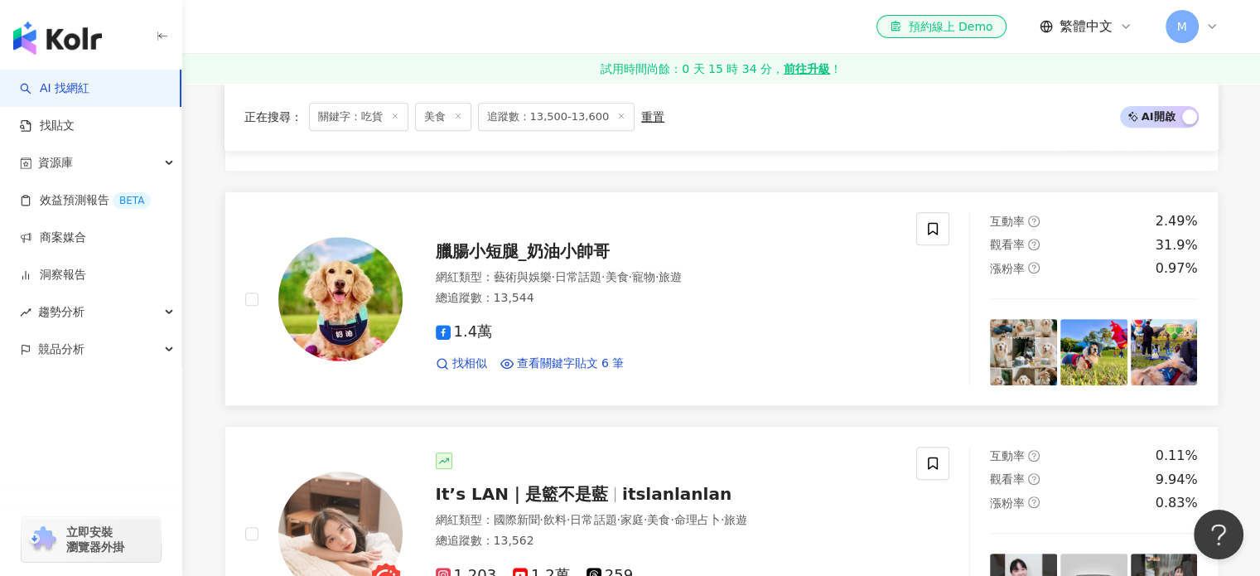
click at [501, 262] on div "臘腸小短腿_奶油小帥哥 網紅類型 ： 藝術與娛樂 · 日常話題 · 美食 · 寵物 · 旅遊 總追蹤數 ： 13,544 1.4萬 找相似 查看關鍵字貼文 6…" at bounding box center [650, 298] width 494 height 145
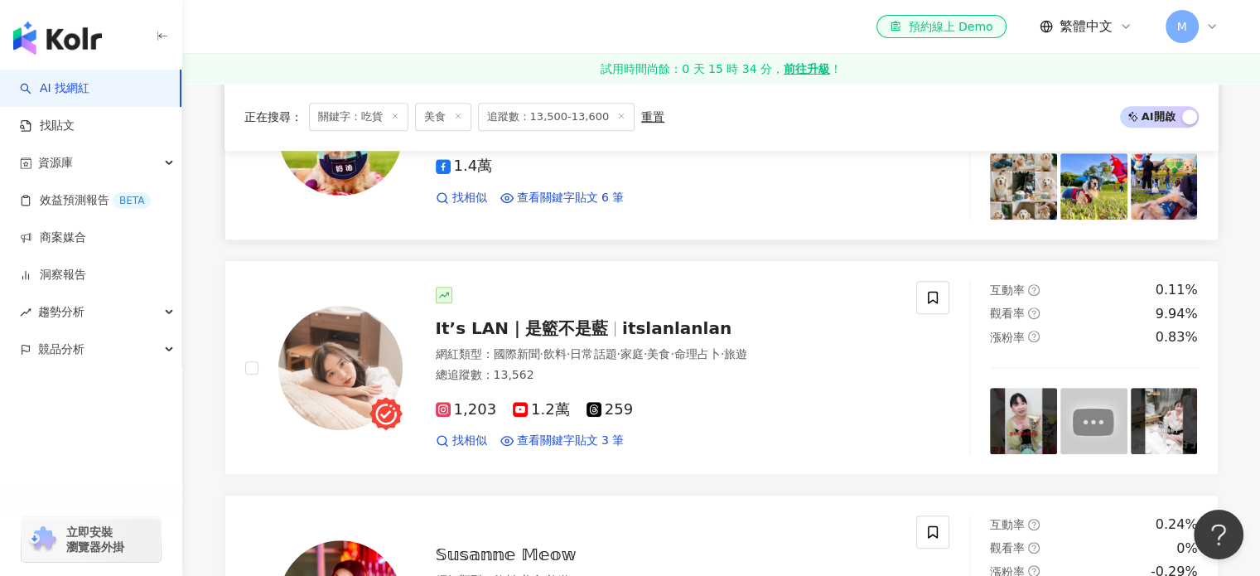
scroll to position [911, 0]
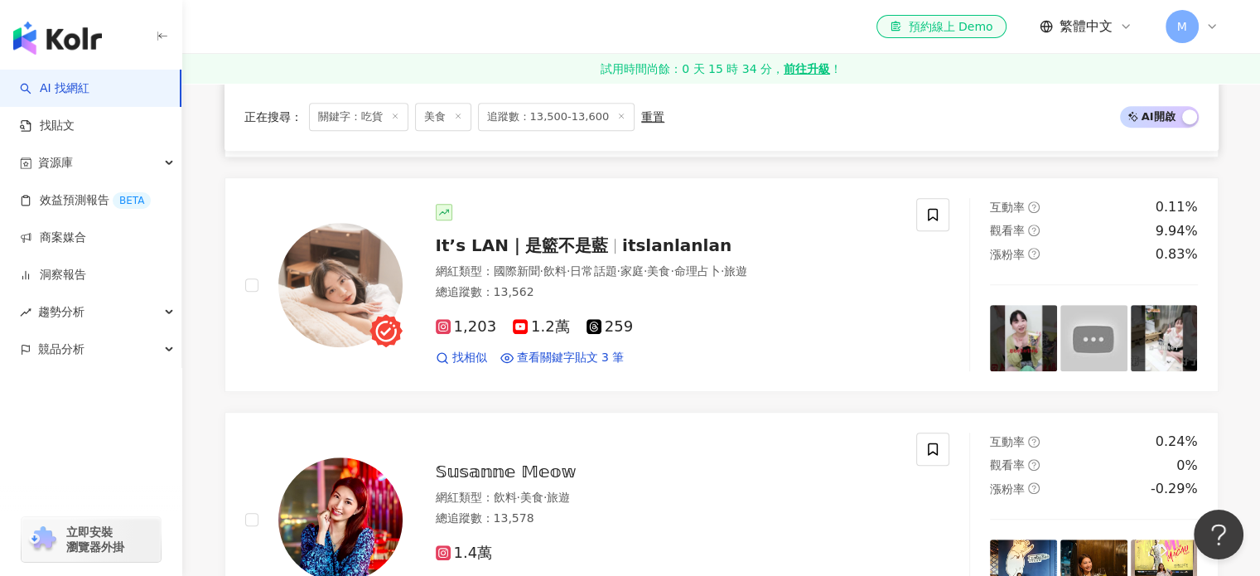
click at [520, 264] on span "國際新聞" at bounding box center [517, 270] width 46 height 13
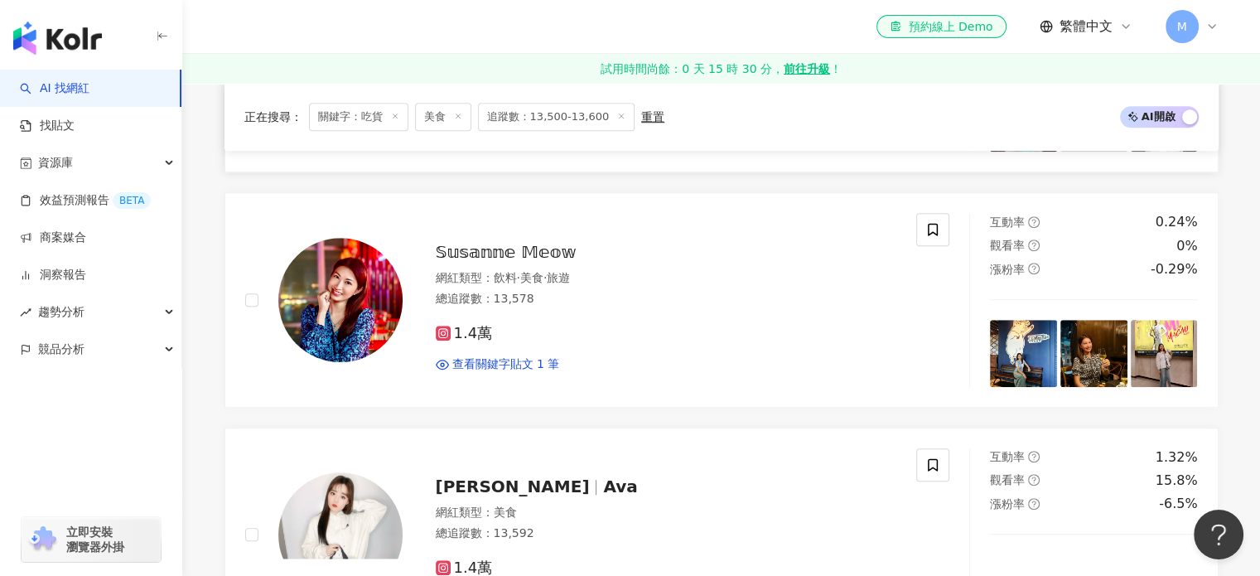
scroll to position [1160, 0]
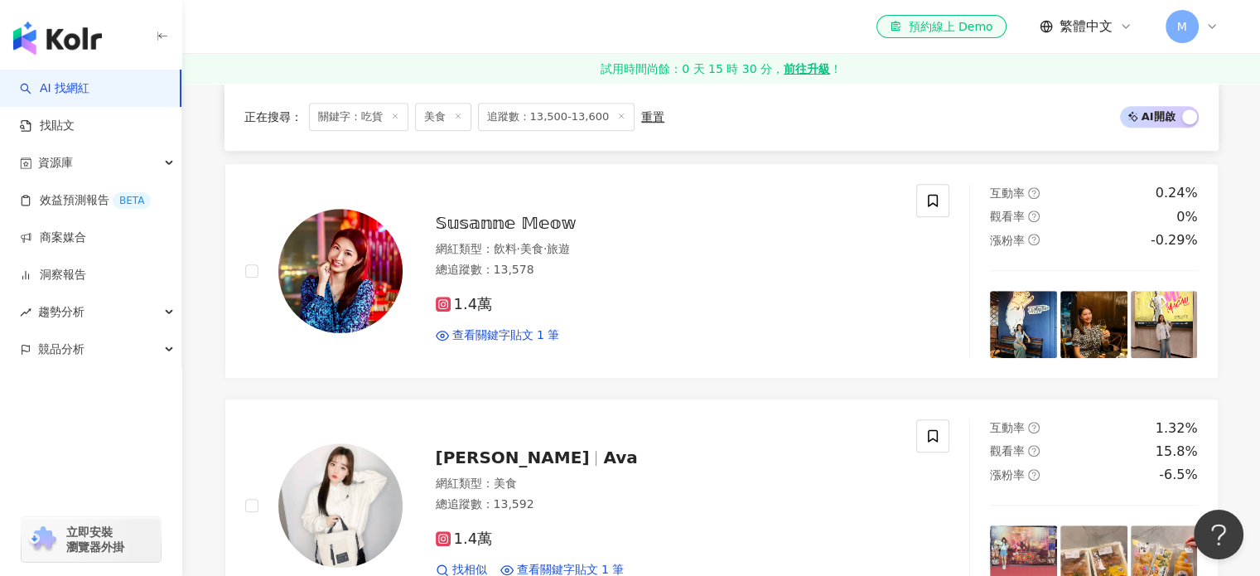
click at [499, 40] on div "el-icon-cs 預約線上 Demo 繁體中文 M" at bounding box center [721, 26] width 994 height 53
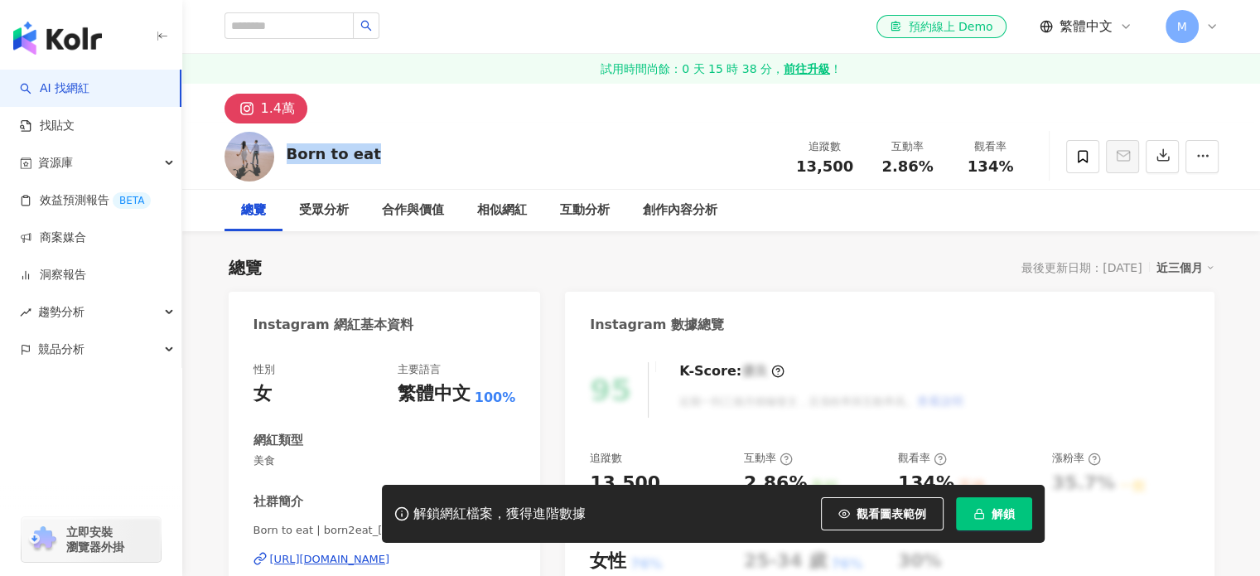
drag, startPoint x: 393, startPoint y: 160, endPoint x: 286, endPoint y: 156, distance: 106.9
click at [286, 156] on div "Born to eat 追蹤數 13,500 互動率 2.86% 觀看率 134%" at bounding box center [721, 155] width 1060 height 65
copy div "Born to eat"
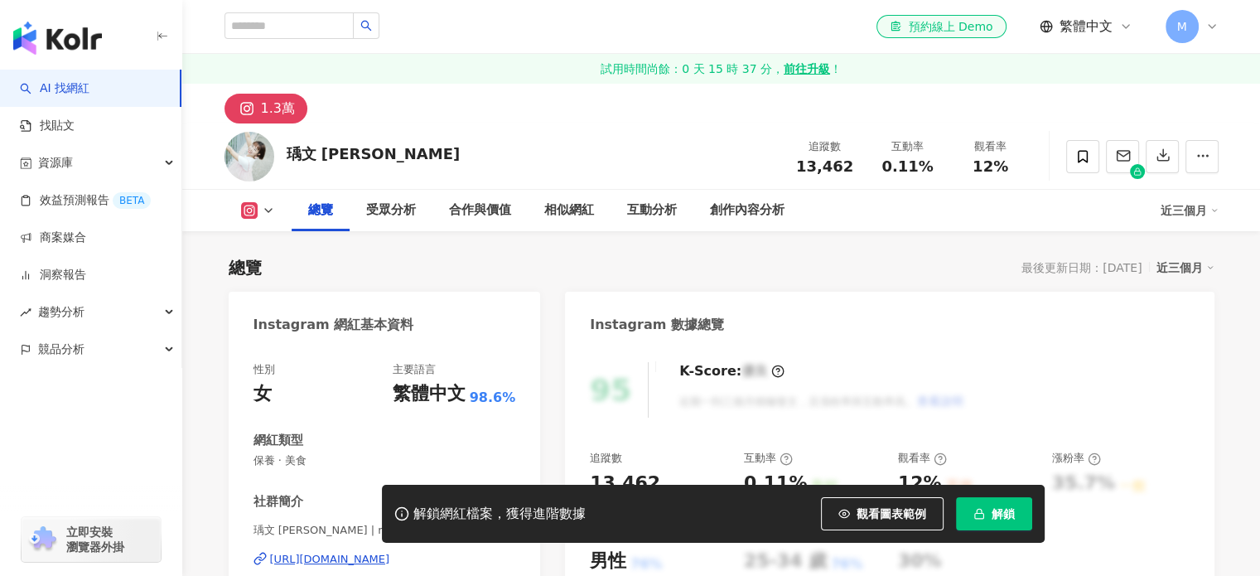
scroll to position [166, 0]
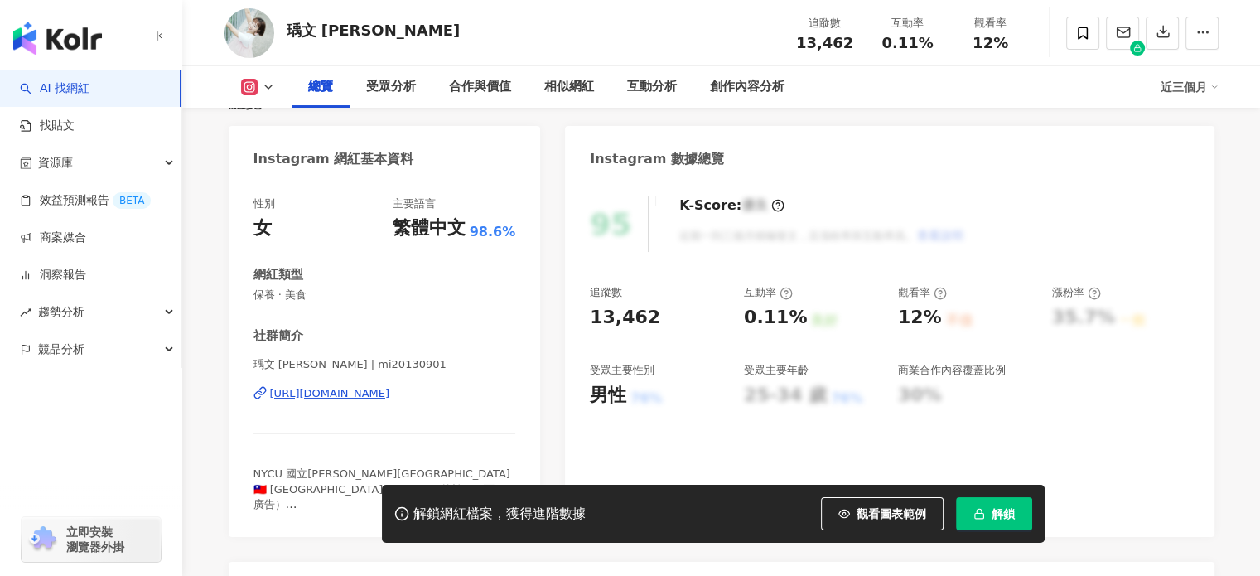
drag, startPoint x: 354, startPoint y: 28, endPoint x: 290, endPoint y: 29, distance: 64.6
click at [290, 29] on div "[PERSON_NAME]文 [PERSON_NAME] 追蹤數 13,462 互動率 0.11% 觀看率 12%" at bounding box center [721, 32] width 1060 height 65
copy div "瑀文 Lisa"
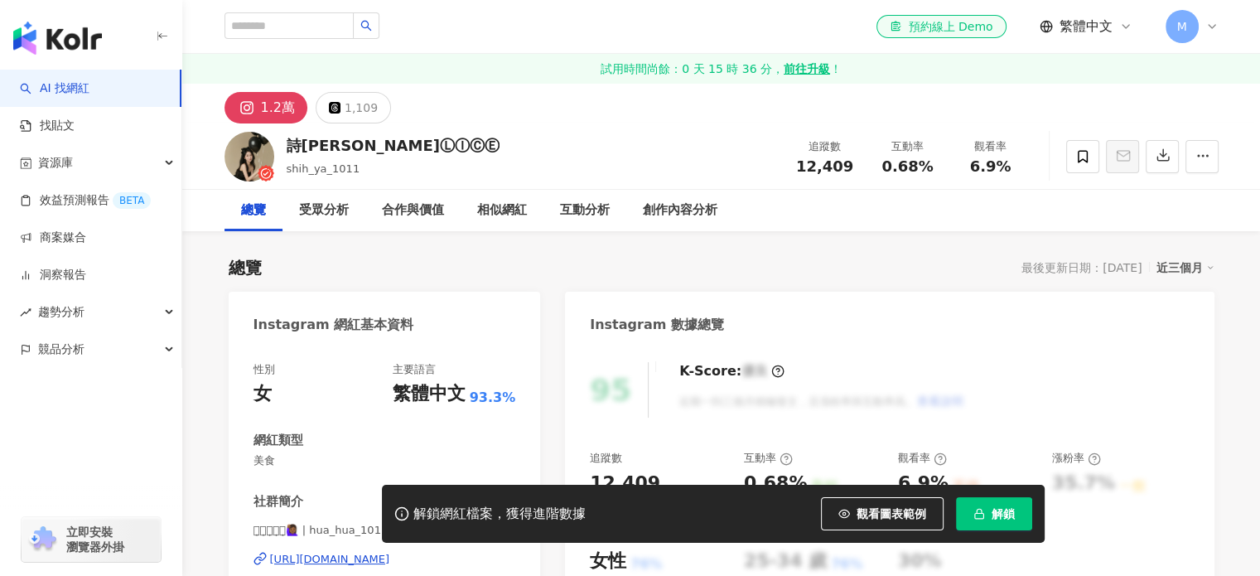
drag, startPoint x: 315, startPoint y: 150, endPoint x: 276, endPoint y: 150, distance: 38.9
click at [276, 150] on div "詩雅ⒶⓁⒾⒸⒺ shih_ya_1011 追蹤數 12,409 互動率 0.68% 觀看率 6.9%" at bounding box center [721, 155] width 1060 height 65
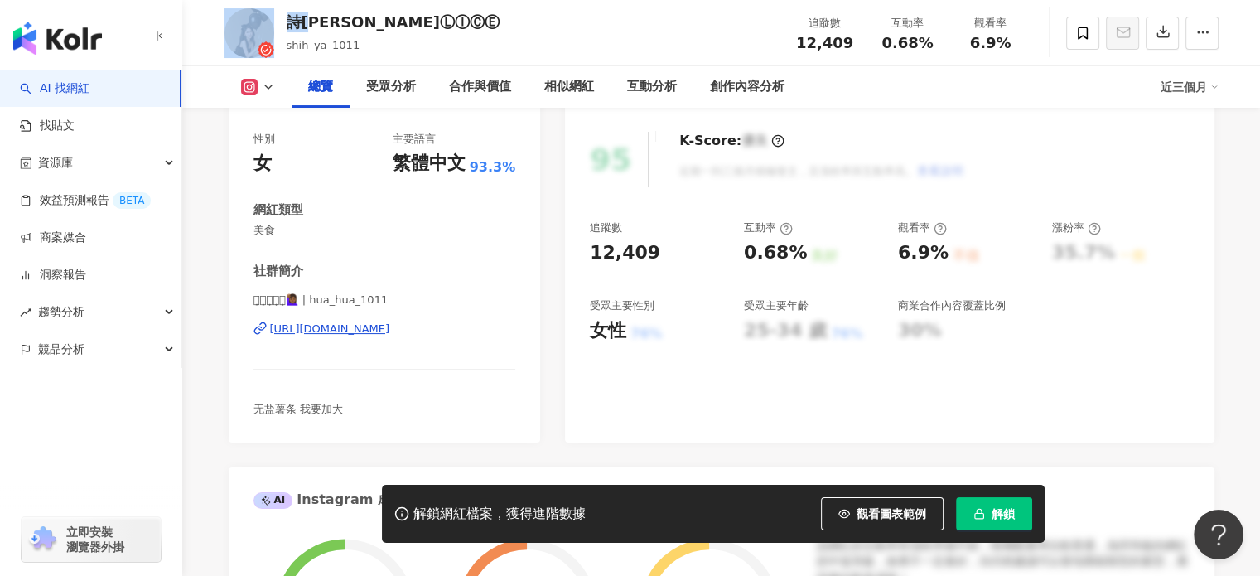
scroll to position [248, 0]
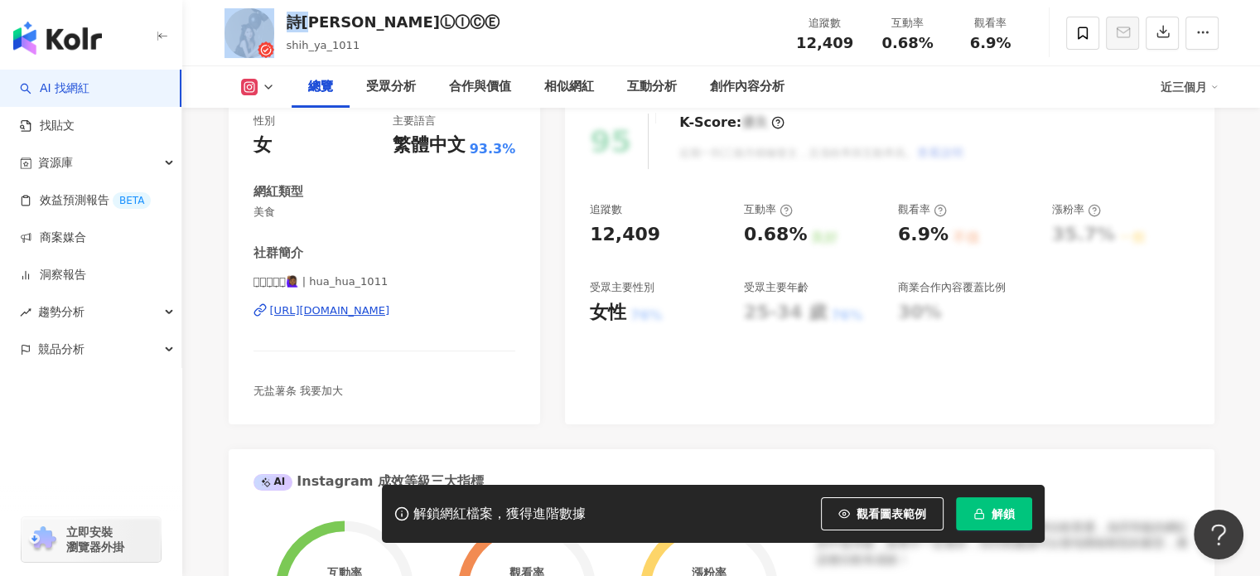
click at [390, 311] on div "https://www.instagram.com/hua_hua_1011/" at bounding box center [330, 310] width 120 height 15
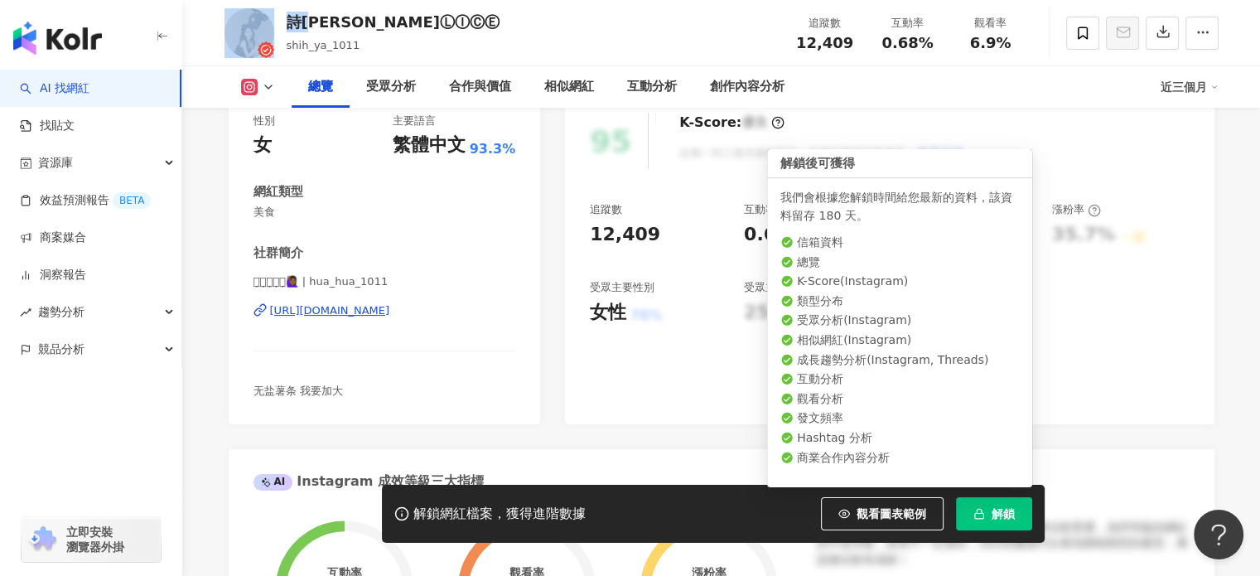
click at [1001, 526] on button "解鎖" at bounding box center [994, 513] width 76 height 33
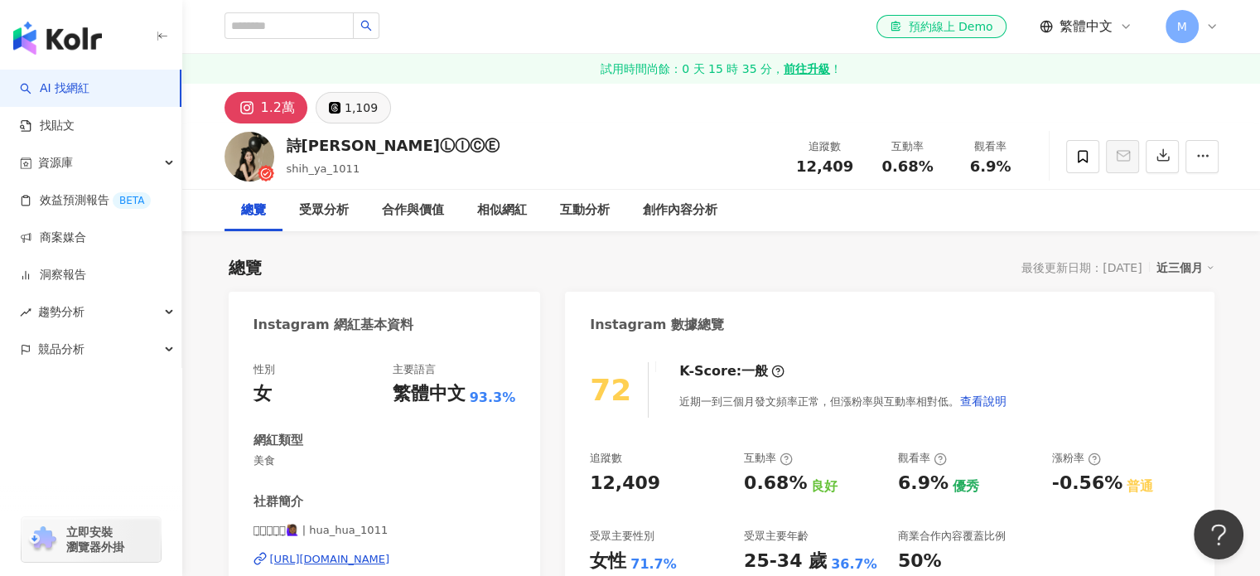
click at [351, 117] on div "1,109" at bounding box center [361, 107] width 33 height 23
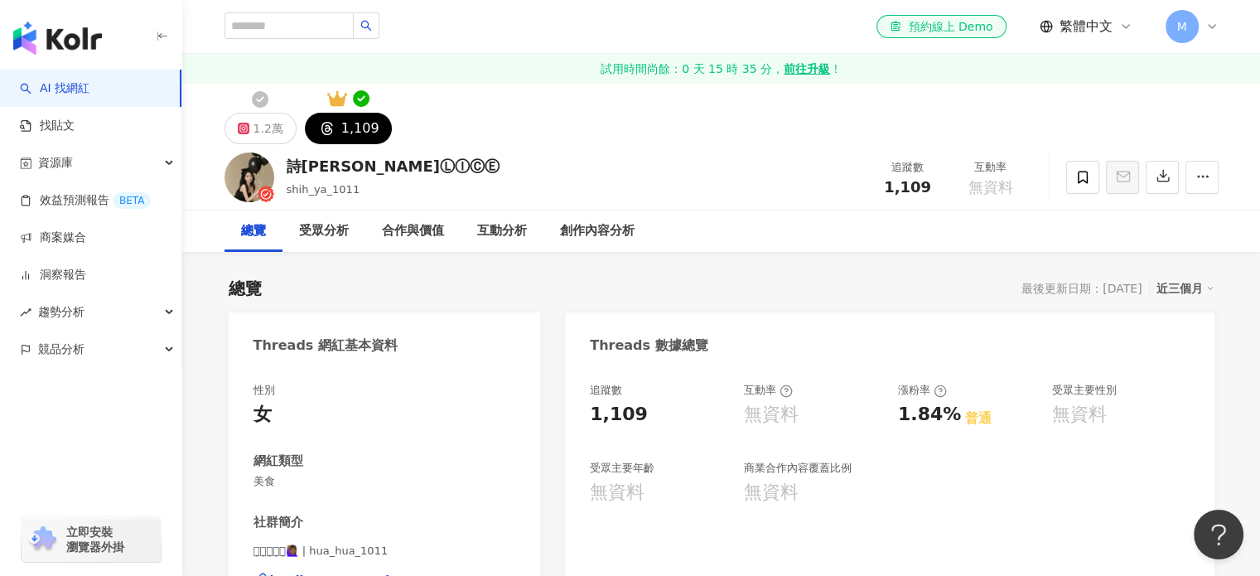
click at [268, 109] on div "1.2萬 1,109" at bounding box center [721, 114] width 1060 height 60
click at [268, 122] on div "1.2萬" at bounding box center [268, 128] width 30 height 23
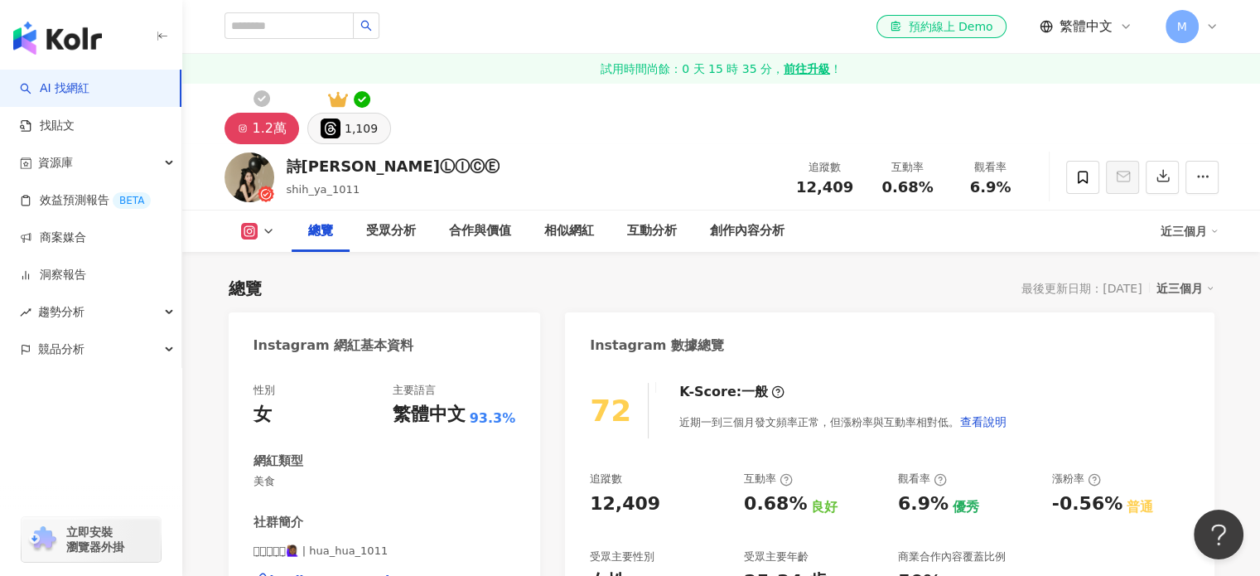
scroll to position [248, 0]
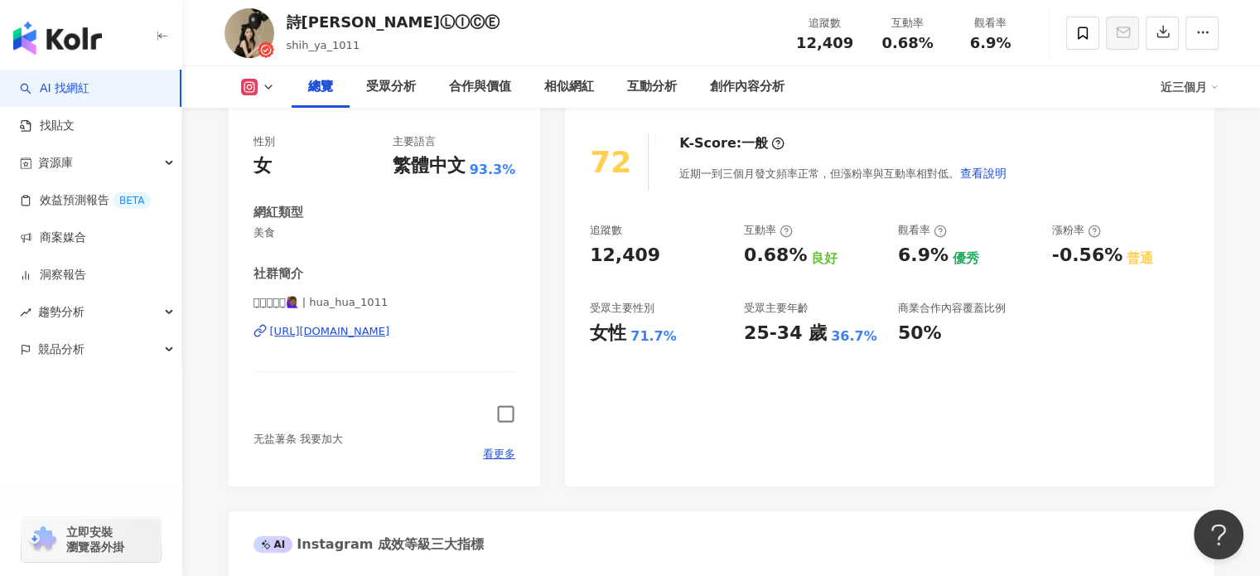
click at [504, 422] on icon "button" at bounding box center [506, 414] width 17 height 17
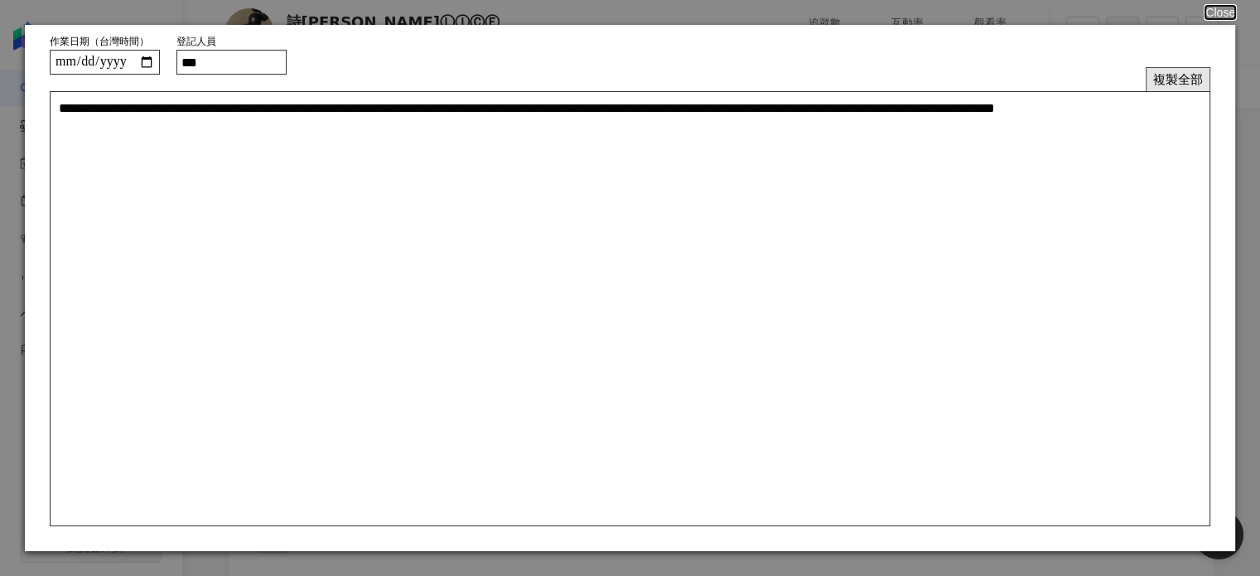
click at [1166, 75] on button "複製全部" at bounding box center [1177, 79] width 65 height 24
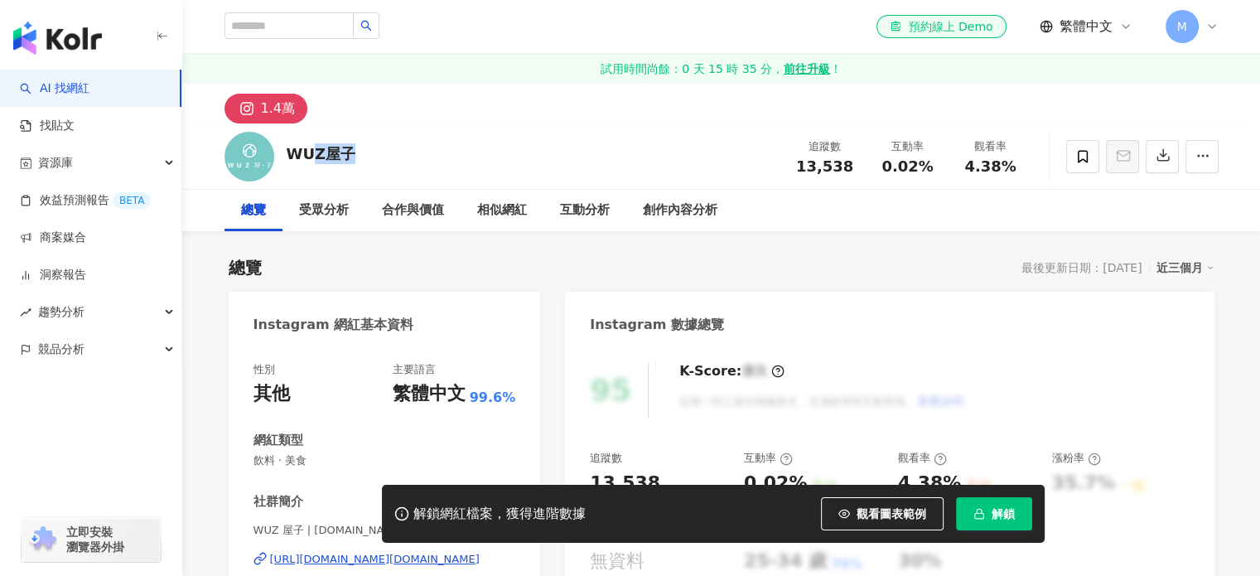
drag, startPoint x: 347, startPoint y: 162, endPoint x: 290, endPoint y: 154, distance: 57.6
click at [290, 154] on div "WUZ屋子" at bounding box center [322, 153] width 70 height 21
copy div "WUZ屋子"
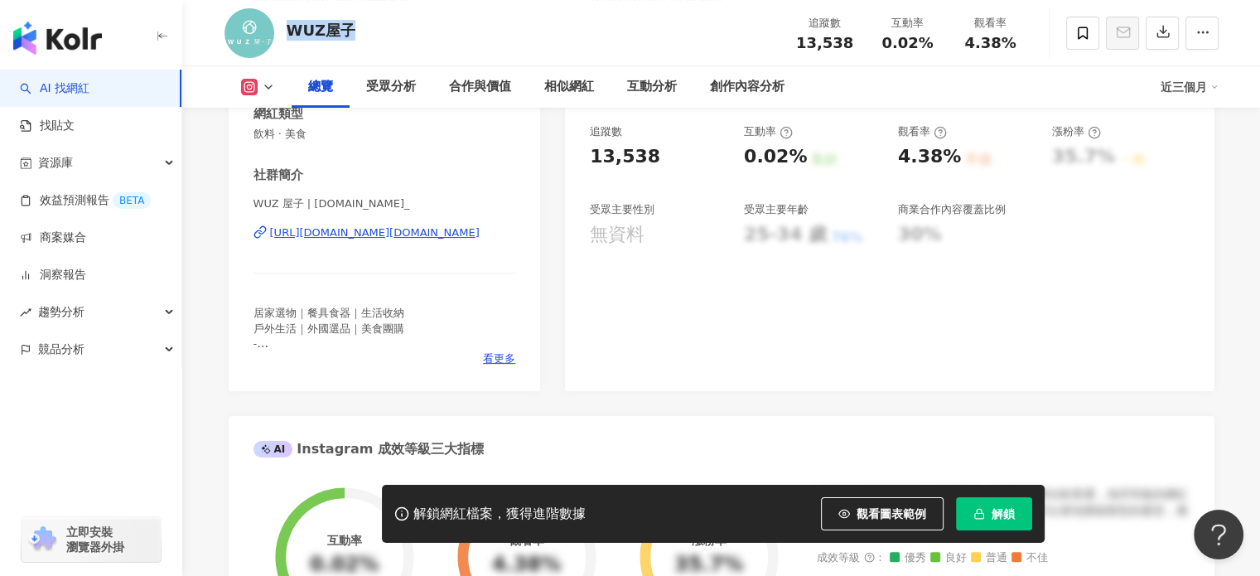
scroll to position [331, 0]
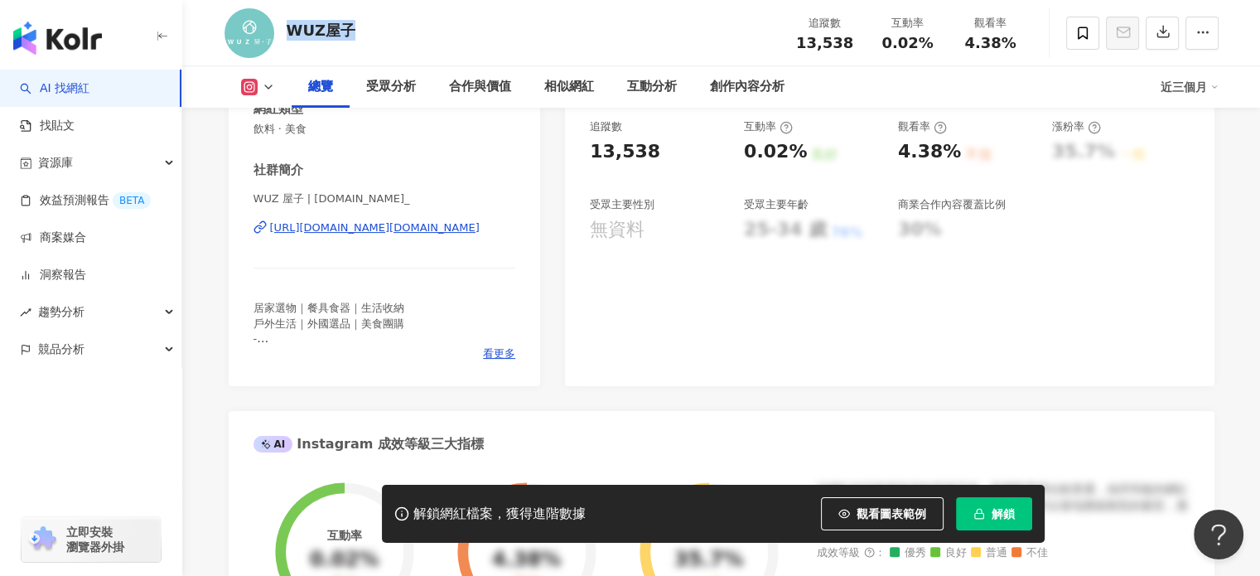
click at [417, 225] on div "[URL][DOMAIN_NAME][DOMAIN_NAME]" at bounding box center [375, 227] width 210 height 15
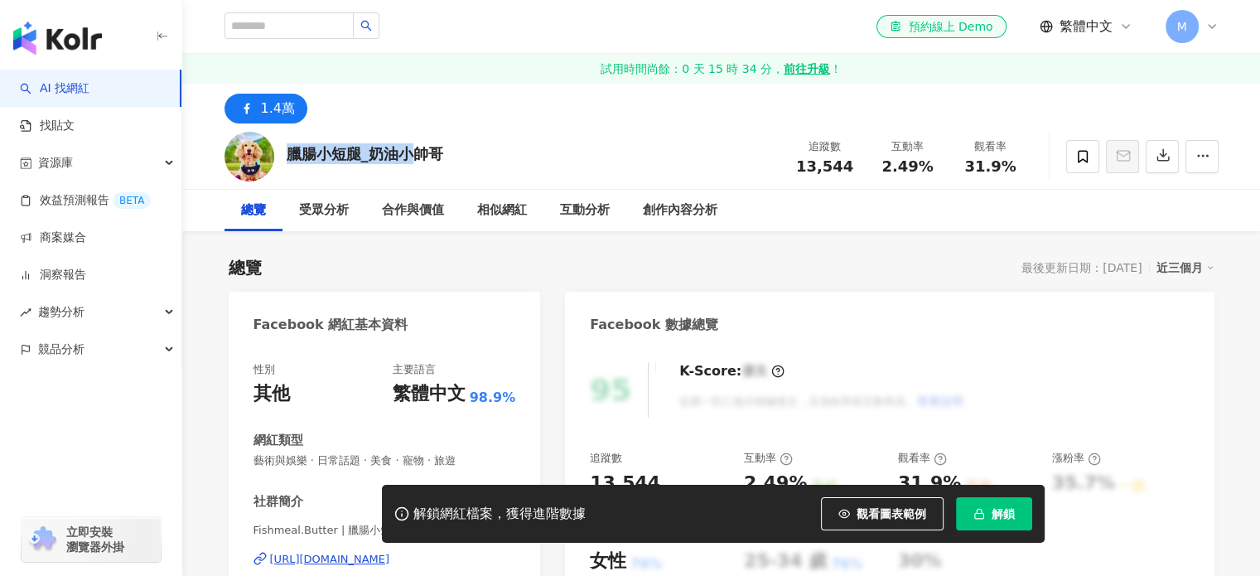
drag, startPoint x: 285, startPoint y: 152, endPoint x: 442, endPoint y: 152, distance: 157.4
click at [442, 152] on div "臘腸小短腿_奶油小帥哥 追蹤數 13,544 互動率 2.49% 觀看率 31.9%" at bounding box center [721, 155] width 1060 height 65
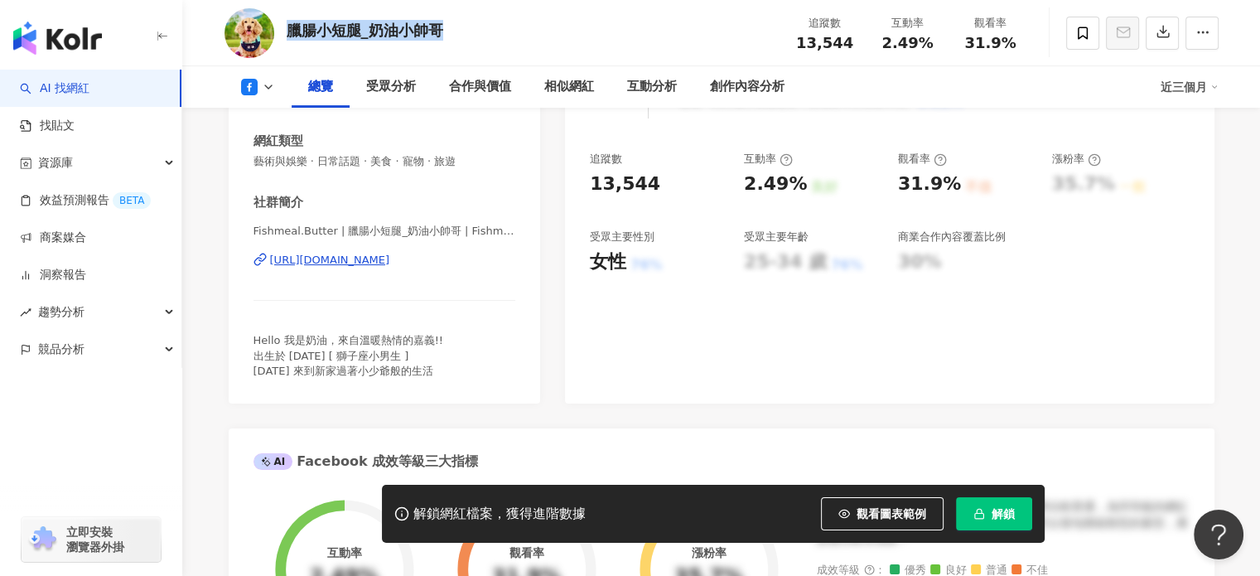
scroll to position [331, 0]
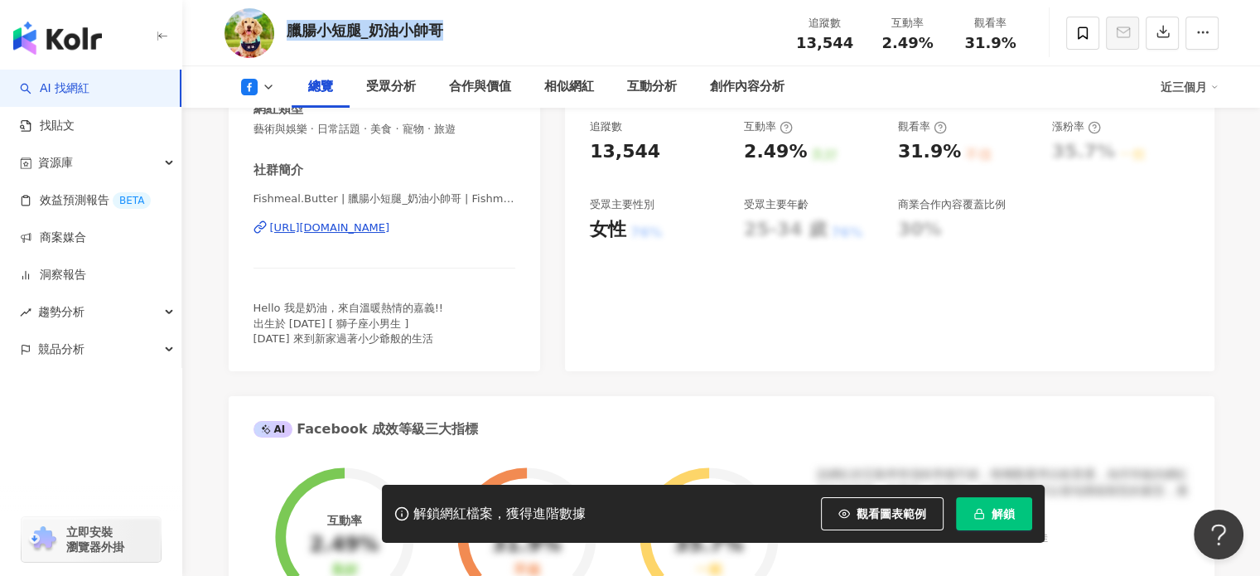
click at [390, 229] on div "https://www.facebook.com/501391976579820" at bounding box center [330, 227] width 120 height 15
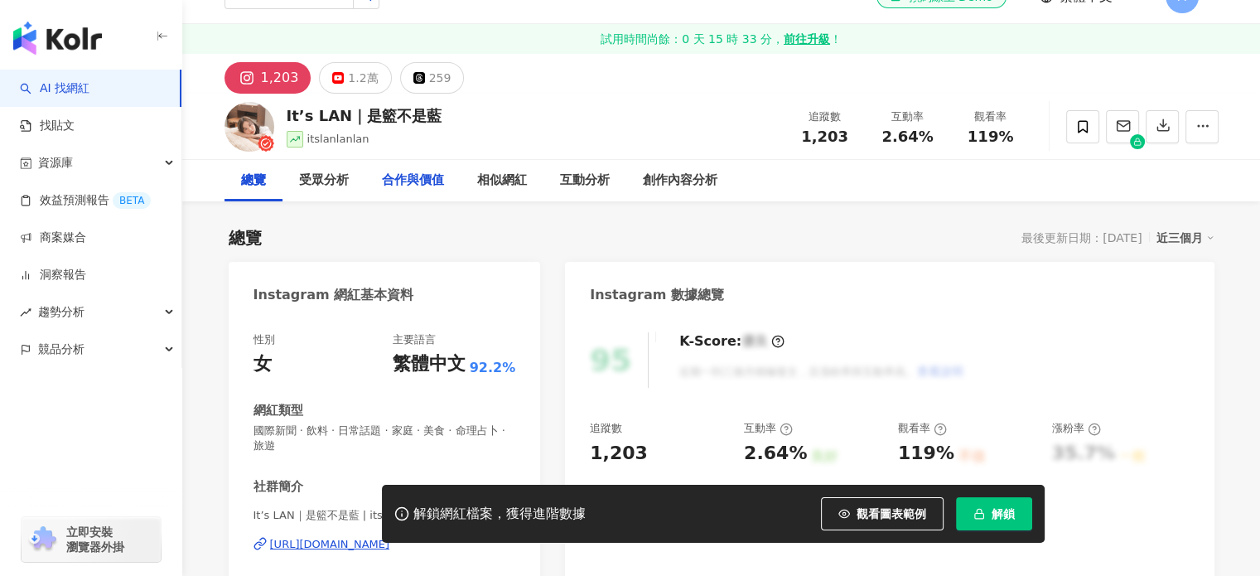
scroll to position [83, 0]
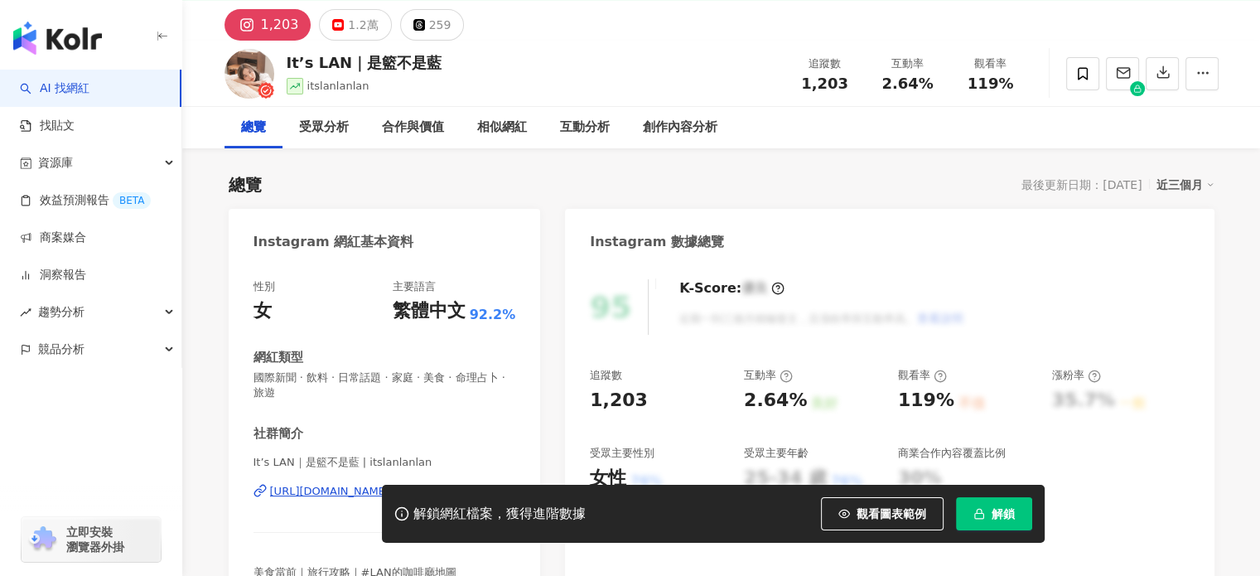
click at [403, 63] on div "It’s LAN｜是籃不是藍 itslanlanlan 追蹤數 1,203 互動率 2.64% 觀看率 119%" at bounding box center [721, 73] width 1060 height 65
drag, startPoint x: 369, startPoint y: 64, endPoint x: 449, endPoint y: 63, distance: 79.5
click at [449, 63] on div "It’s LAN｜是籃不是藍 itslanlanlan 追蹤數 1,203 互動率 2.64% 觀看率 119%" at bounding box center [721, 73] width 1060 height 65
copy div "是籃不是藍"
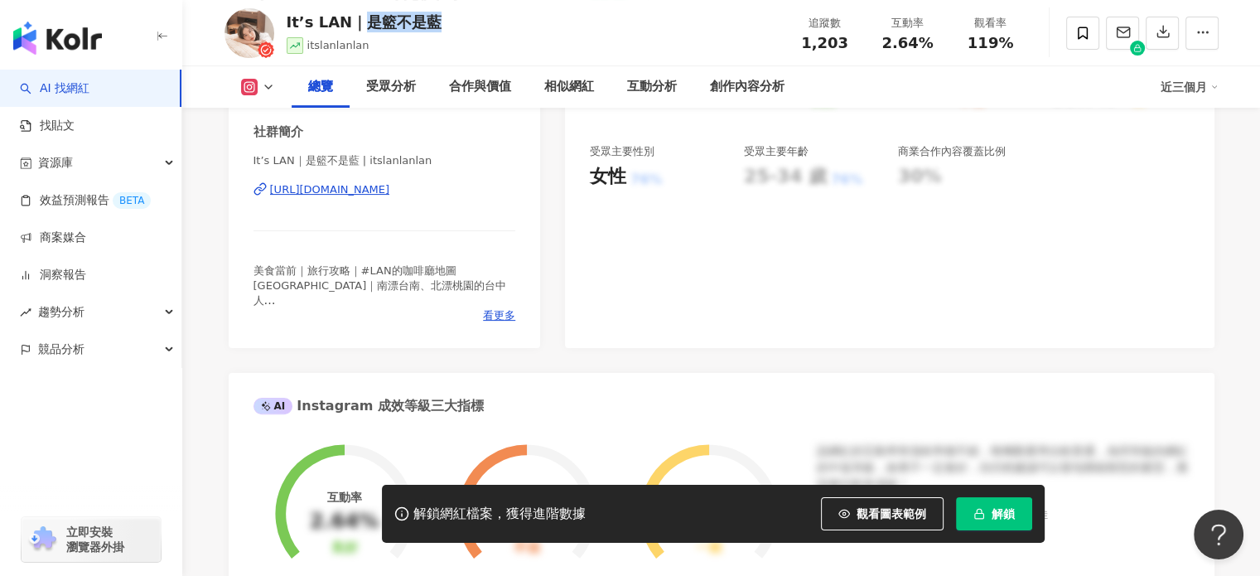
scroll to position [414, 0]
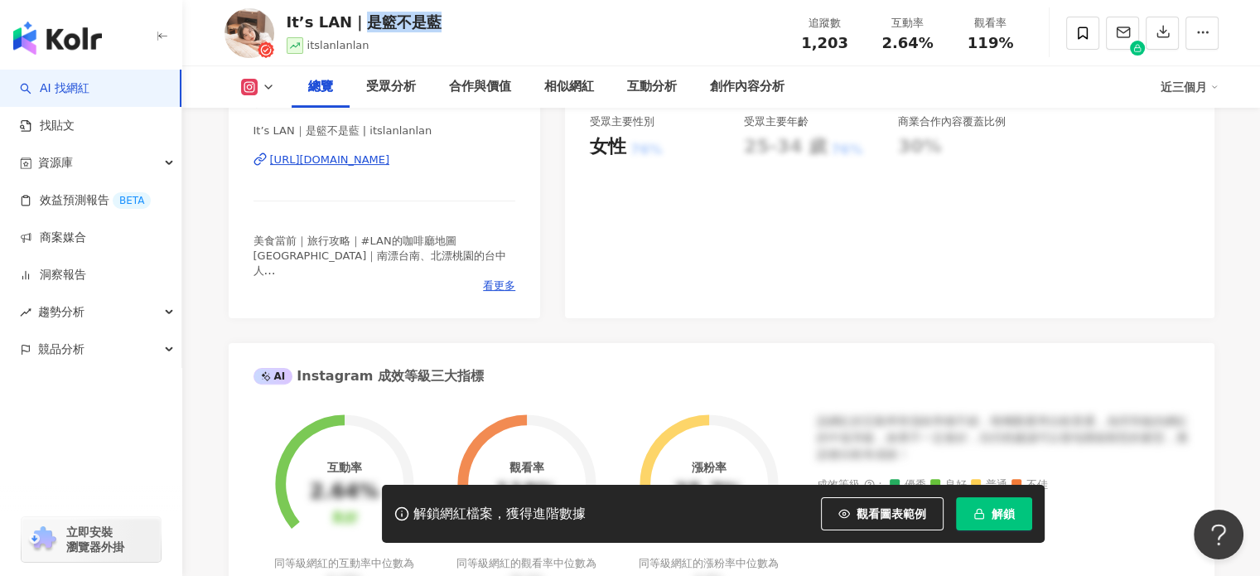
click at [390, 157] on div "https://www.instagram.com/itslanlanlan/" at bounding box center [330, 159] width 120 height 15
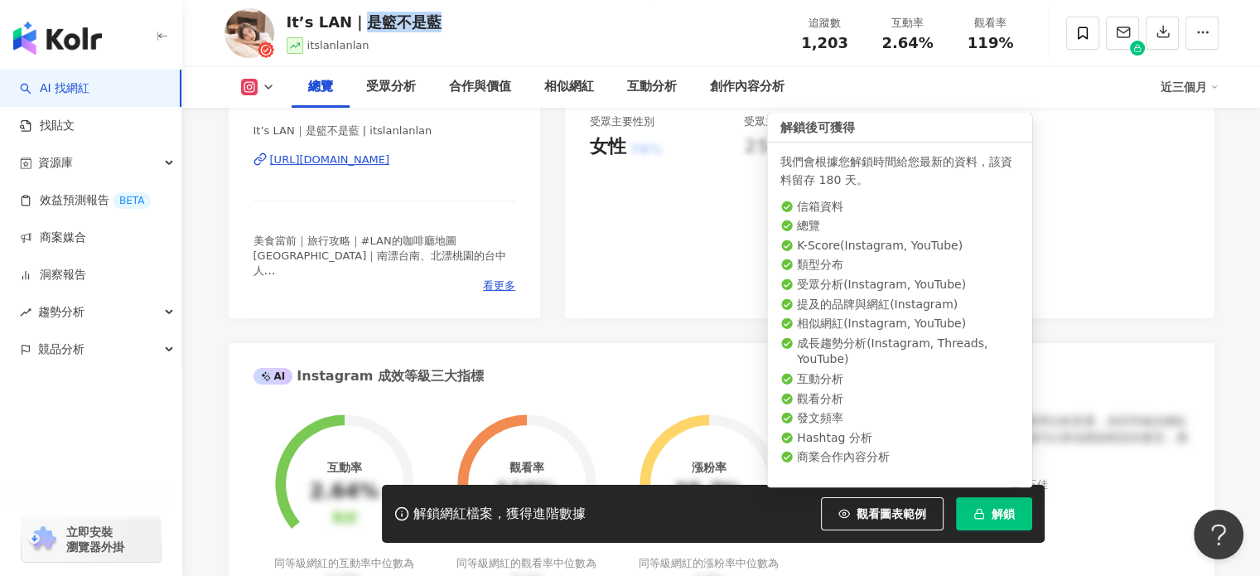
click at [969, 509] on button "解鎖" at bounding box center [994, 513] width 76 height 33
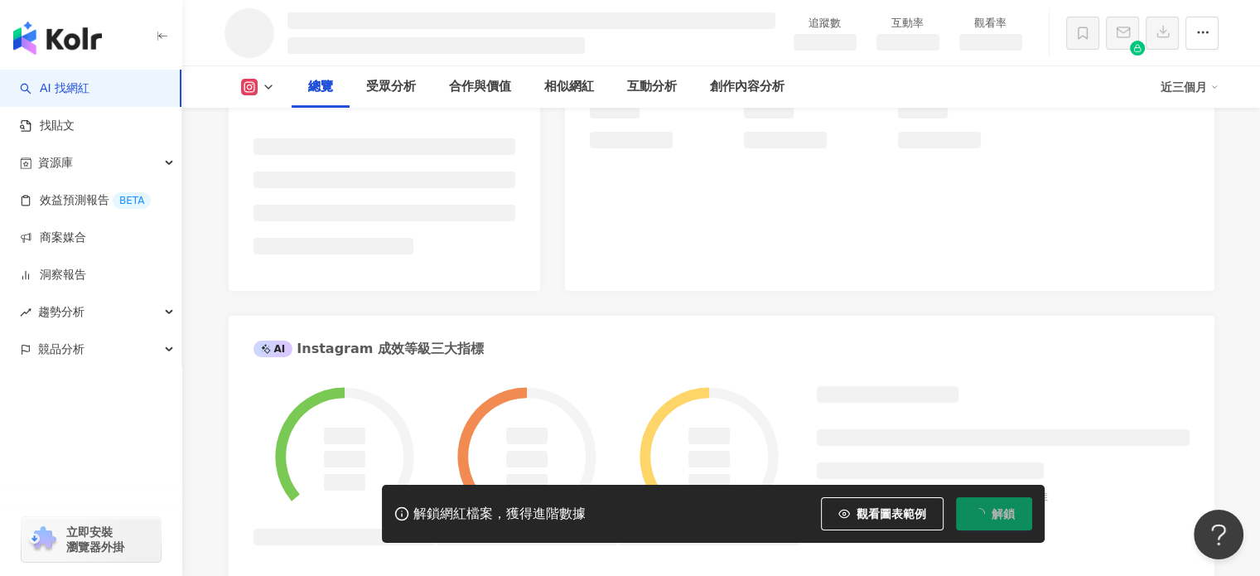
scroll to position [416, 0]
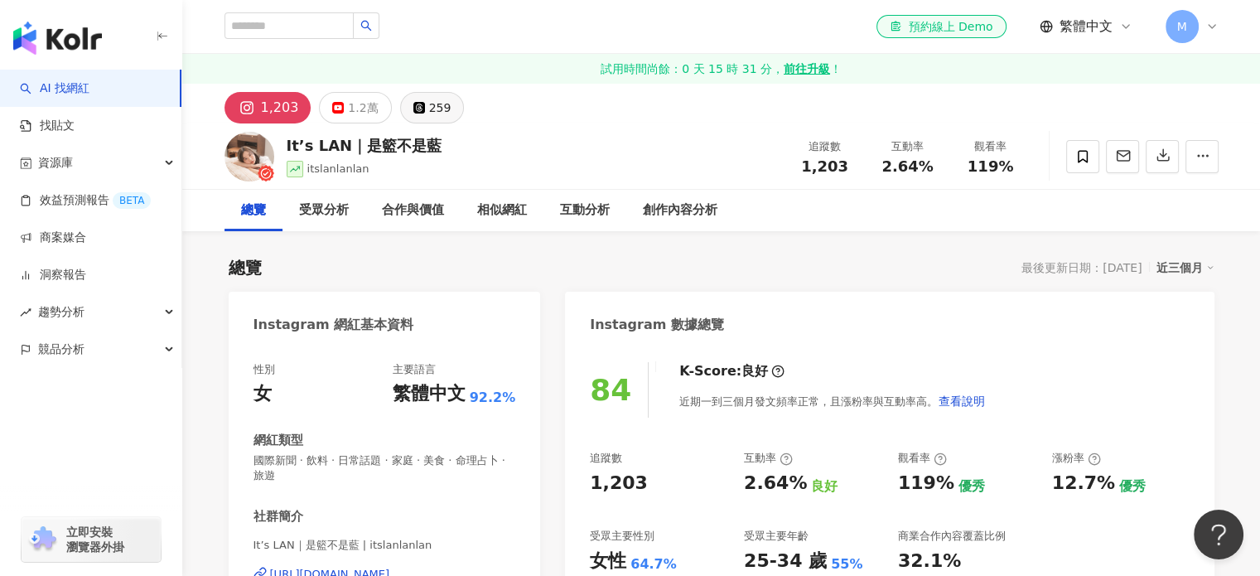
click at [408, 97] on button "259" at bounding box center [432, 107] width 65 height 31
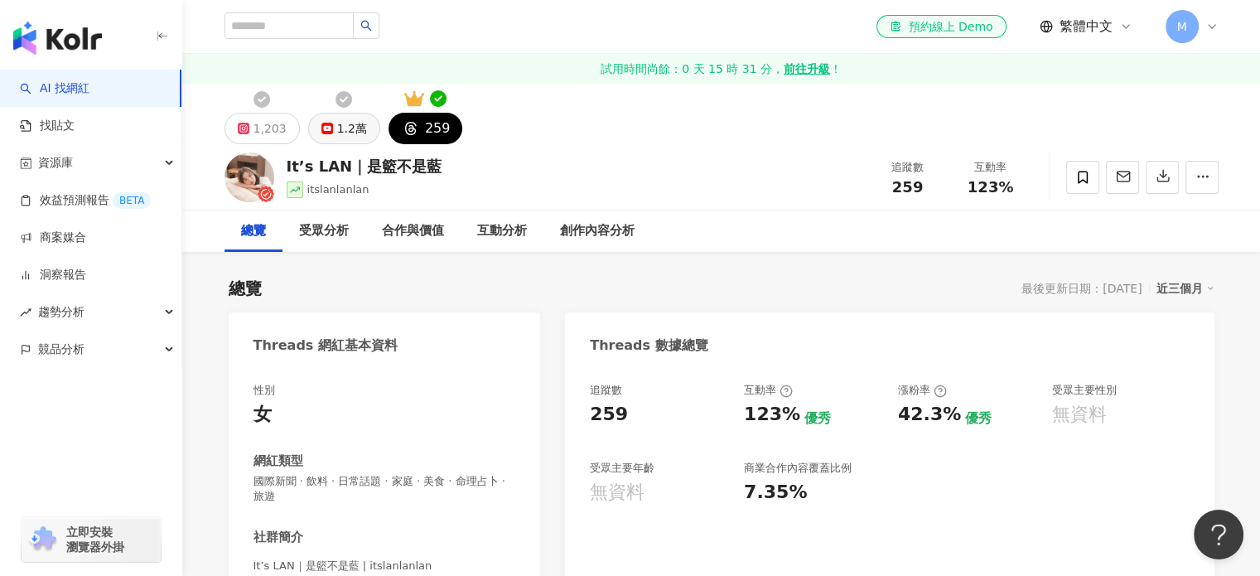
click at [345, 124] on div "1.2萬" at bounding box center [352, 128] width 30 height 23
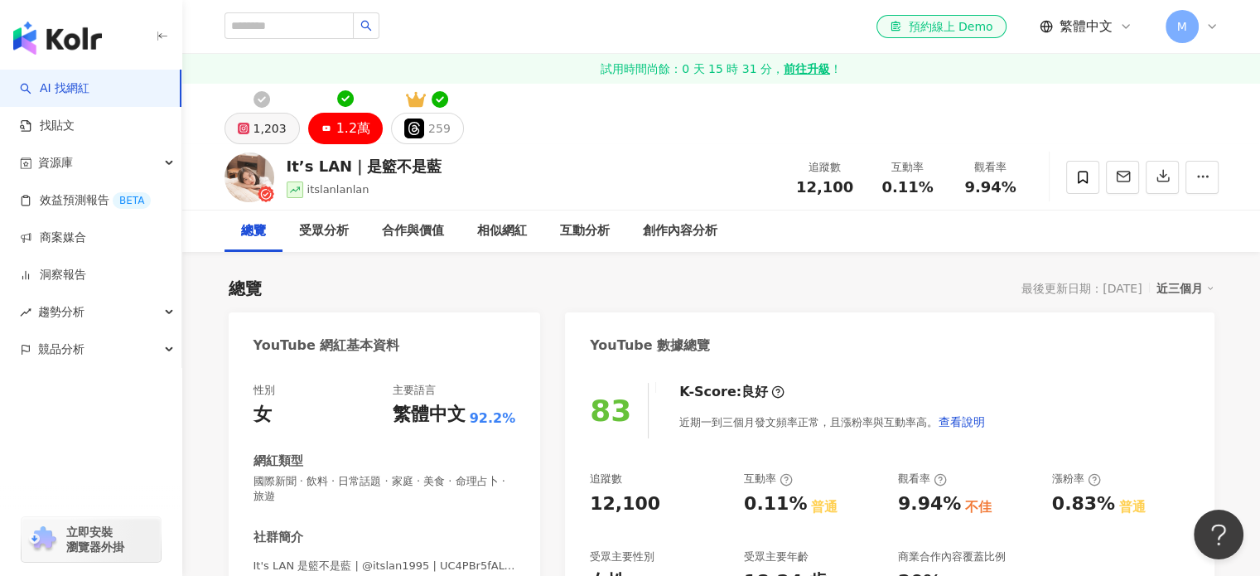
click at [259, 125] on div "1,203" at bounding box center [269, 128] width 33 height 23
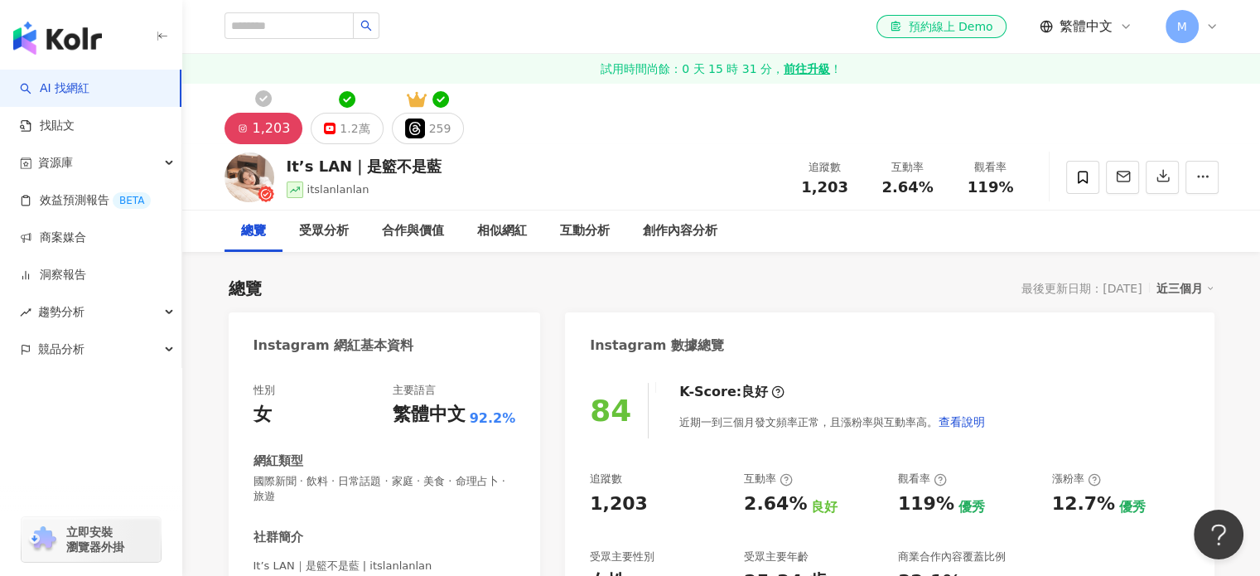
scroll to position [166, 0]
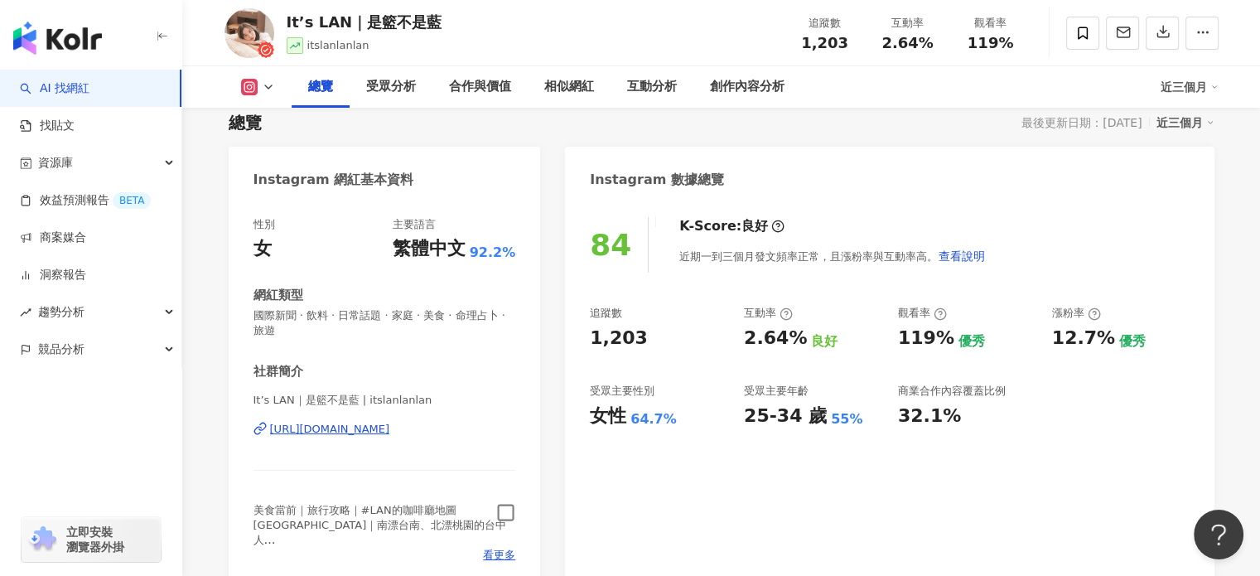
click at [506, 509] on icon "button" at bounding box center [505, 512] width 19 height 19
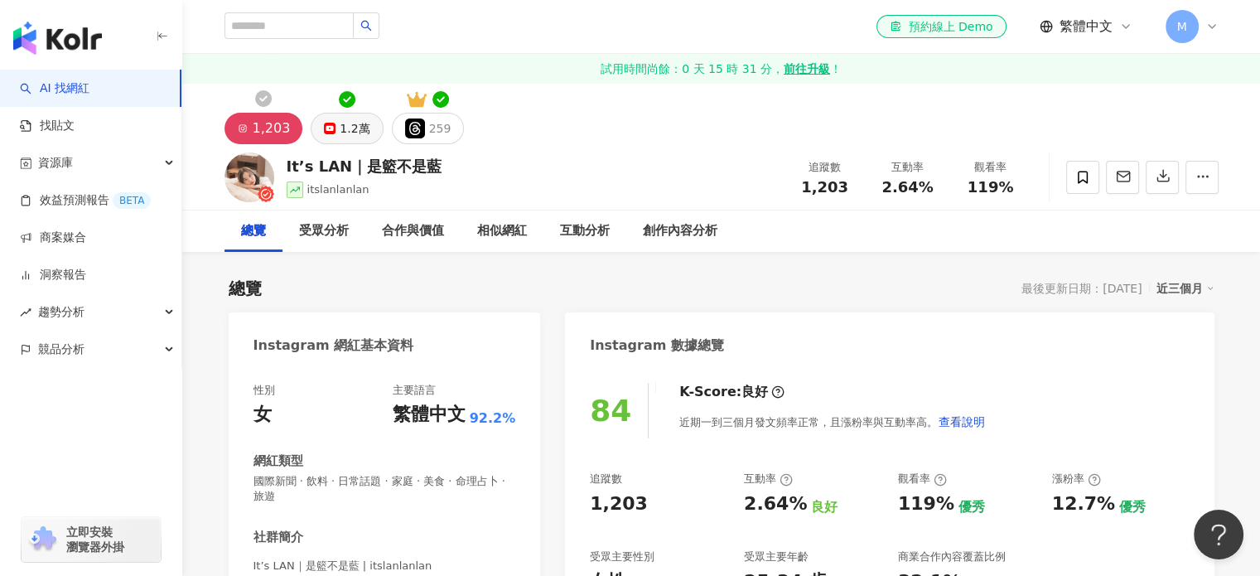
click at [358, 132] on div "1.2萬" at bounding box center [355, 128] width 30 height 23
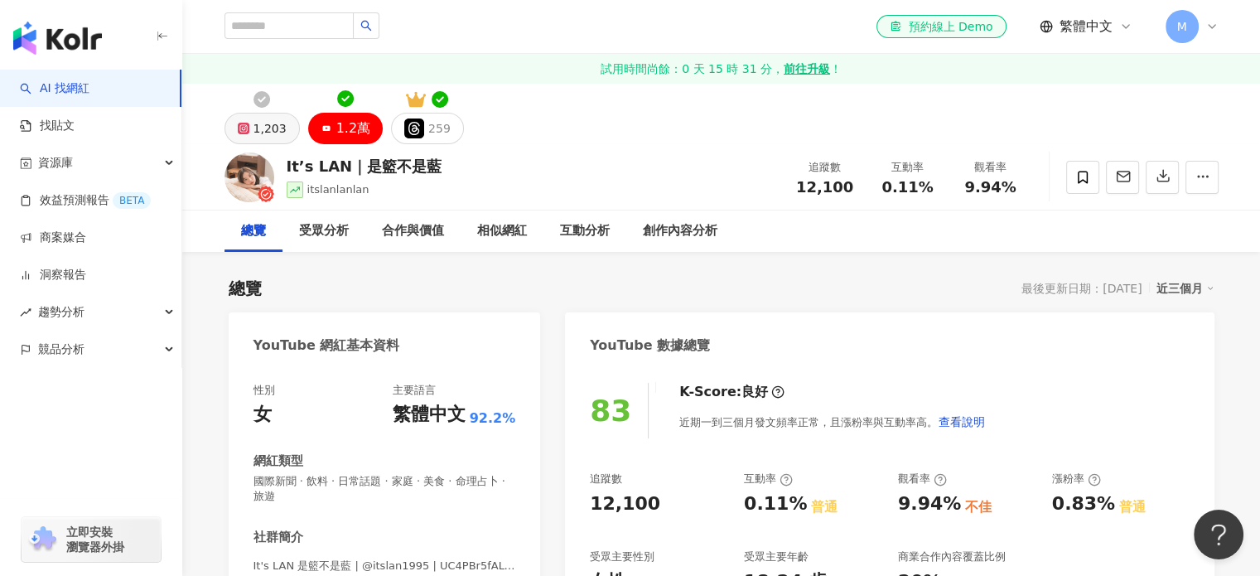
click at [275, 132] on div "1,203" at bounding box center [269, 128] width 33 height 23
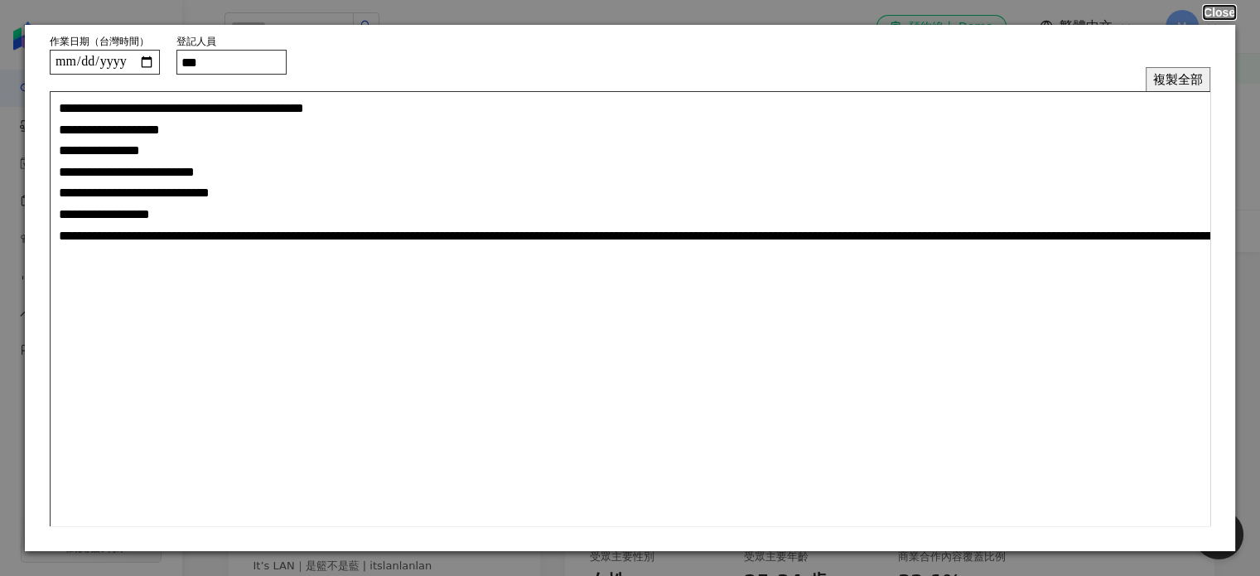
click at [1210, 7] on button "Close" at bounding box center [1218, 12] width 31 height 13
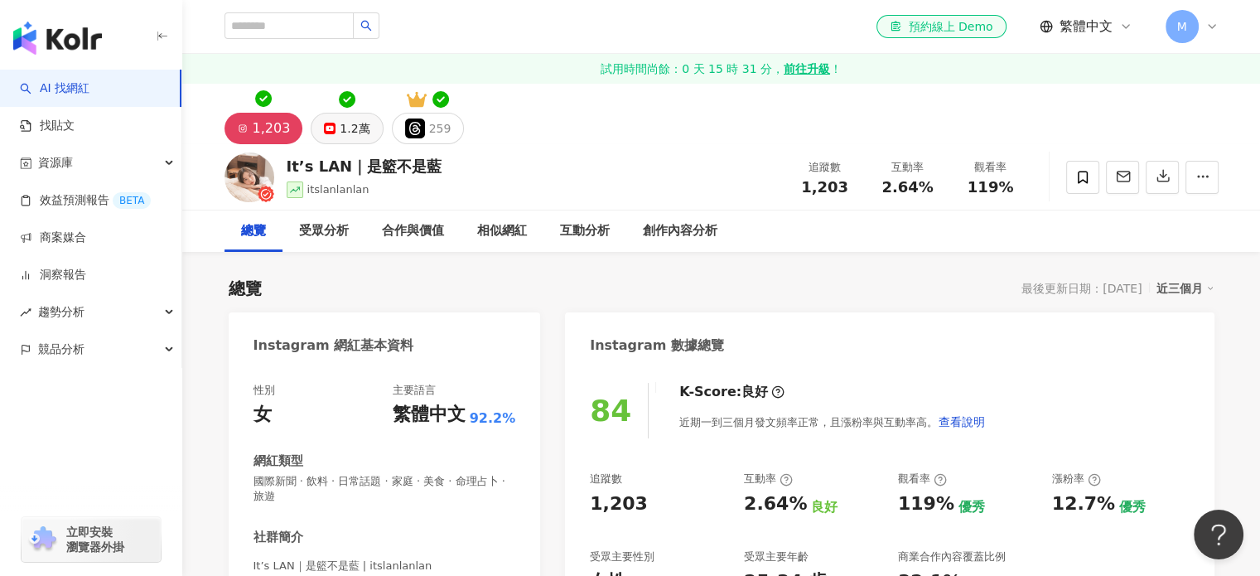
click at [348, 125] on div "1.2萬" at bounding box center [355, 128] width 30 height 23
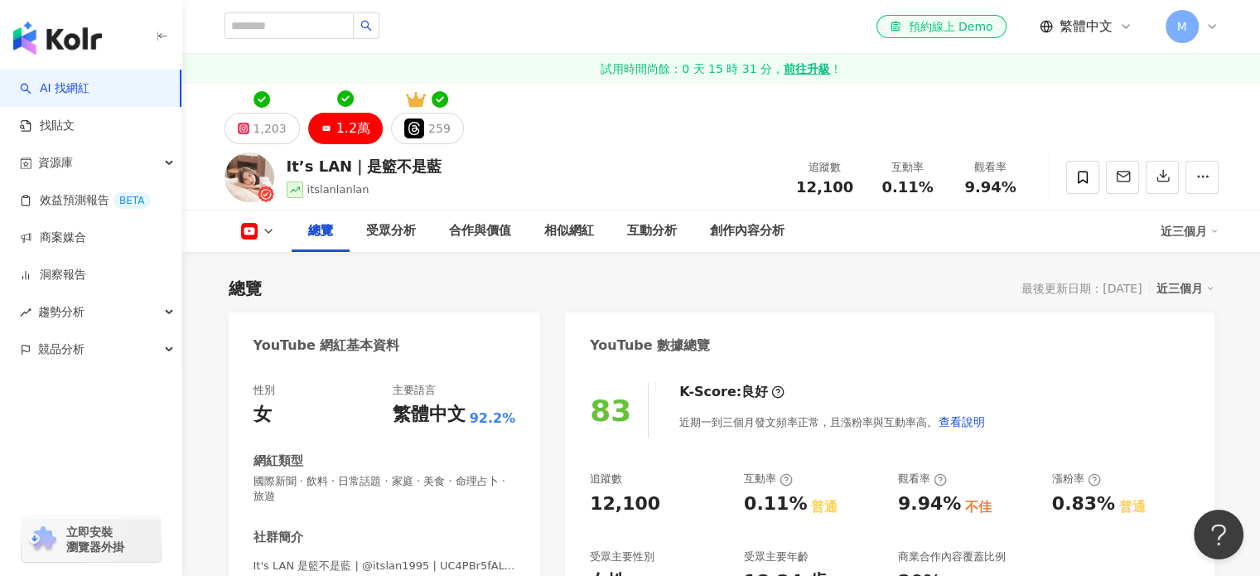
scroll to position [248, 0]
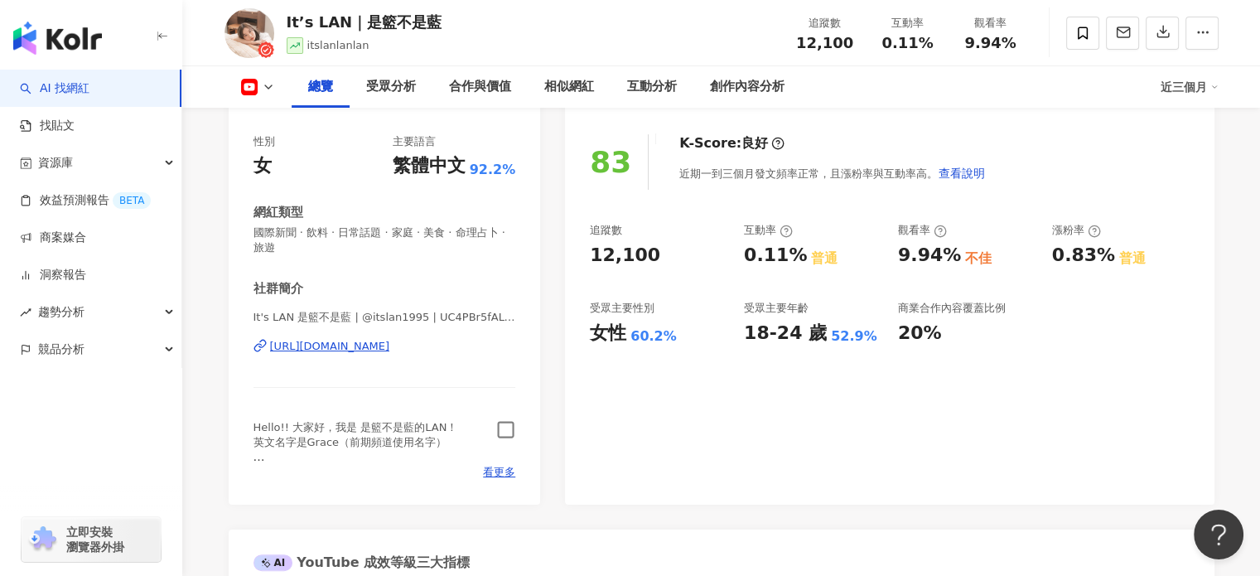
click at [500, 431] on icon "button" at bounding box center [505, 429] width 19 height 19
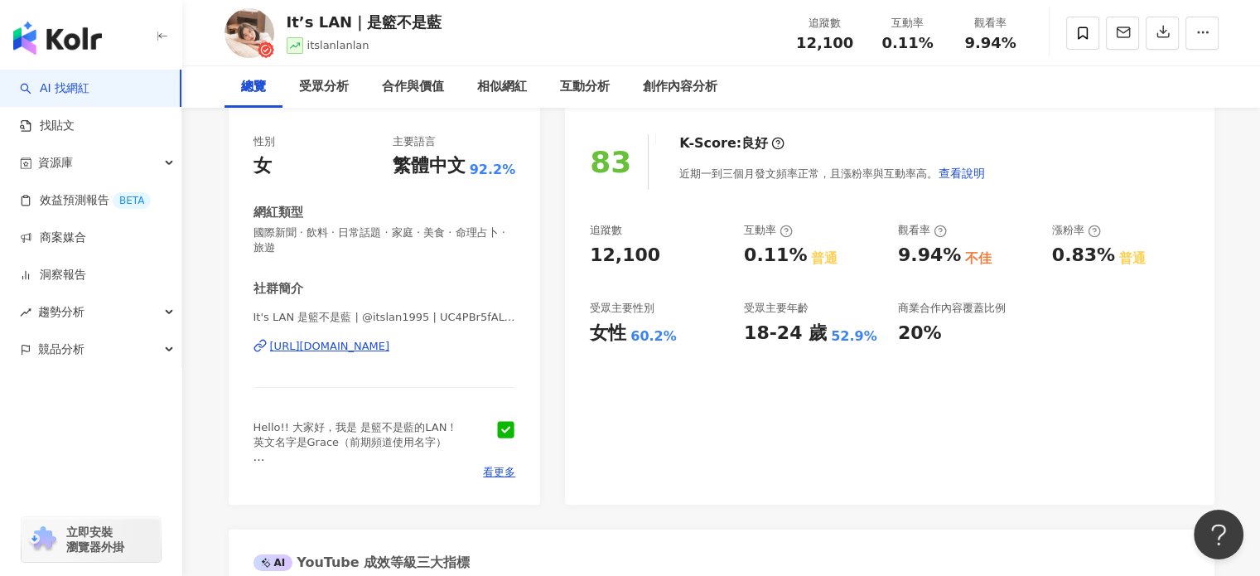
scroll to position [0, 0]
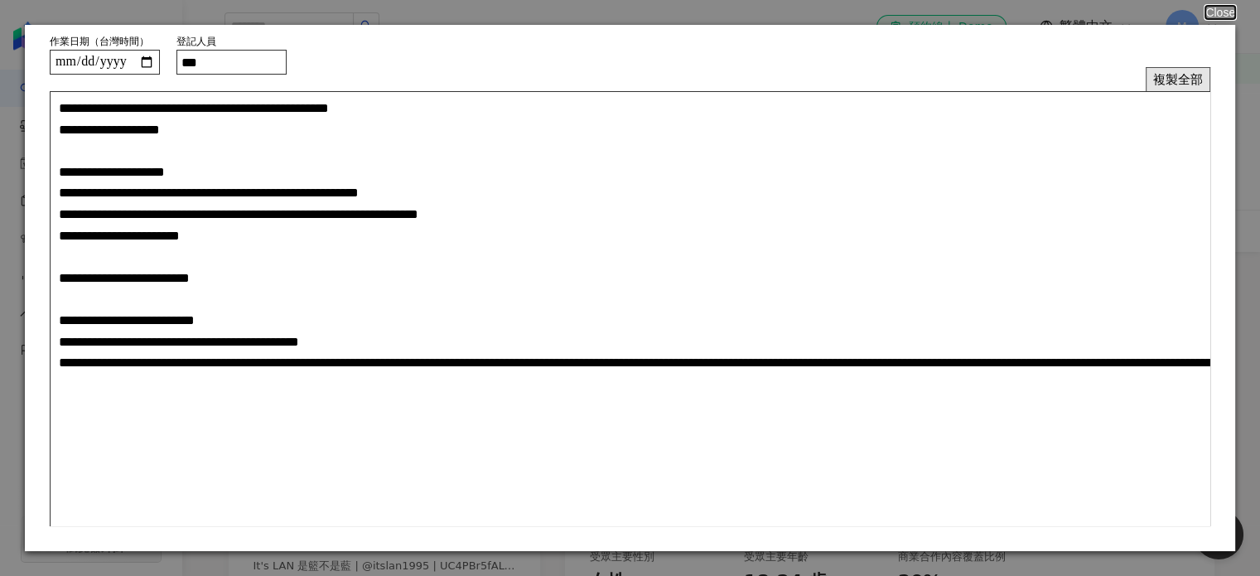
click at [1176, 86] on button "複製全部" at bounding box center [1177, 79] width 65 height 24
click at [1226, 13] on button "Close" at bounding box center [1218, 12] width 31 height 13
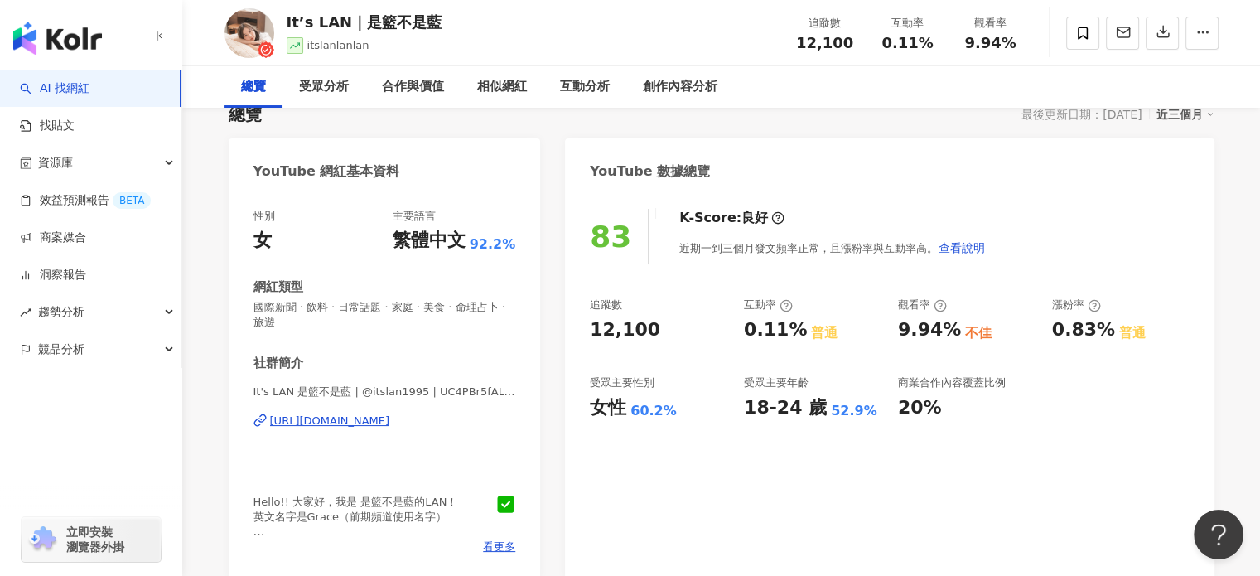
scroll to position [248, 0]
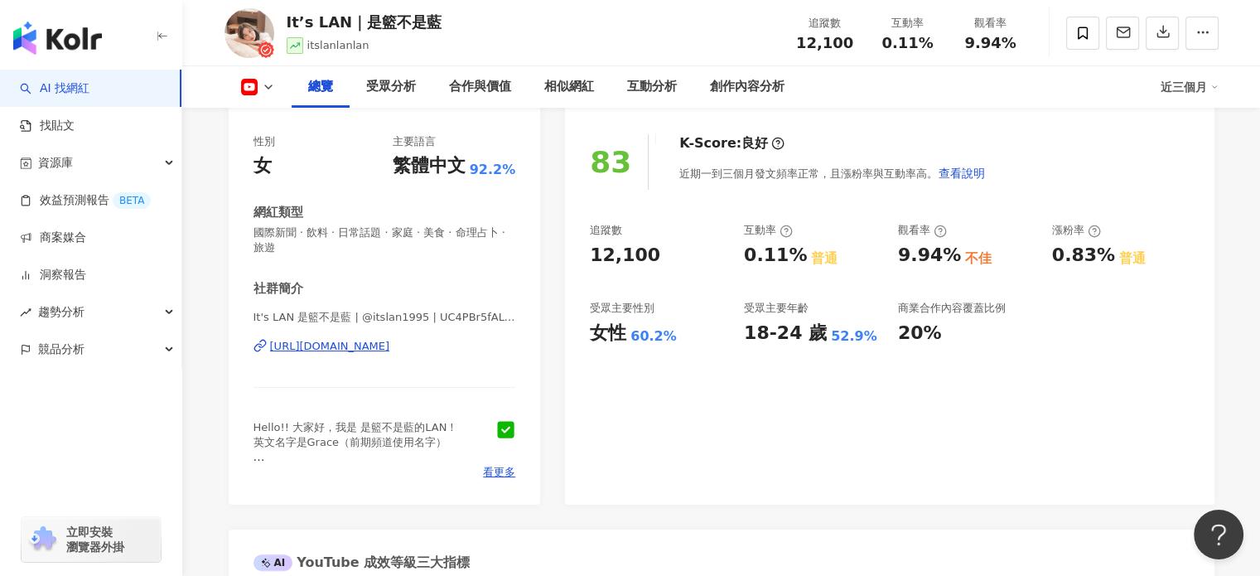
click at [384, 350] on div "[URL][DOMAIN_NAME]" at bounding box center [330, 346] width 120 height 15
